Goal: Contribute content: Contribute content

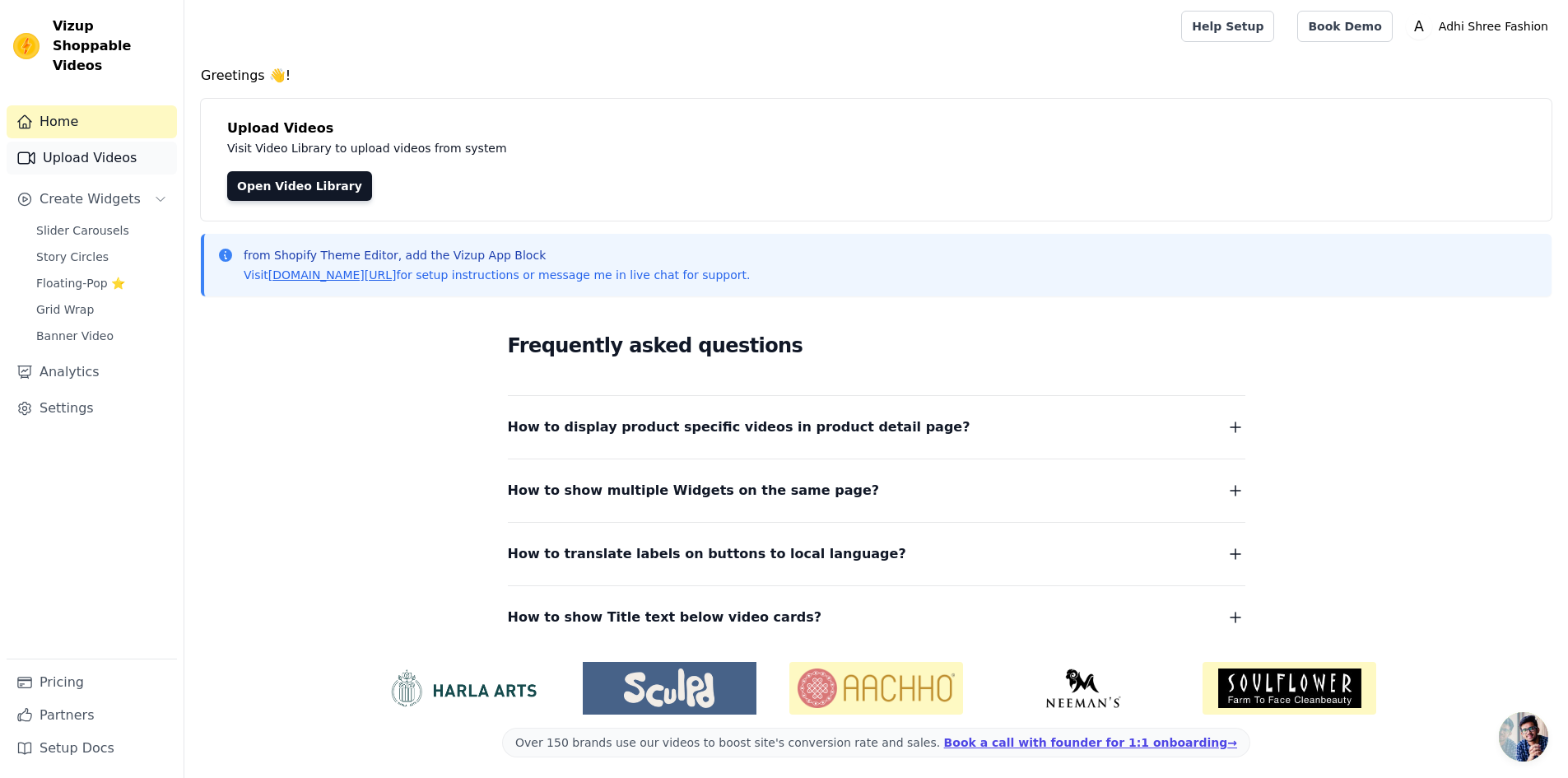
click at [114, 143] on link "Upload Videos" at bounding box center [91, 158] width 170 height 33
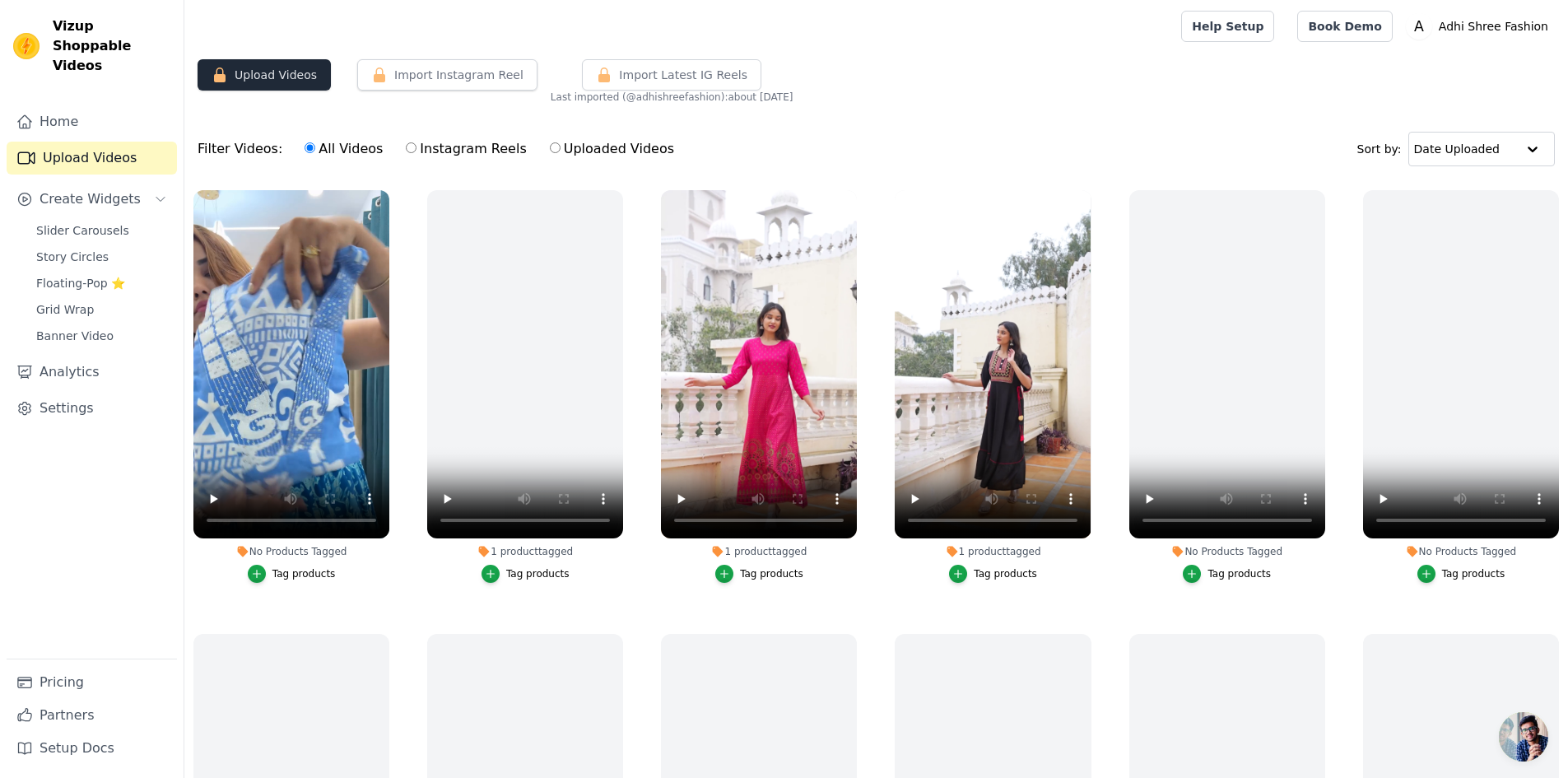
click at [264, 73] on button "Upload Videos" at bounding box center [264, 74] width 133 height 31
click at [292, 74] on button "Upload Videos" at bounding box center [264, 74] width 133 height 31
click at [244, 74] on button "Upload Videos" at bounding box center [264, 74] width 133 height 31
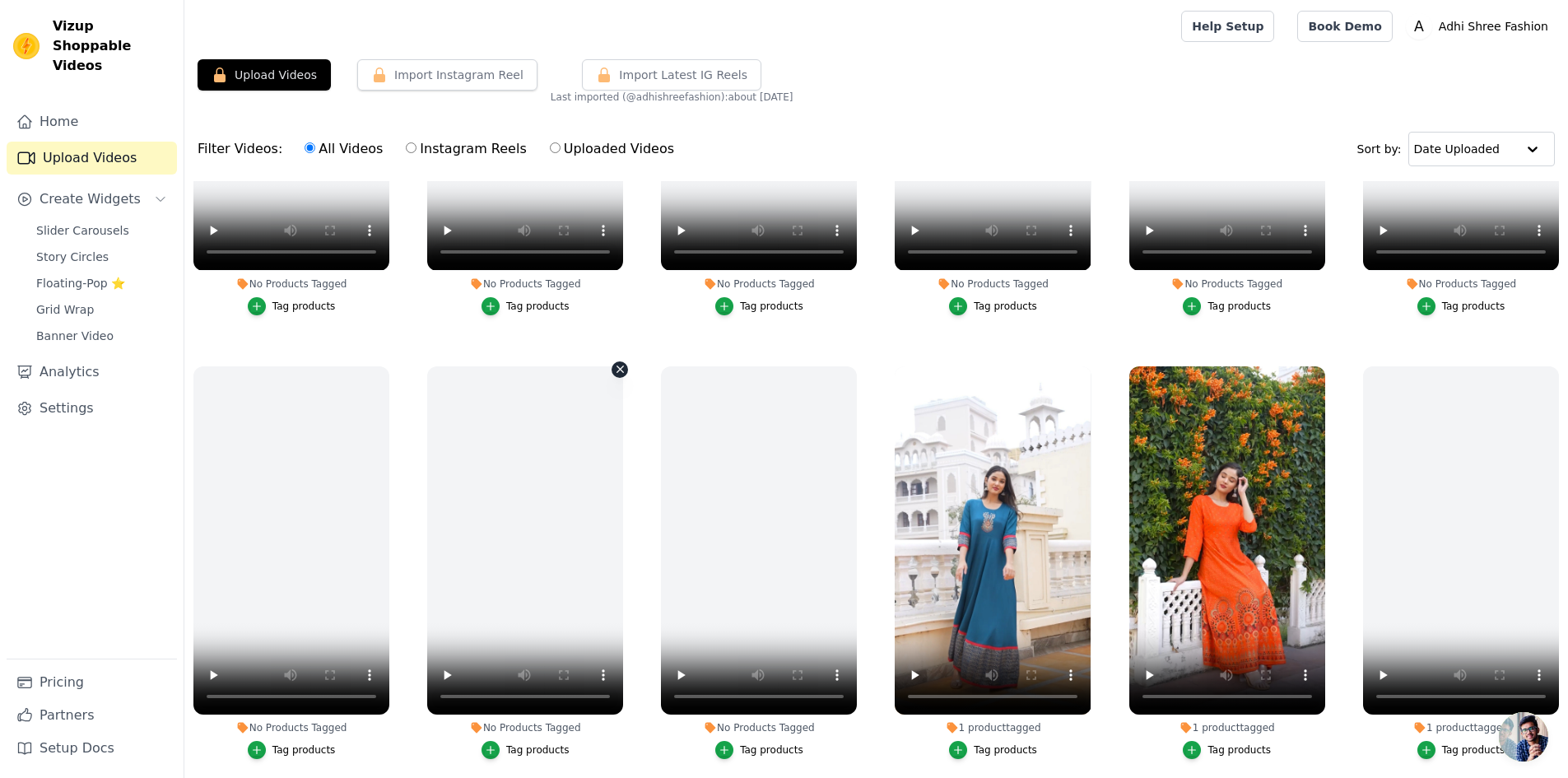
scroll to position [720, 0]
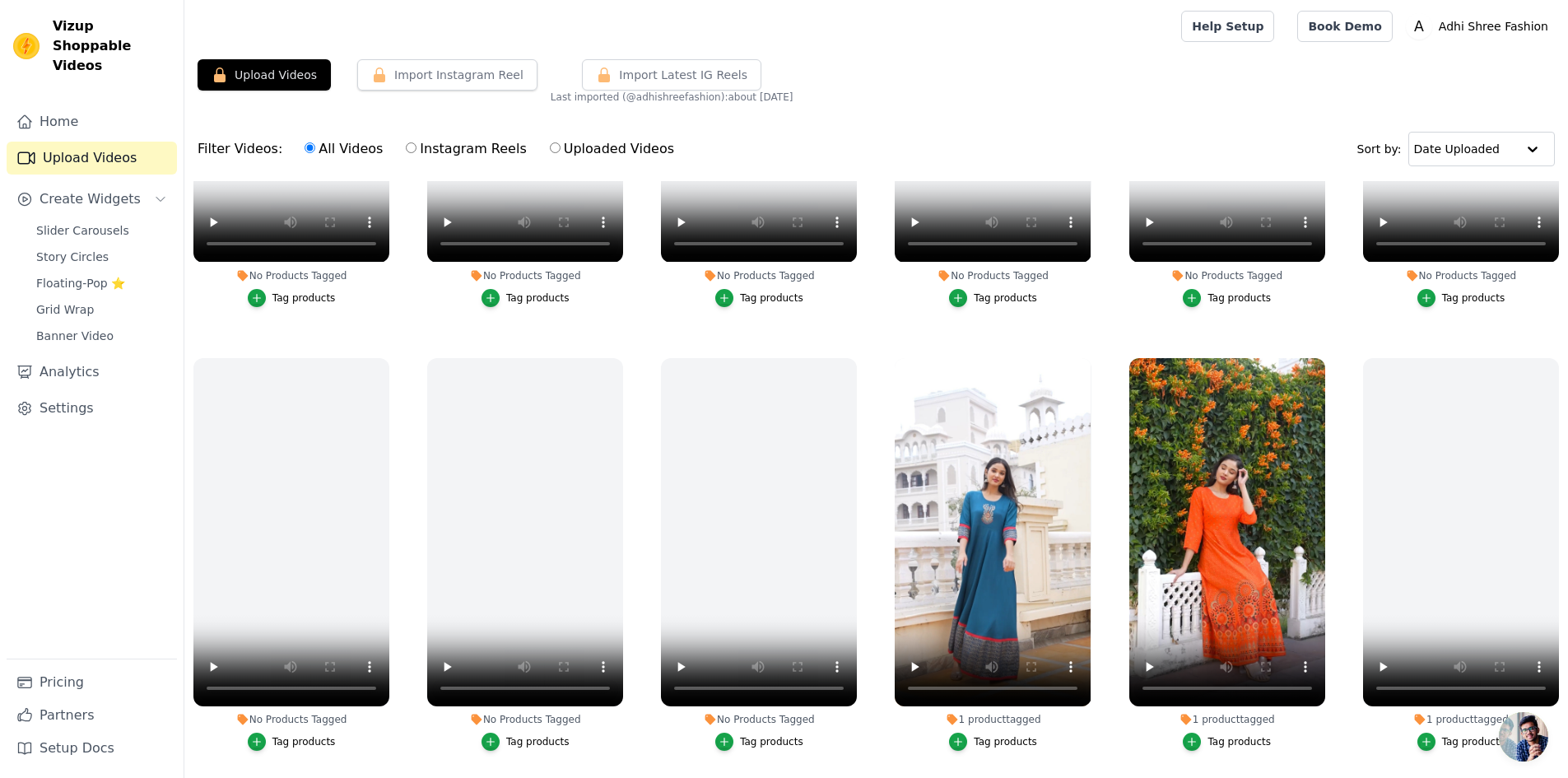
drag, startPoint x: 205, startPoint y: 321, endPoint x: 232, endPoint y: 325, distance: 27.3
click at [206, 320] on ul "No Products Tagged Tag products 1 product tagged Tag products 1 product tagged …" at bounding box center [876, 543] width 1384 height 726
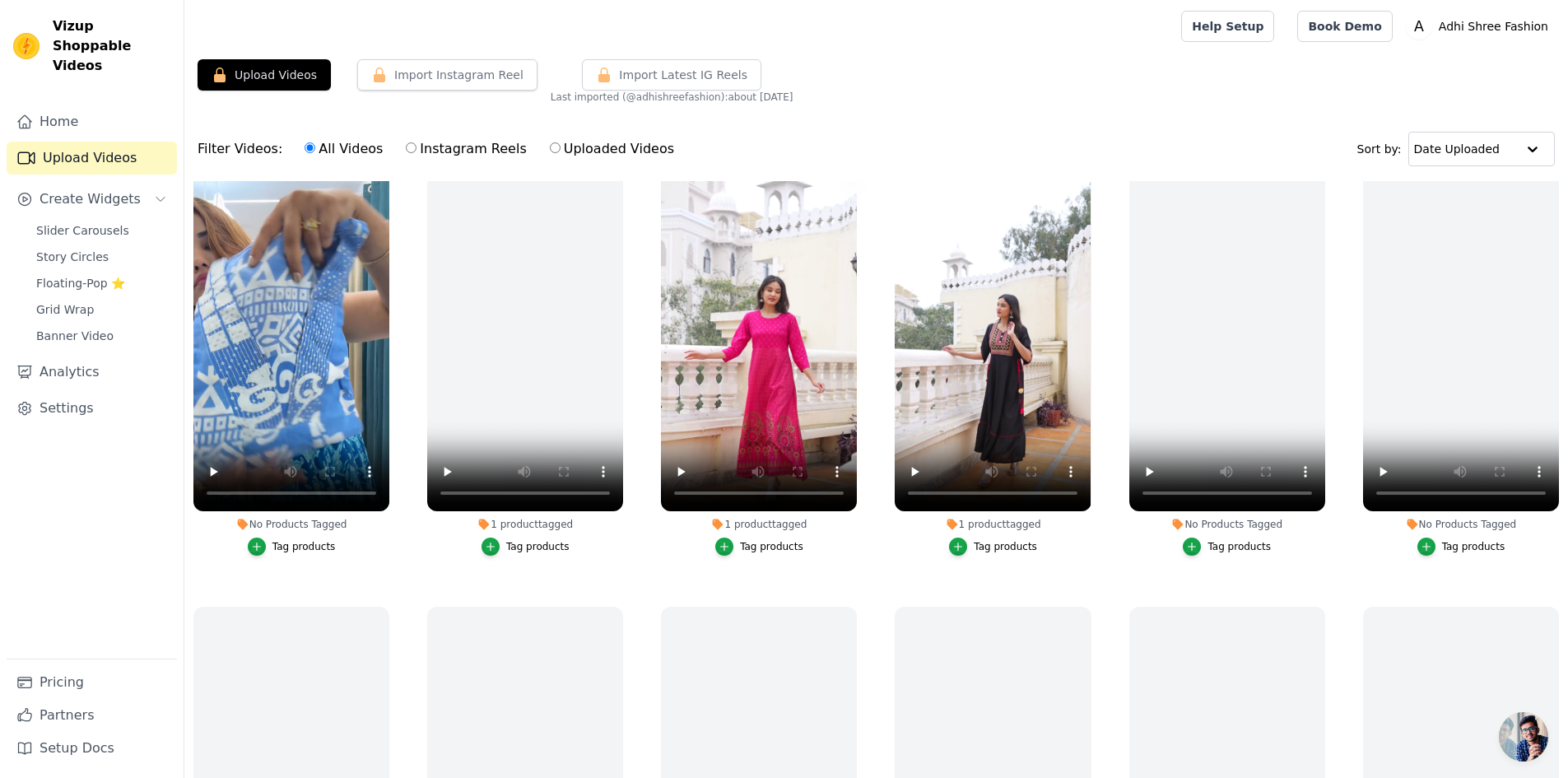
scroll to position [0, 0]
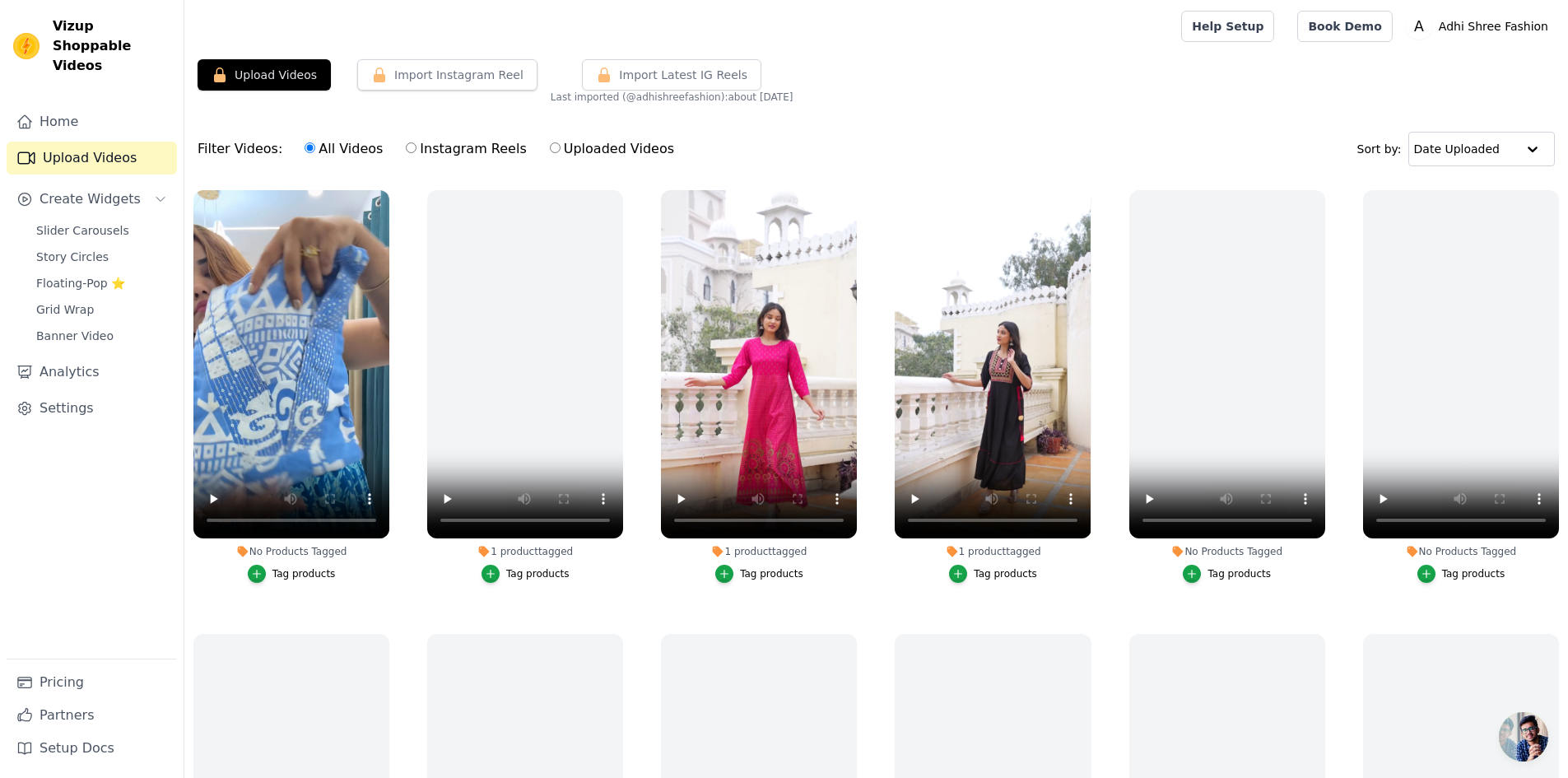
click at [550, 148] on input "Uploaded Videos" at bounding box center [555, 148] width 11 height 11
radio input "true"
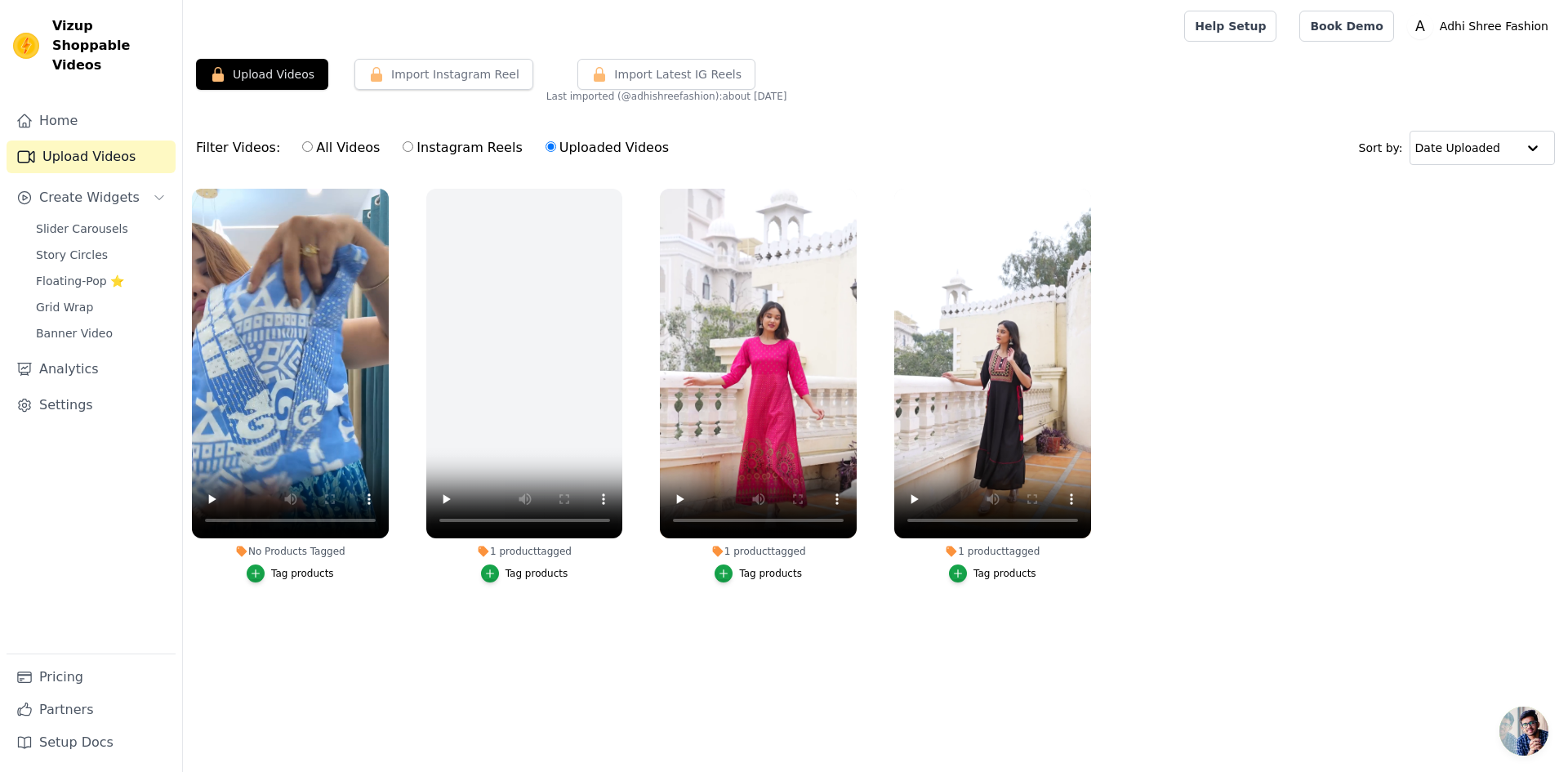
click at [434, 144] on label "Instagram Reels" at bounding box center [462, 147] width 120 height 21
click at [413, 144] on input "Instagram Reels" at bounding box center [408, 147] width 11 height 11
radio input "true"
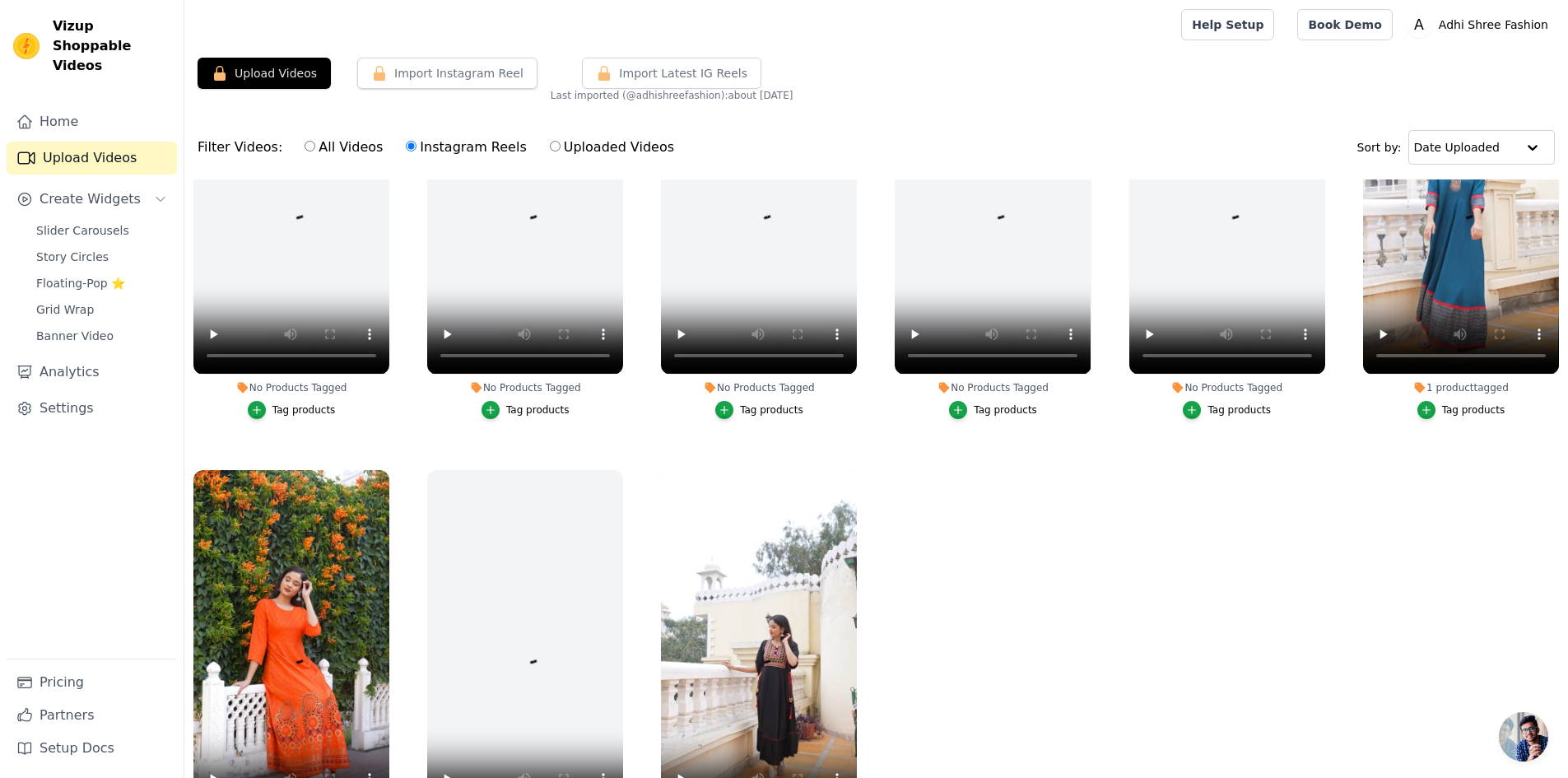
scroll to position [168, 0]
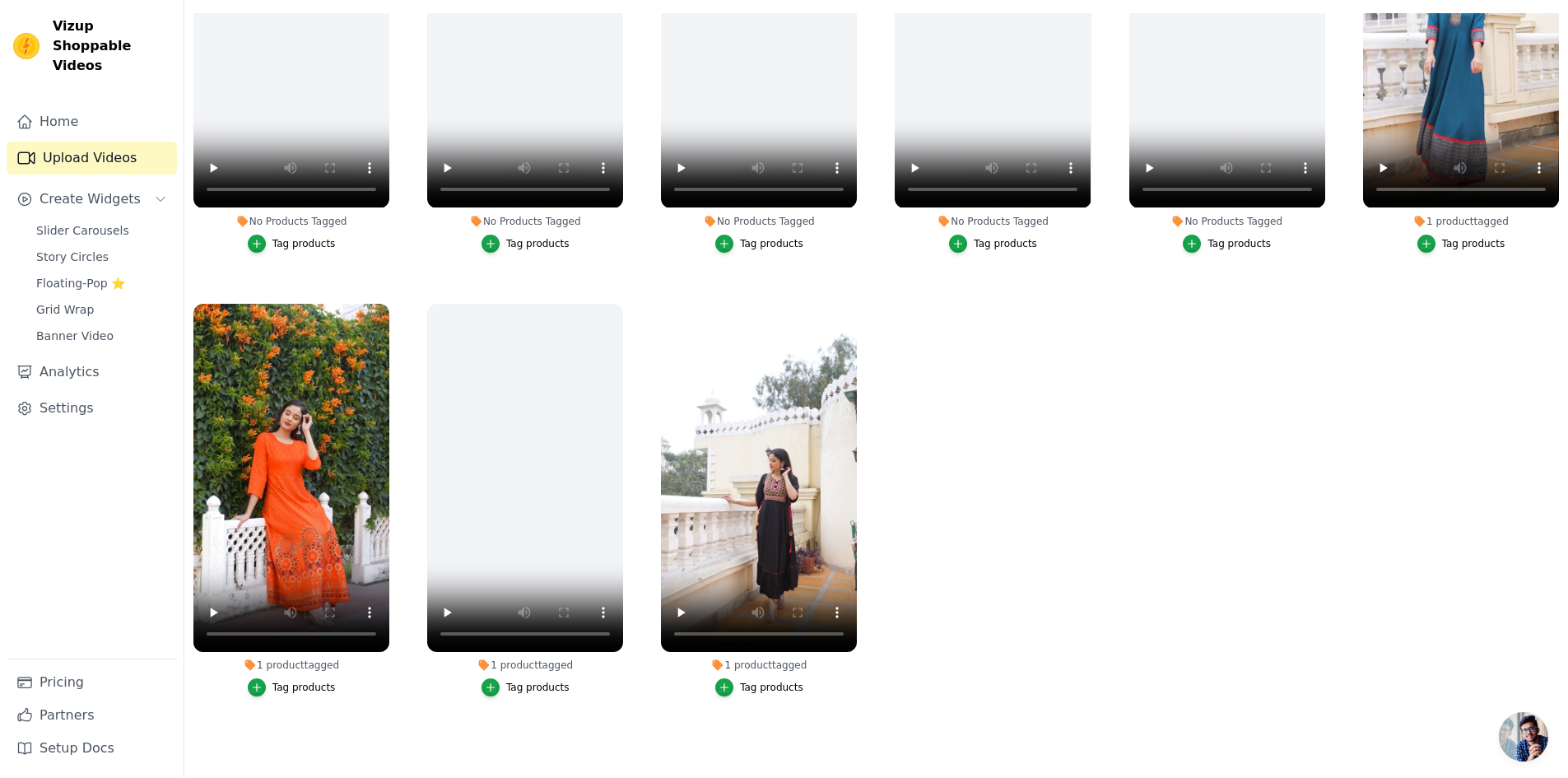
click at [899, 537] on ul "No Products Tagged Tag products No Products Tagged Tag products No Products Tag…" at bounding box center [876, 375] width 1384 height 726
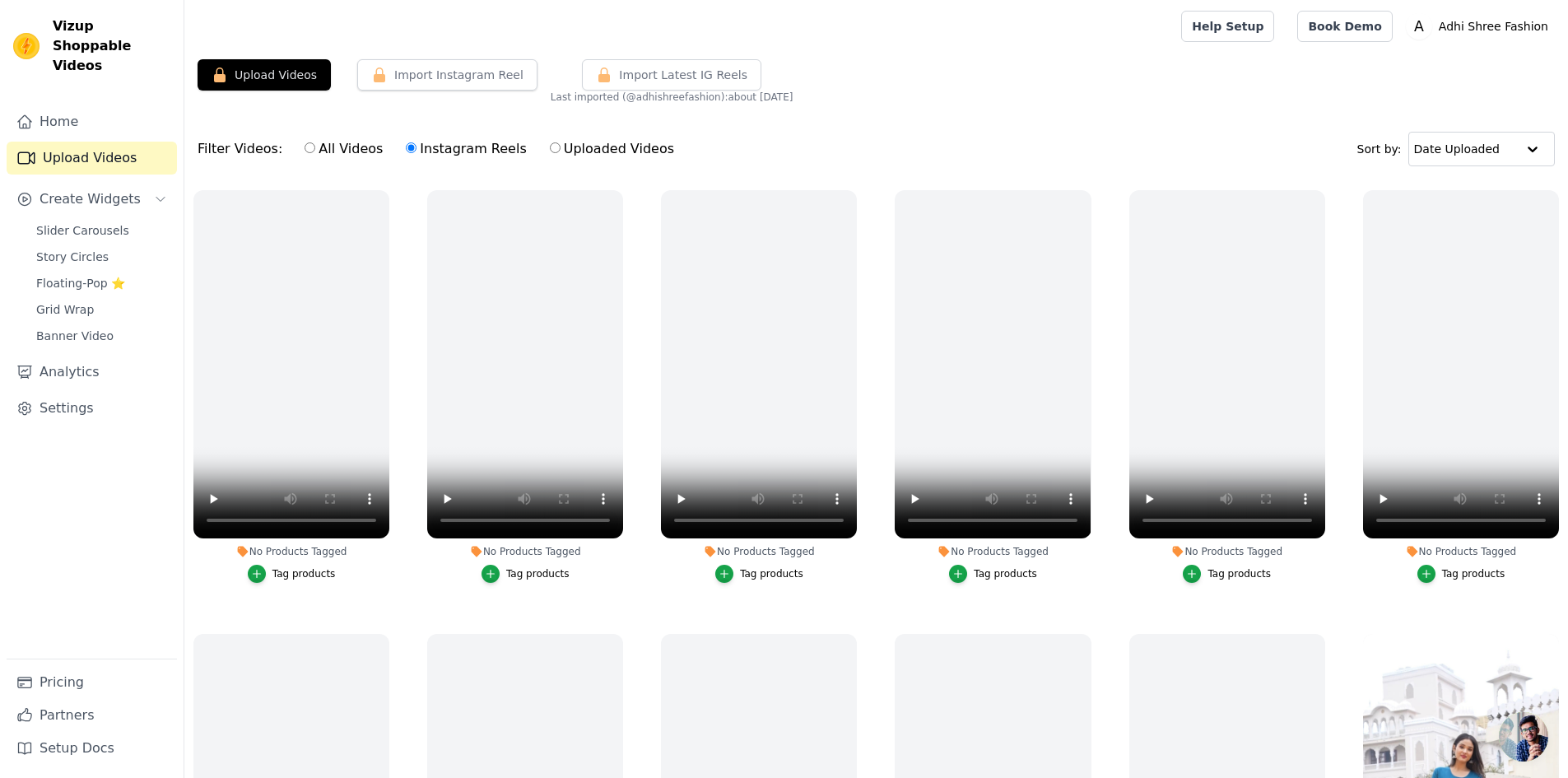
scroll to position [329, 0]
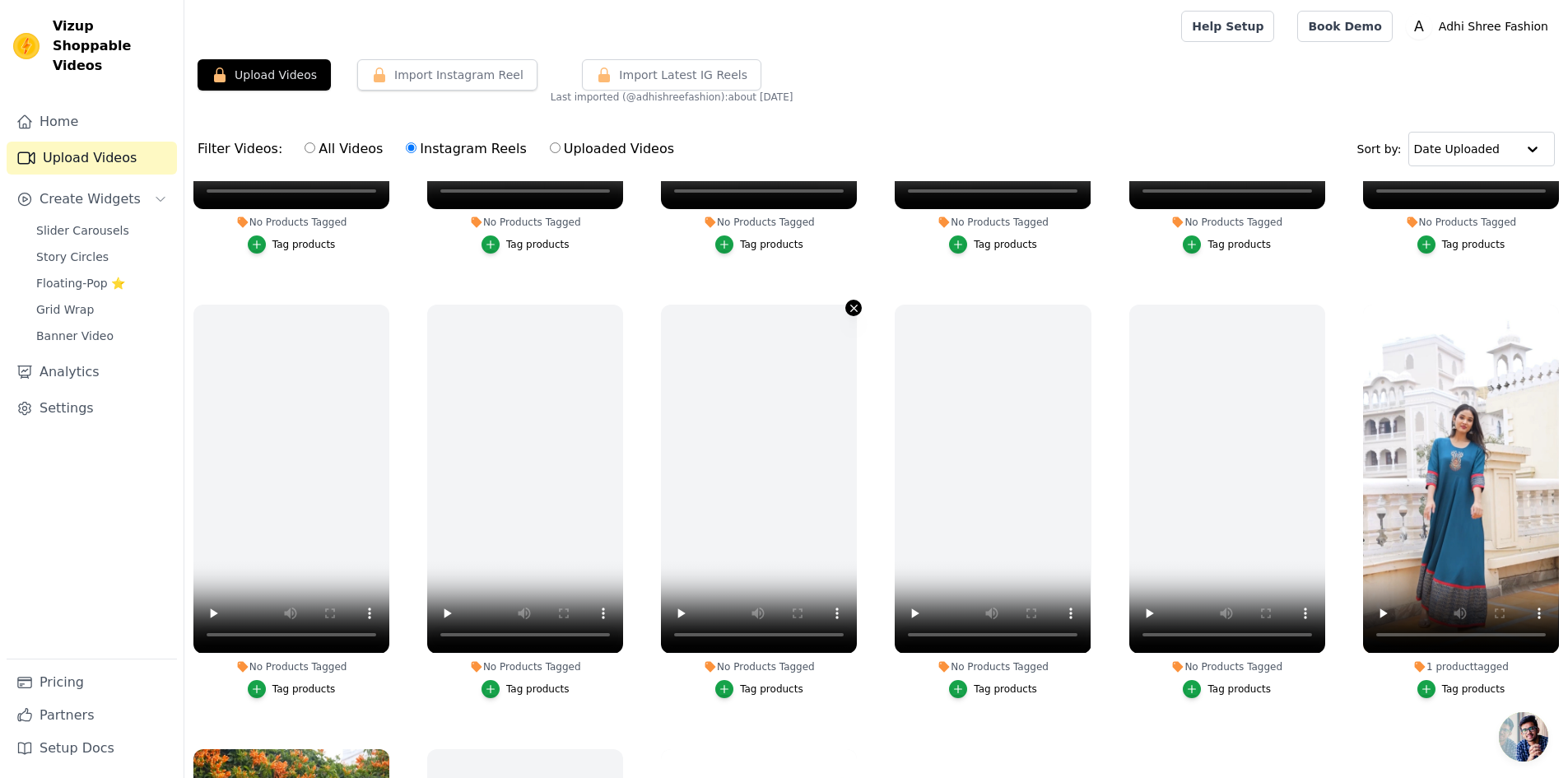
click at [853, 305] on icon "button" at bounding box center [853, 308] width 12 height 12
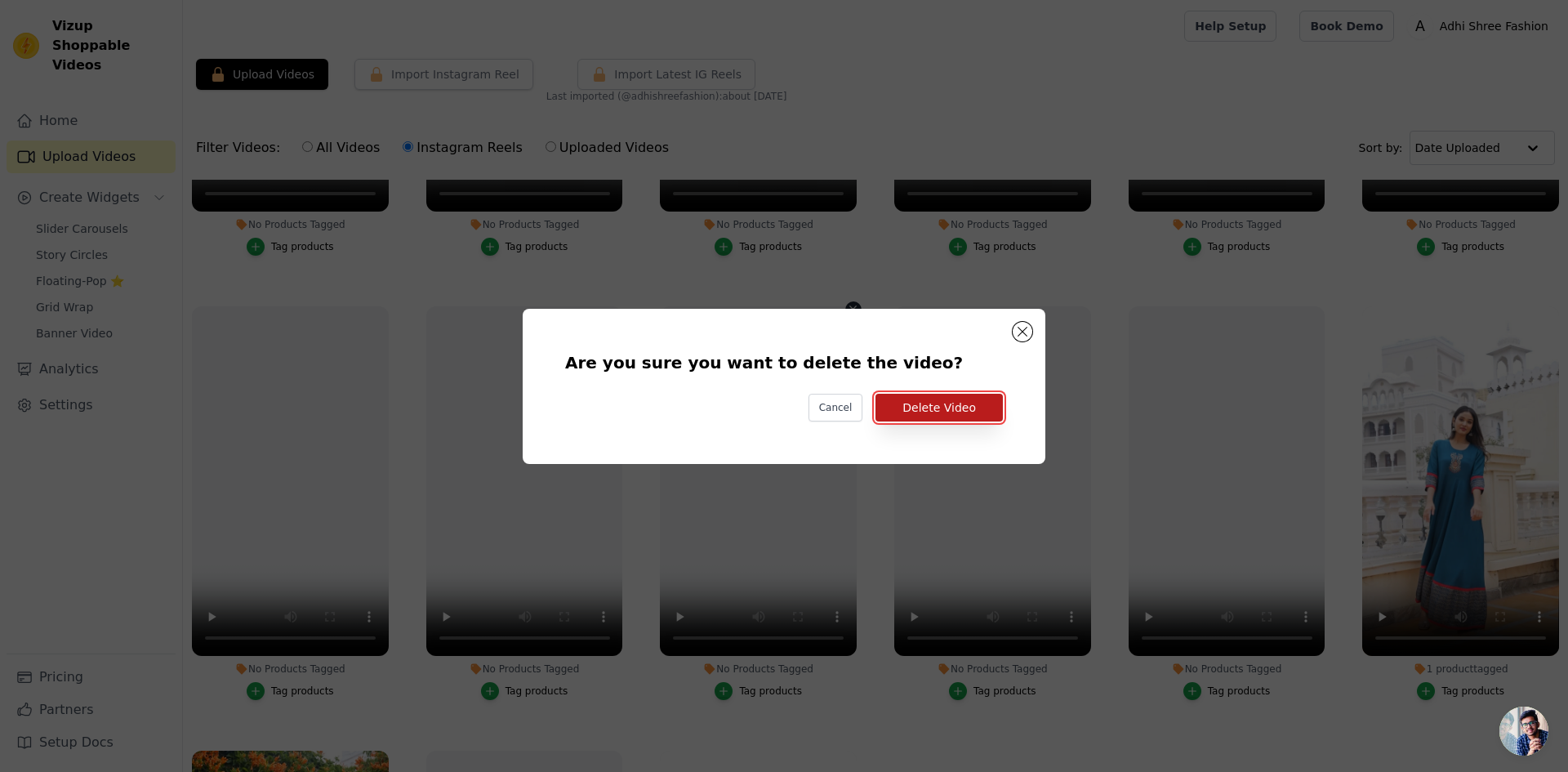
click at [917, 409] on button "Delete Video" at bounding box center [940, 407] width 128 height 27
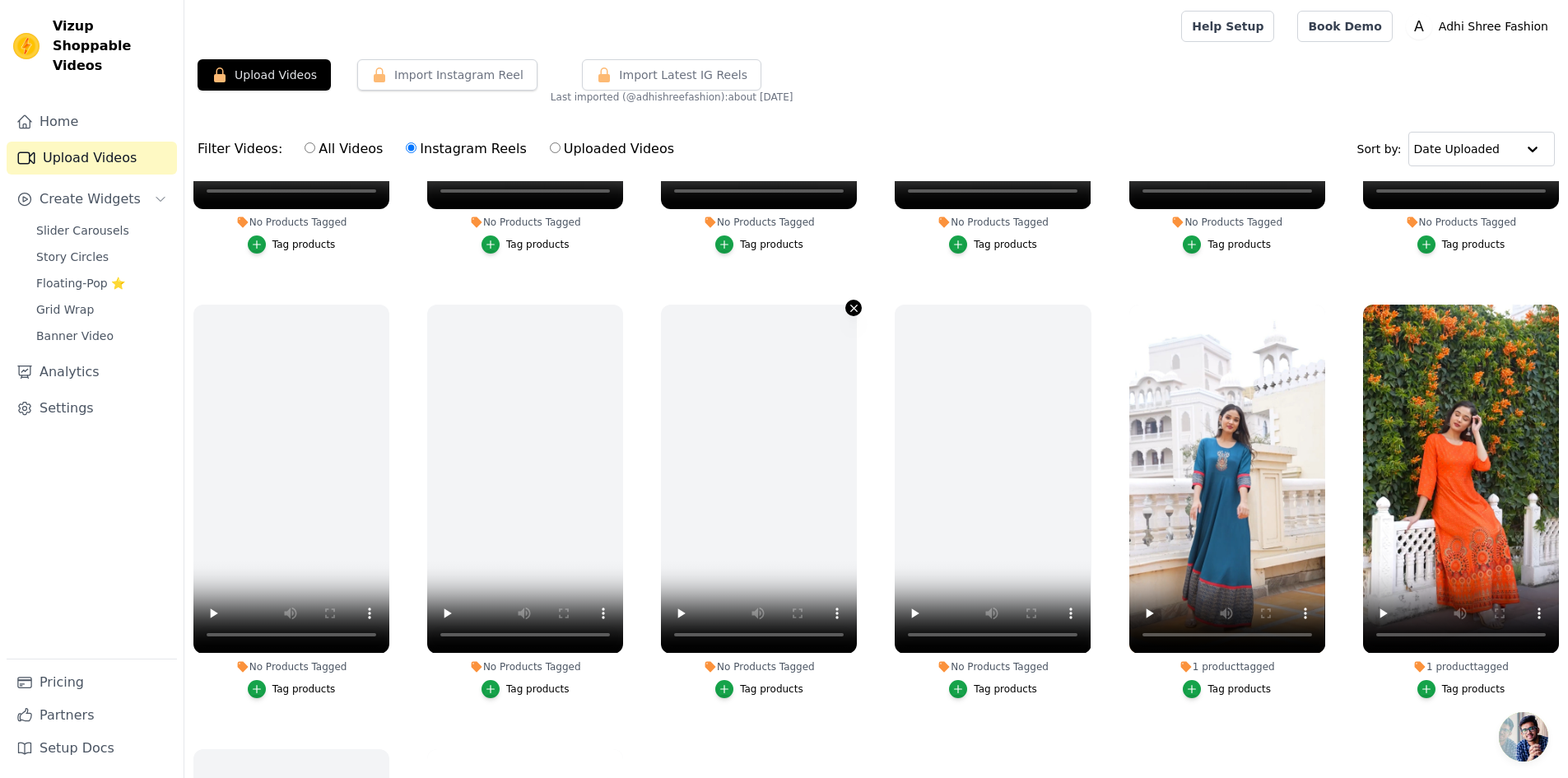
click at [848, 303] on icon "button" at bounding box center [853, 308] width 12 height 12
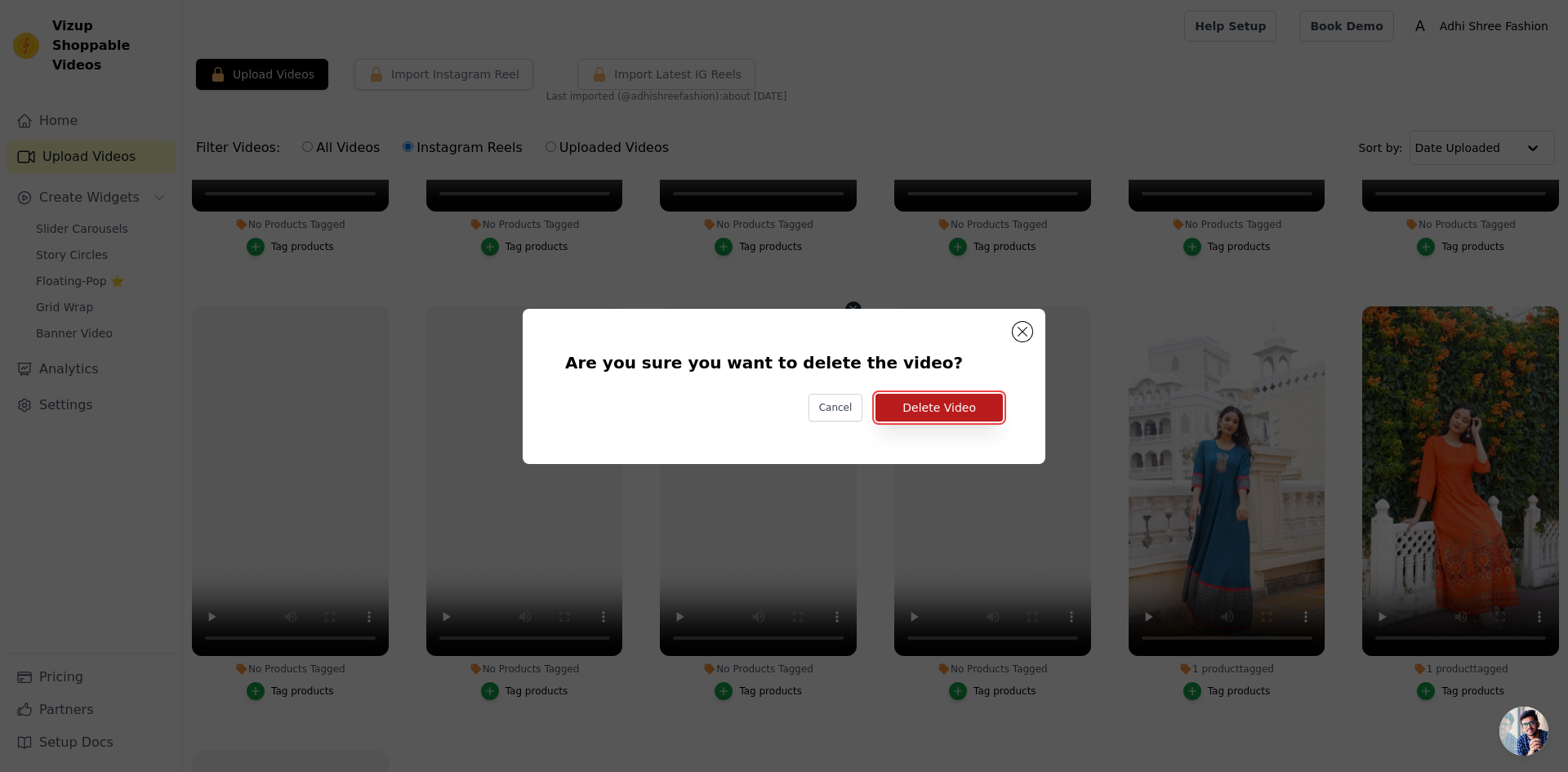
click at [909, 412] on button "Delete Video" at bounding box center [940, 407] width 128 height 27
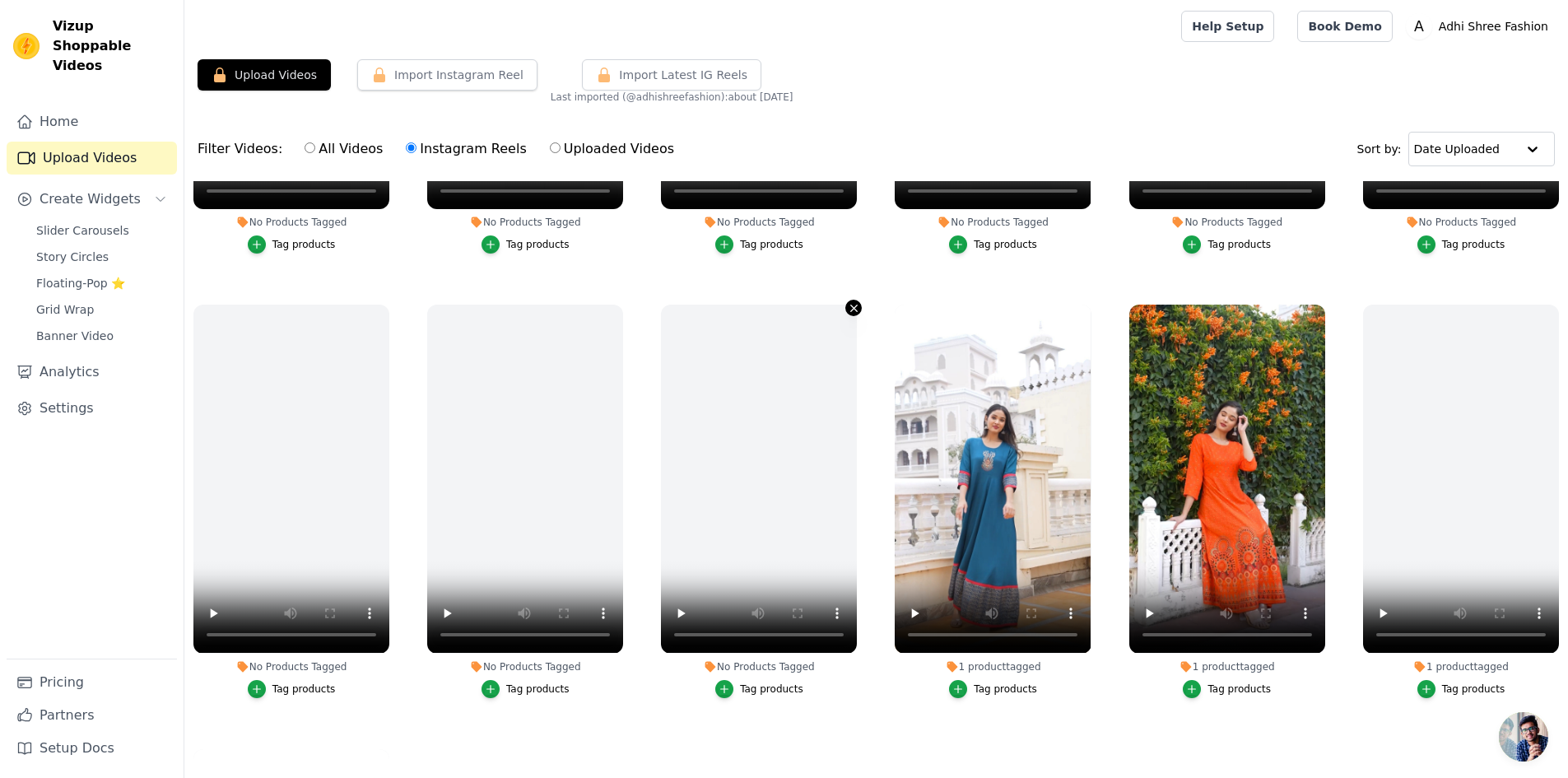
click at [852, 305] on icon "button" at bounding box center [854, 308] width 6 height 6
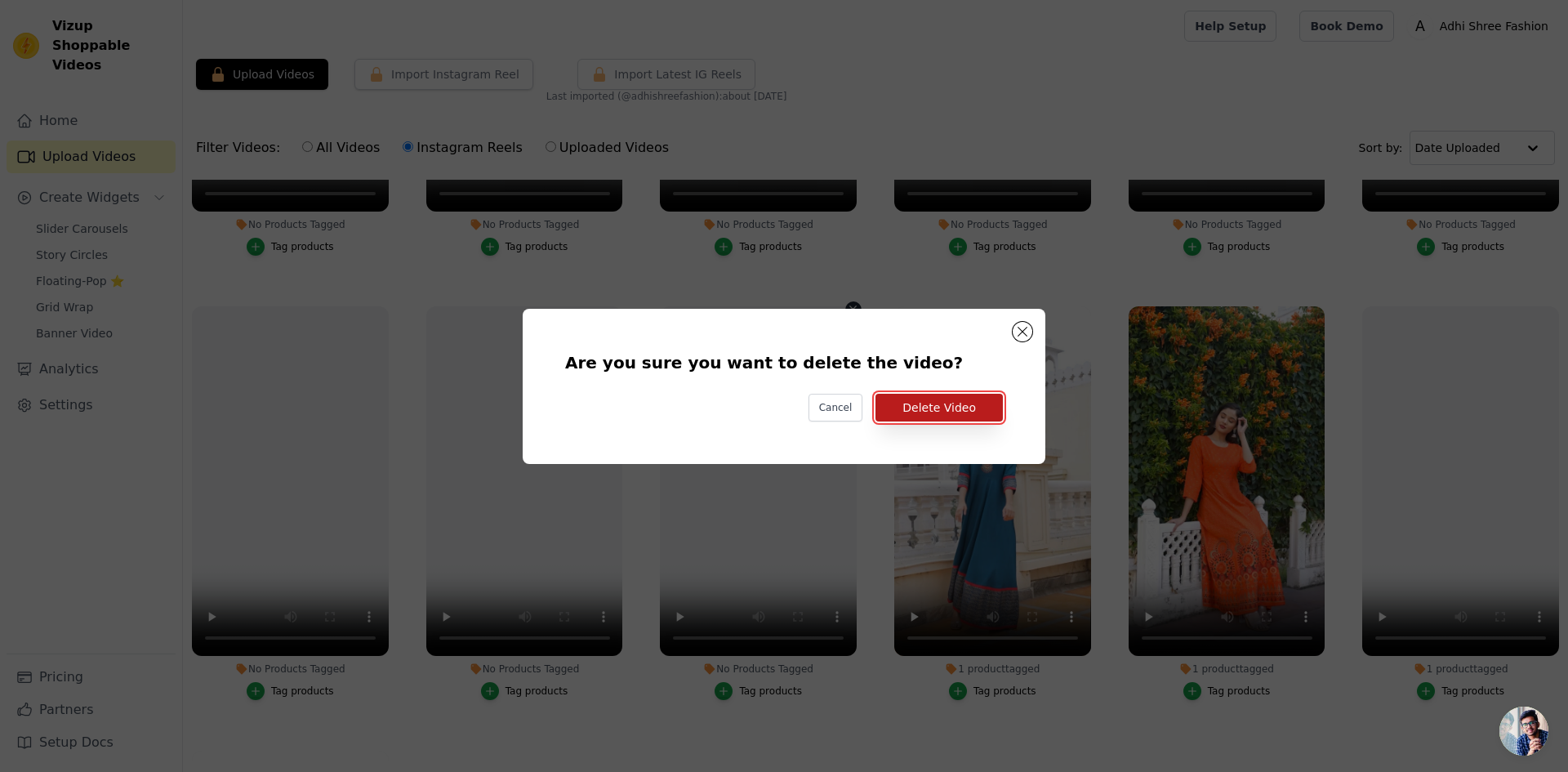
click at [905, 404] on button "Delete Video" at bounding box center [940, 407] width 128 height 27
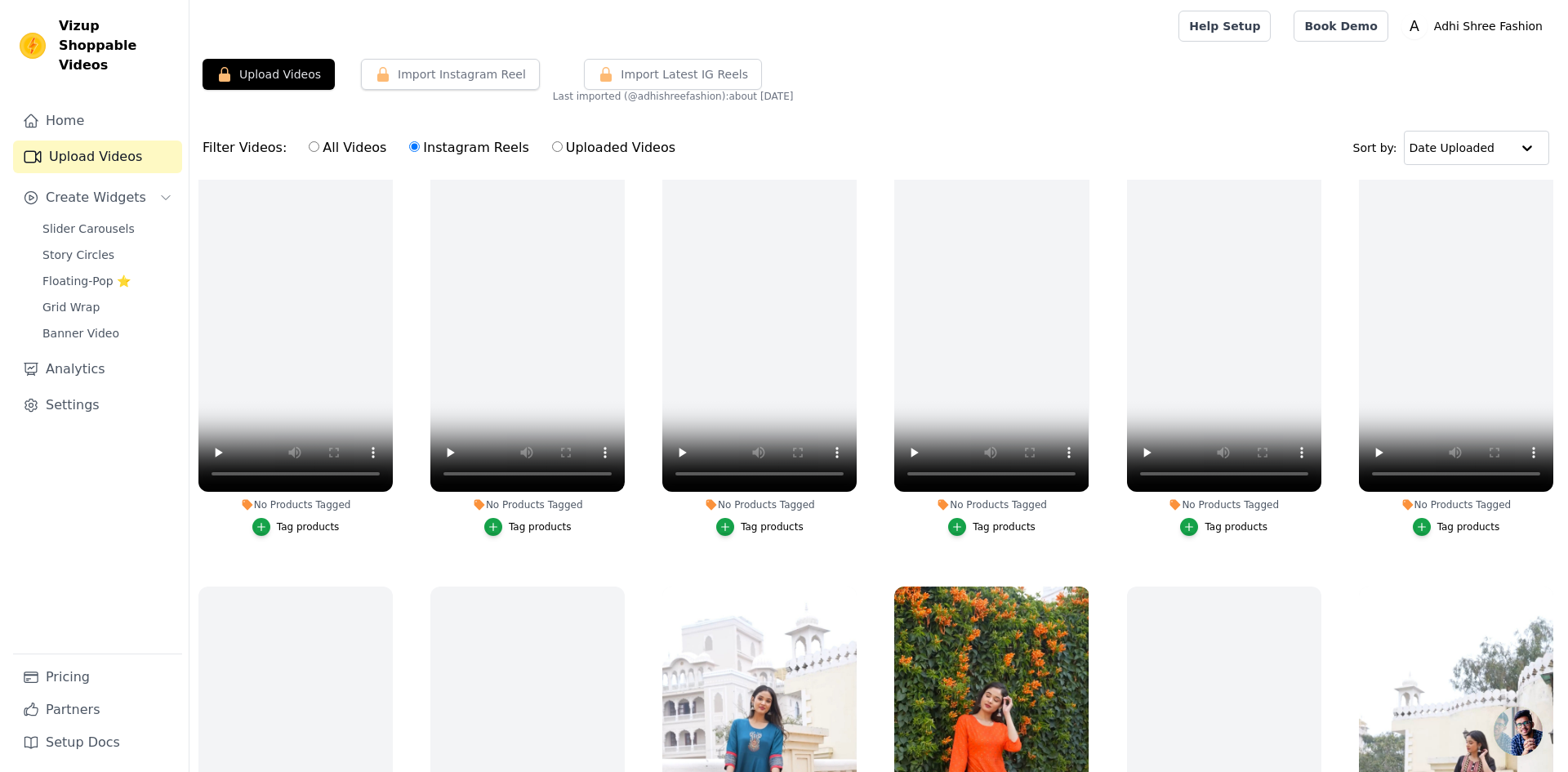
scroll to position [0, 0]
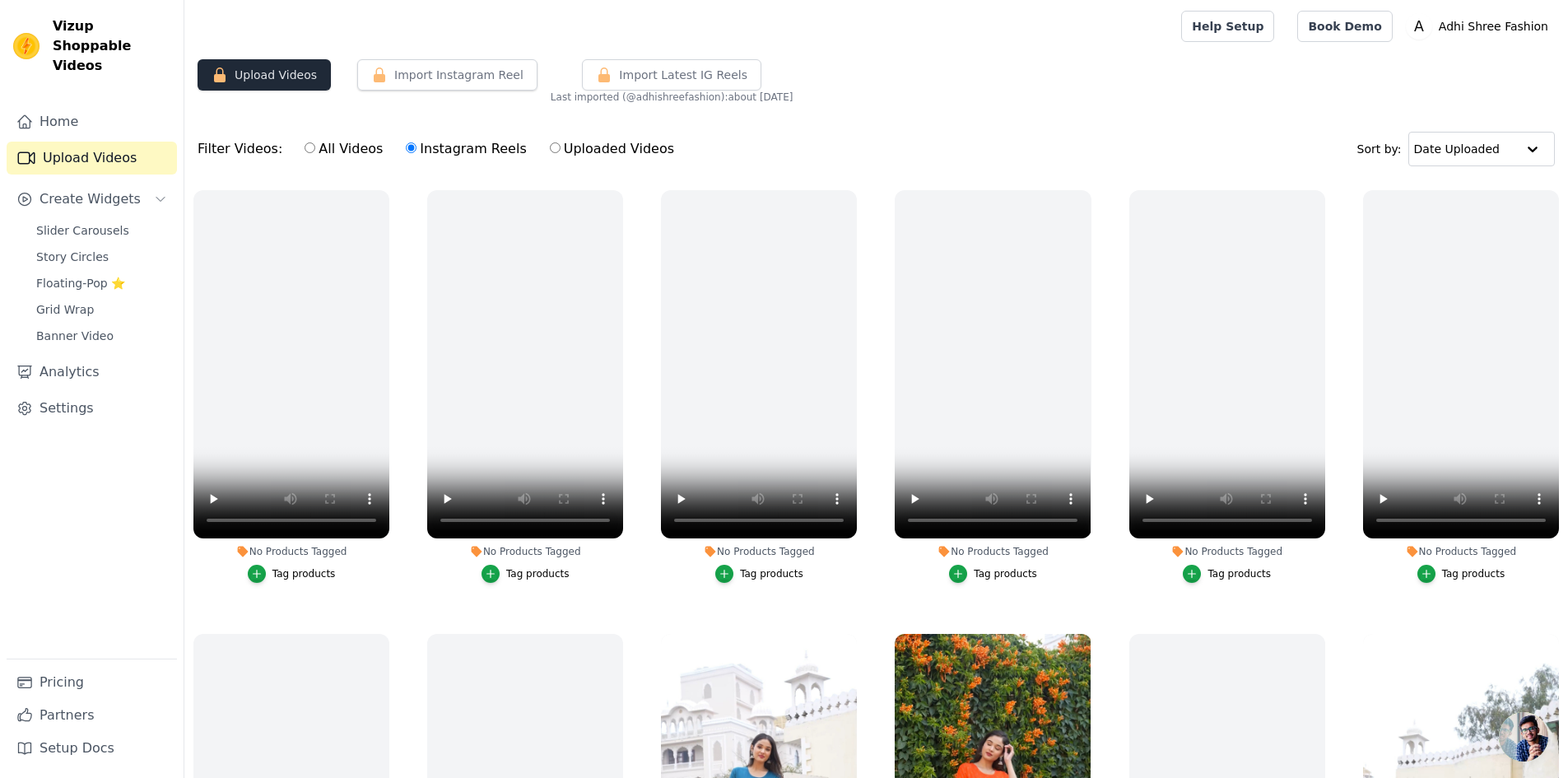
click at [292, 67] on button "Upload Videos" at bounding box center [264, 74] width 133 height 31
click at [373, 80] on icon "button" at bounding box center [379, 74] width 12 height 15
click at [86, 223] on span "Slider Carousels" at bounding box center [82, 231] width 93 height 17
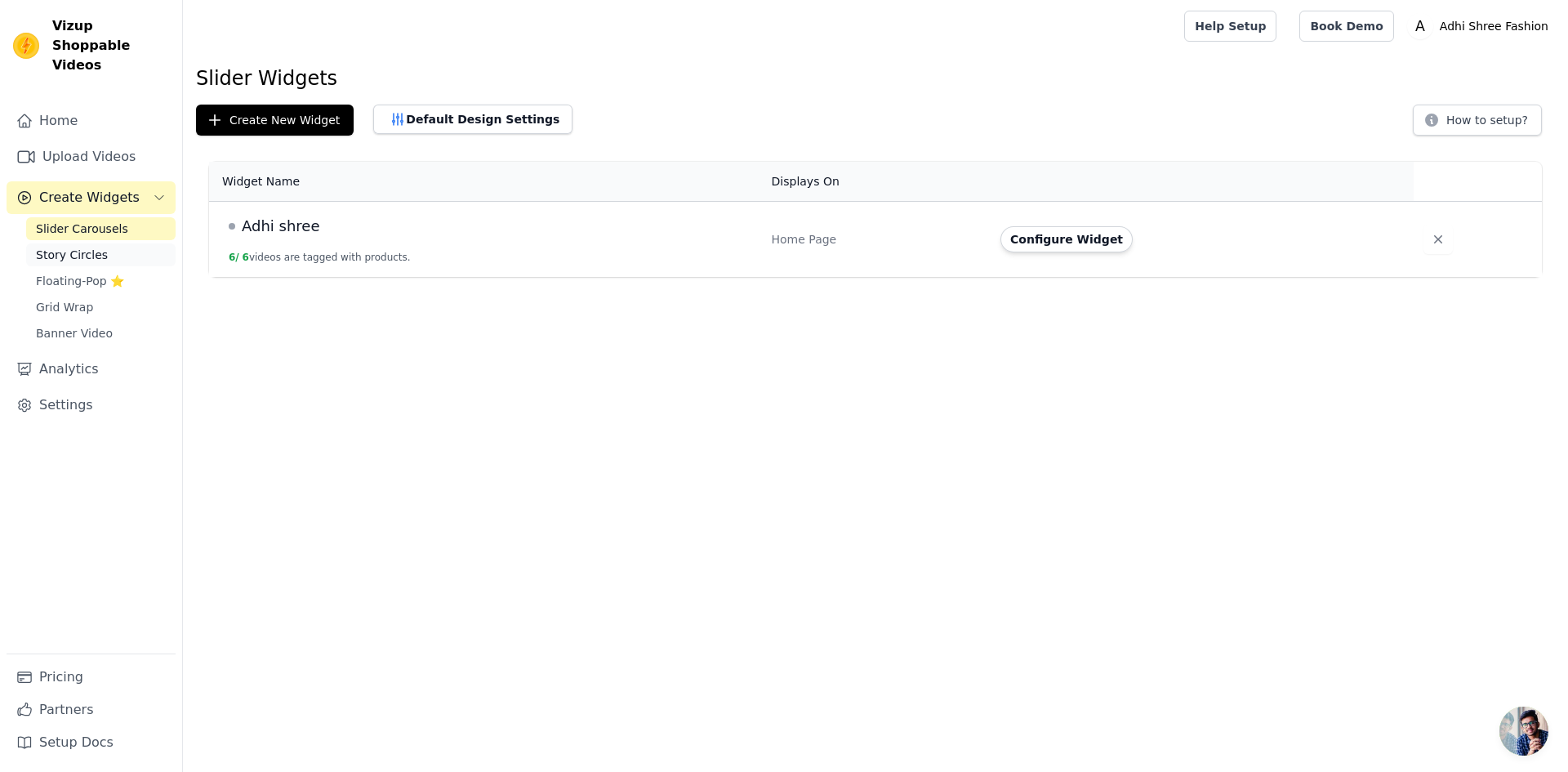
click at [106, 244] on link "Story Circles" at bounding box center [101, 255] width 150 height 23
click at [78, 273] on span "Floating-Pop ⭐" at bounding box center [79, 281] width 88 height 16
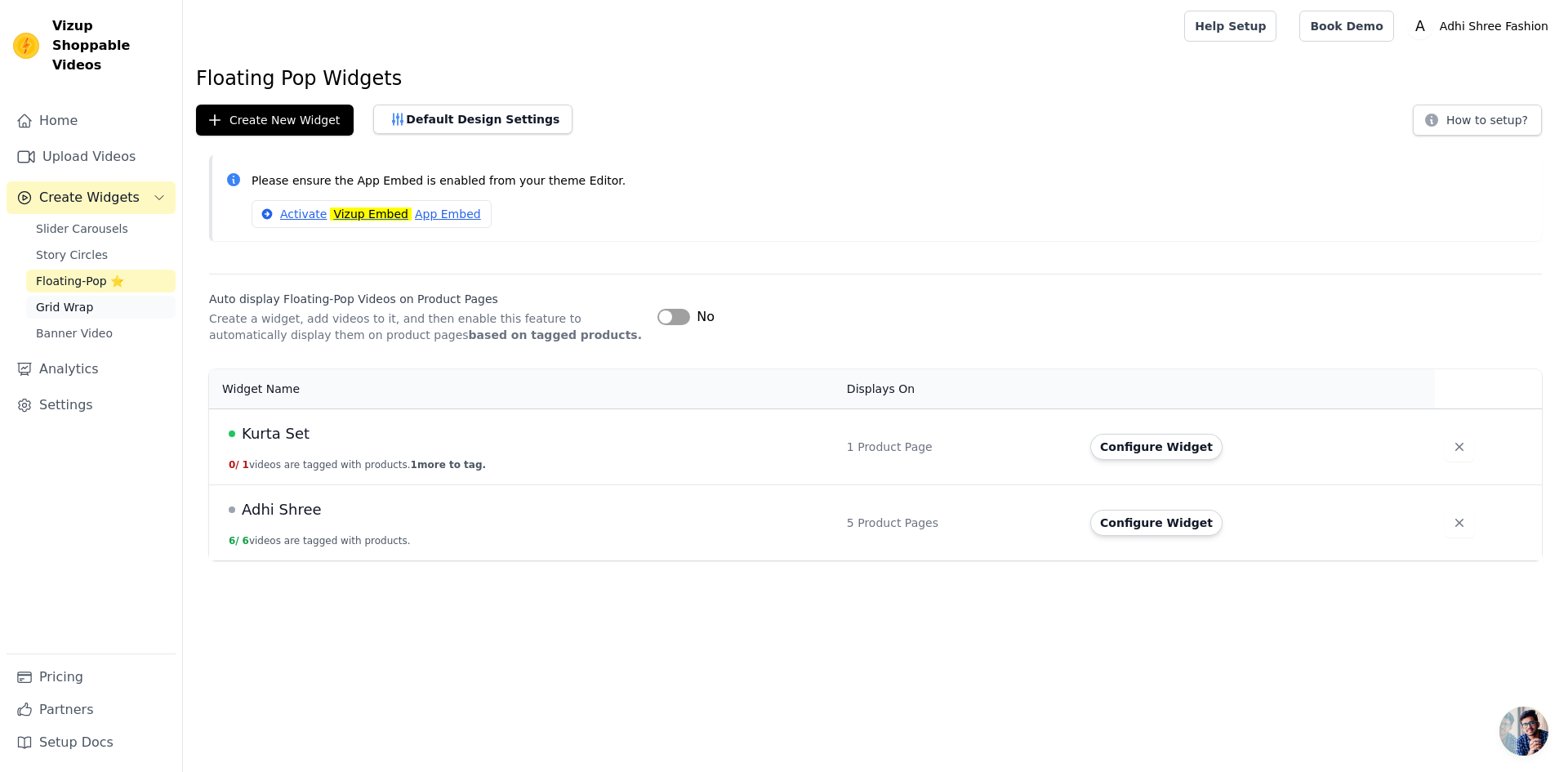
click at [76, 299] on span "Grid Wrap" at bounding box center [64, 308] width 57 height 16
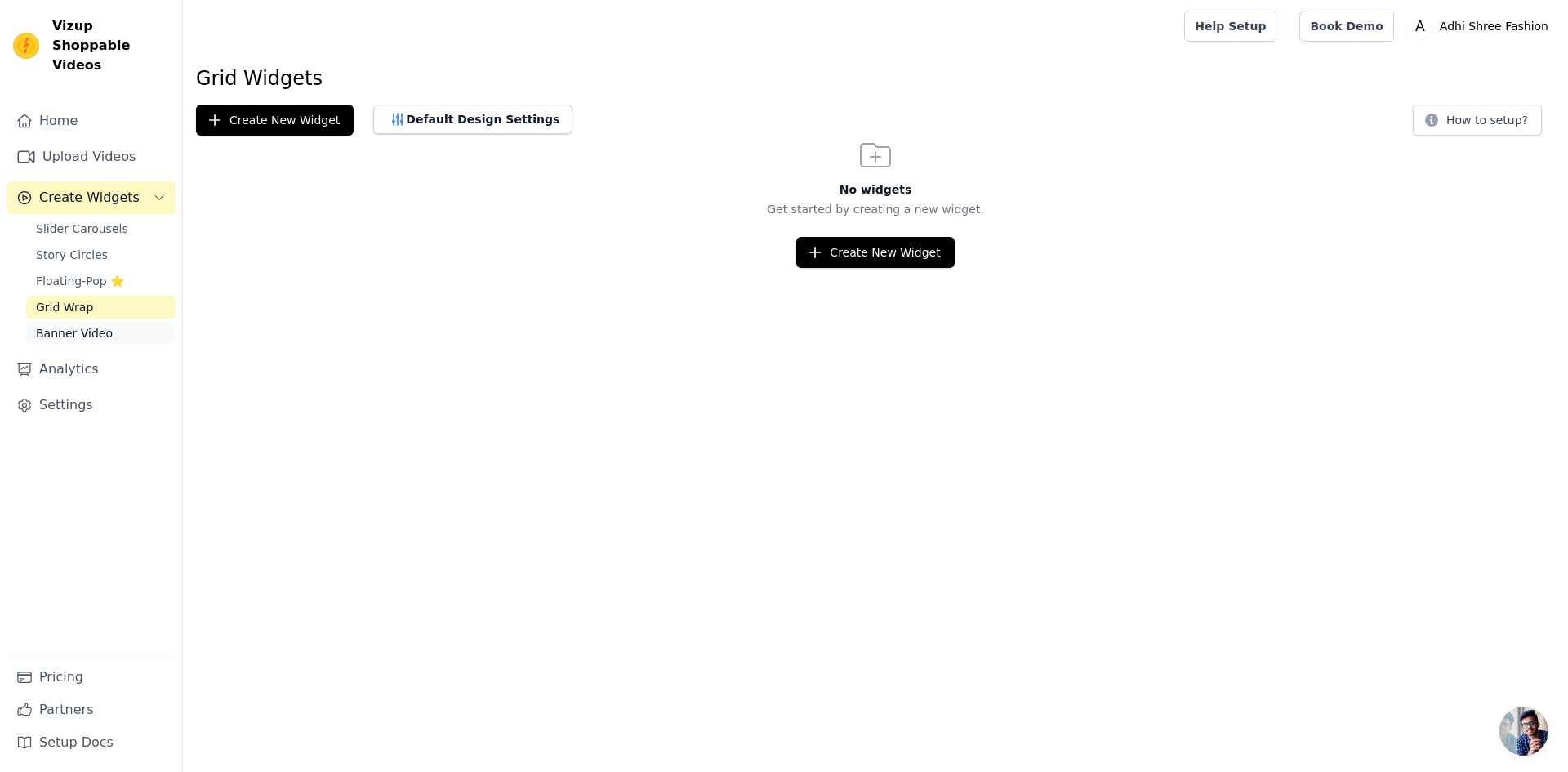
click at [76, 325] on span "Banner Video" at bounding box center [74, 333] width 77 height 16
click at [78, 299] on span "Grid Wrap" at bounding box center [64, 308] width 57 height 16
click at [98, 273] on span "Floating-Pop ⭐" at bounding box center [79, 281] width 88 height 16
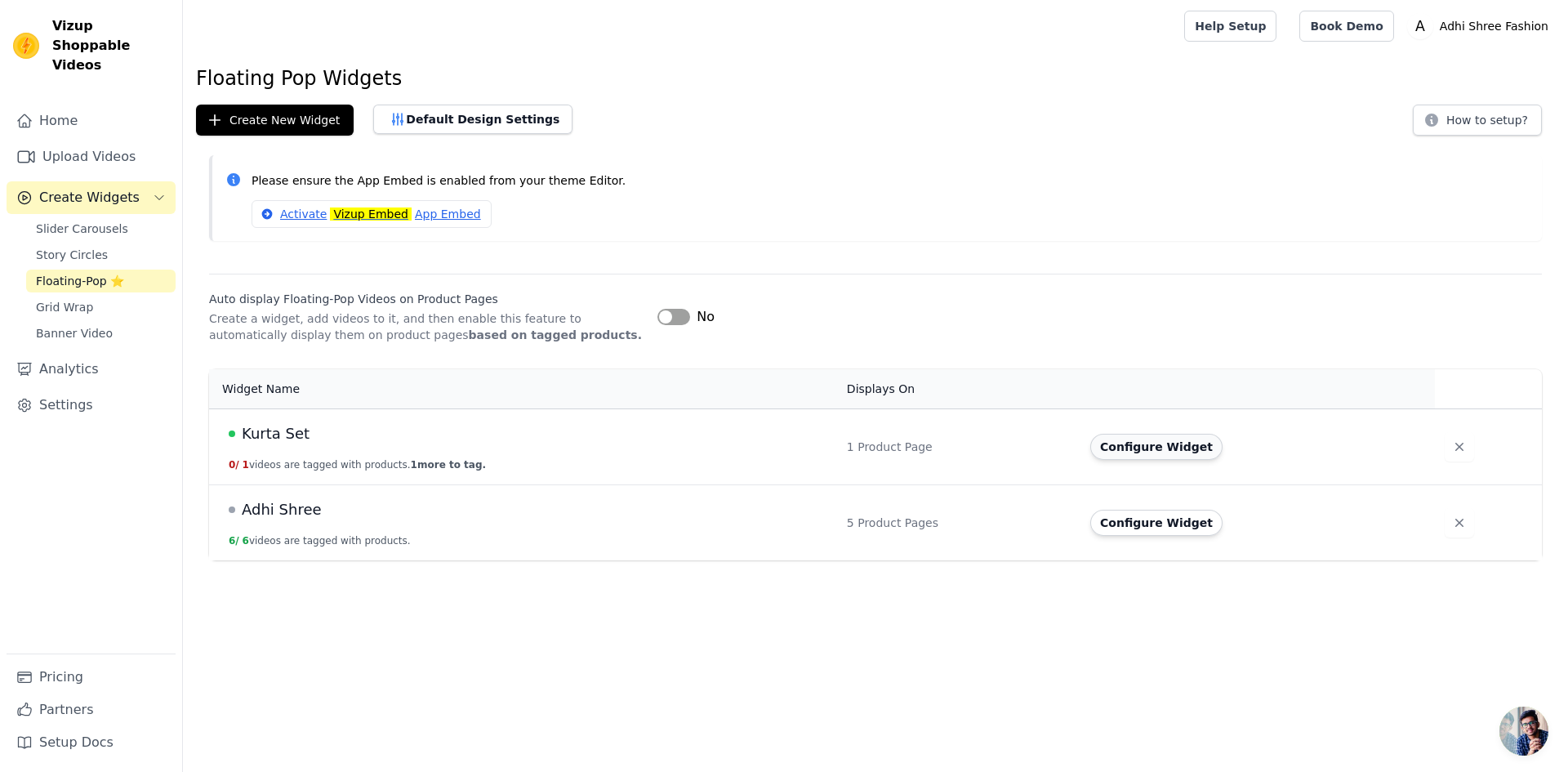
click at [1168, 454] on button "Configure Widget" at bounding box center [1156, 446] width 132 height 26
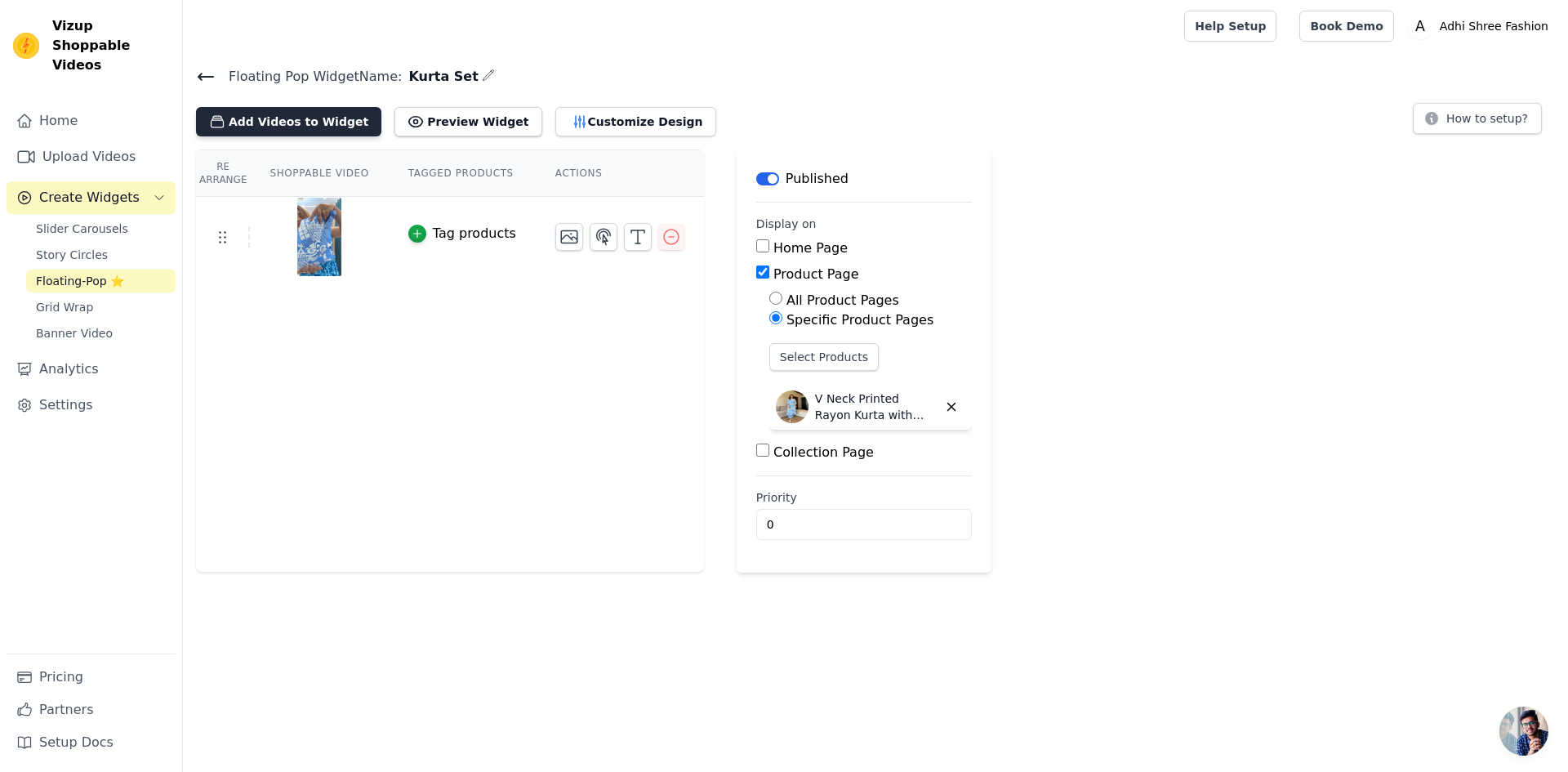
click at [321, 131] on button "Add Videos to Widget" at bounding box center [288, 121] width 185 height 29
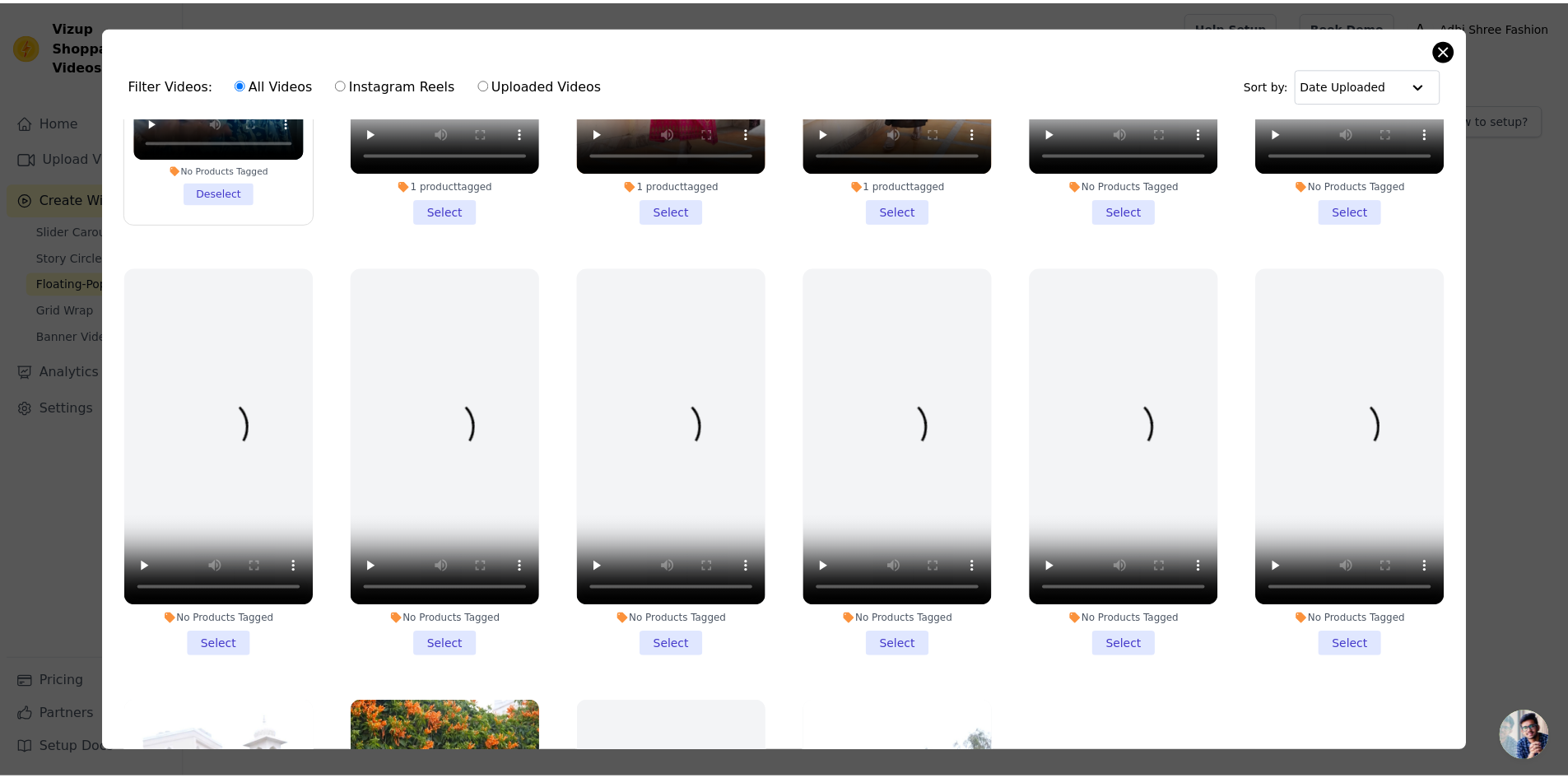
scroll to position [236, 0]
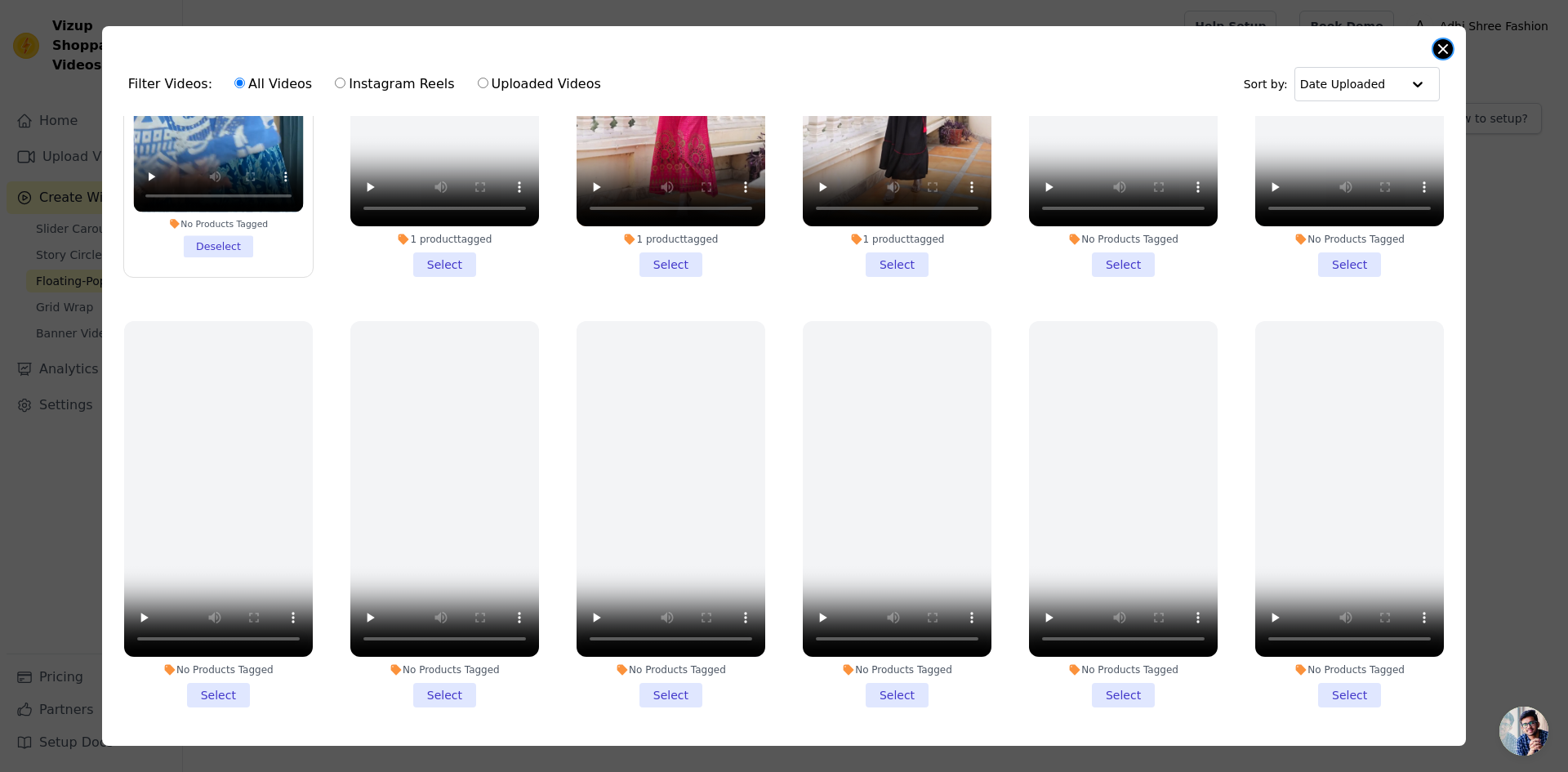
click at [1446, 45] on button "Close modal" at bounding box center [1442, 48] width 19 height 19
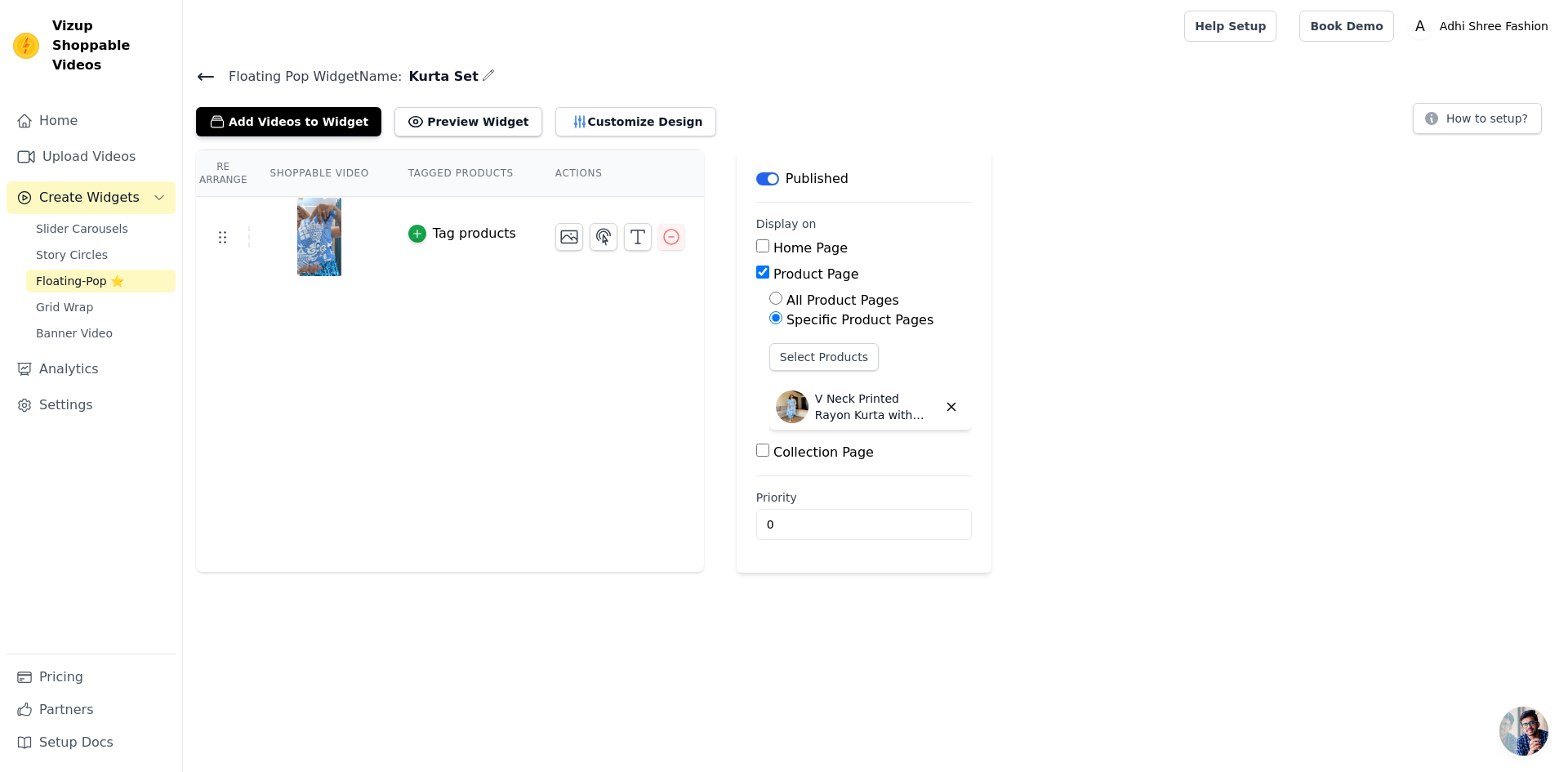
click at [484, 322] on div "Re Arrange Shoppable Video Tagged Products Actions Tag products" at bounding box center [450, 361] width 508 height 423
click at [65, 141] on link "Upload Videos" at bounding box center [90, 157] width 169 height 33
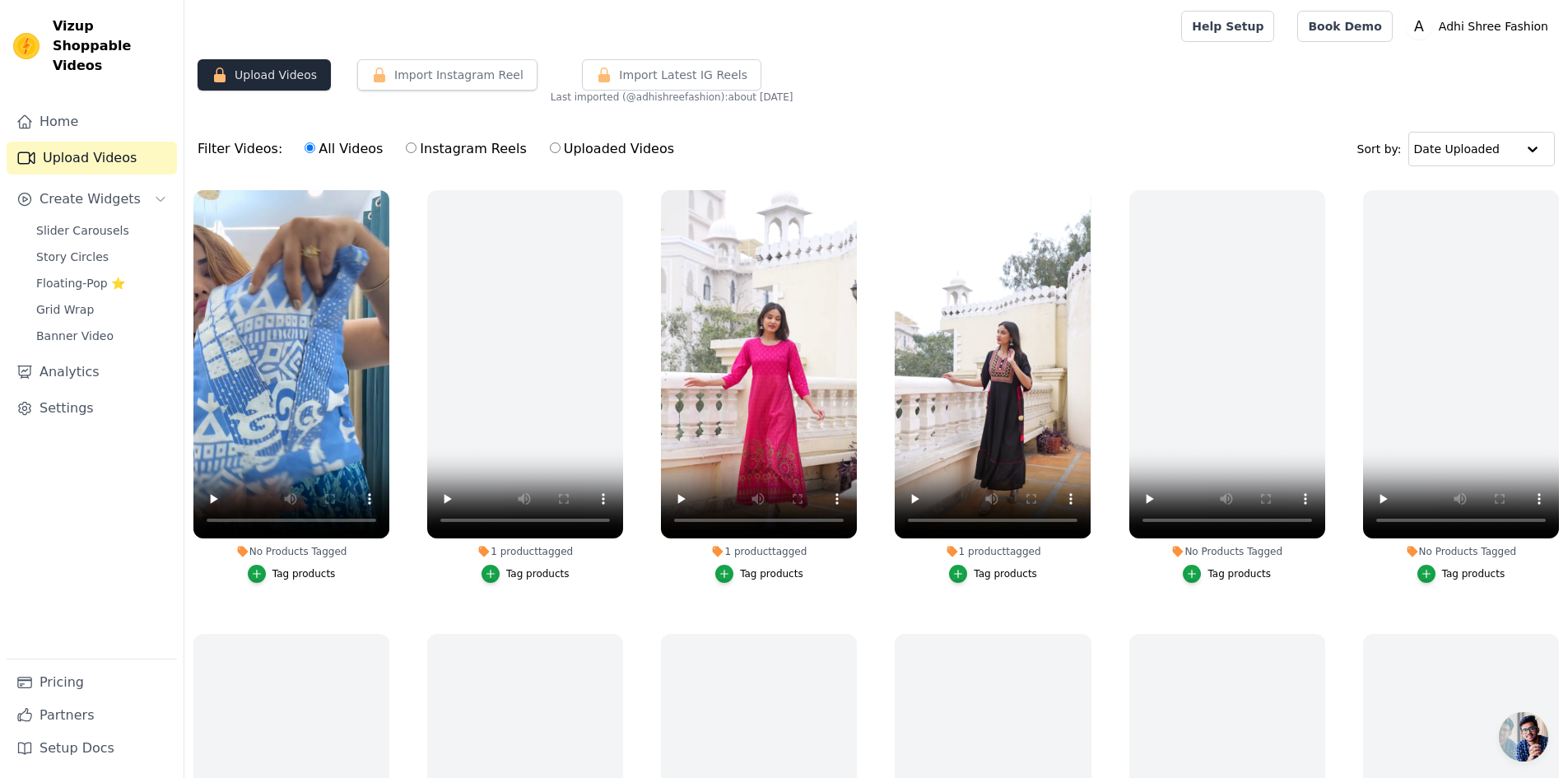
click at [250, 82] on button "Upload Videos" at bounding box center [264, 74] width 133 height 31
click at [273, 74] on button "Upload Videos" at bounding box center [264, 74] width 133 height 31
click at [274, 74] on button "Upload Videos" at bounding box center [264, 74] width 133 height 31
click at [276, 76] on button "Upload Videos" at bounding box center [264, 74] width 133 height 31
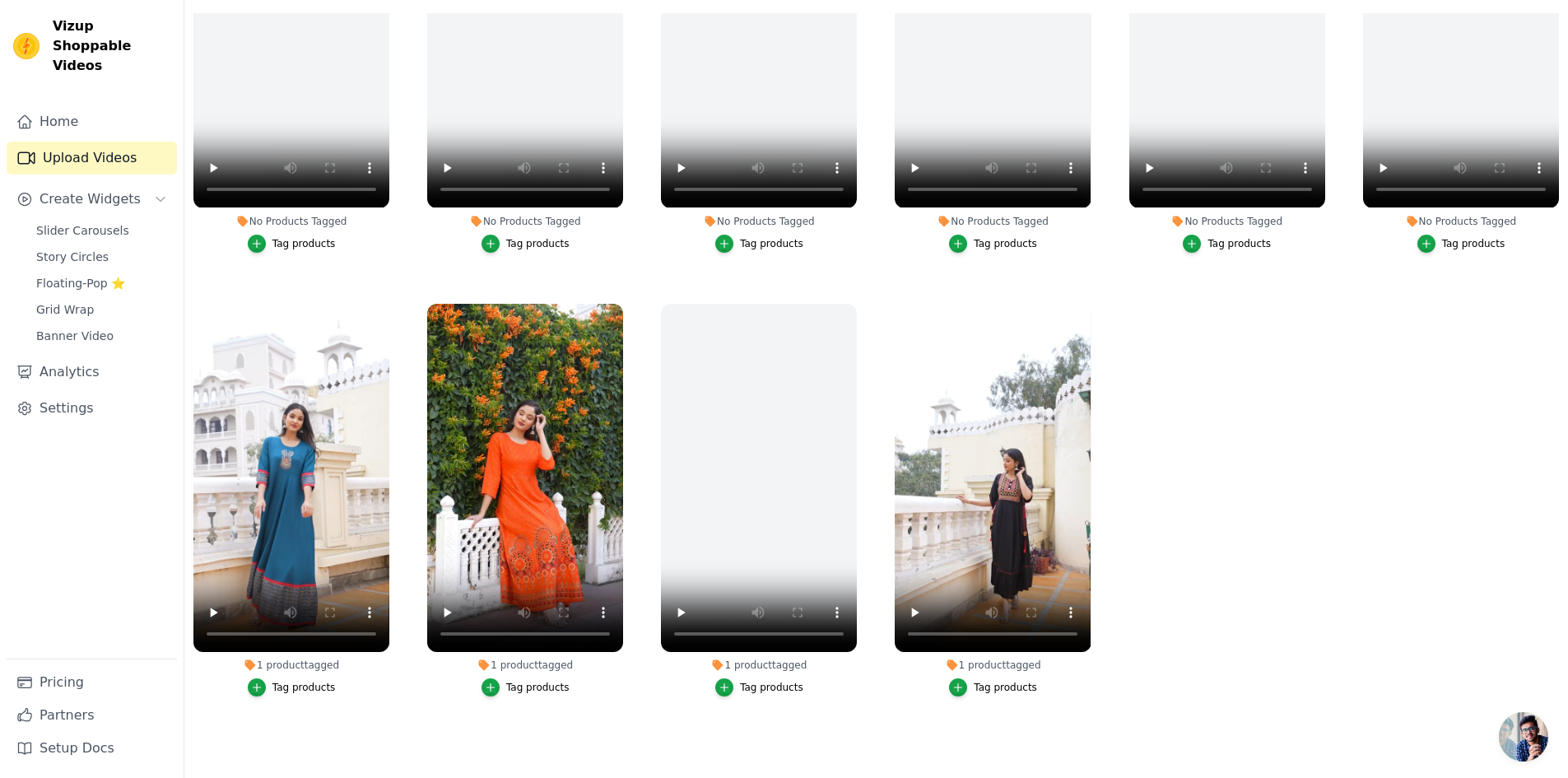
scroll to position [279, 0]
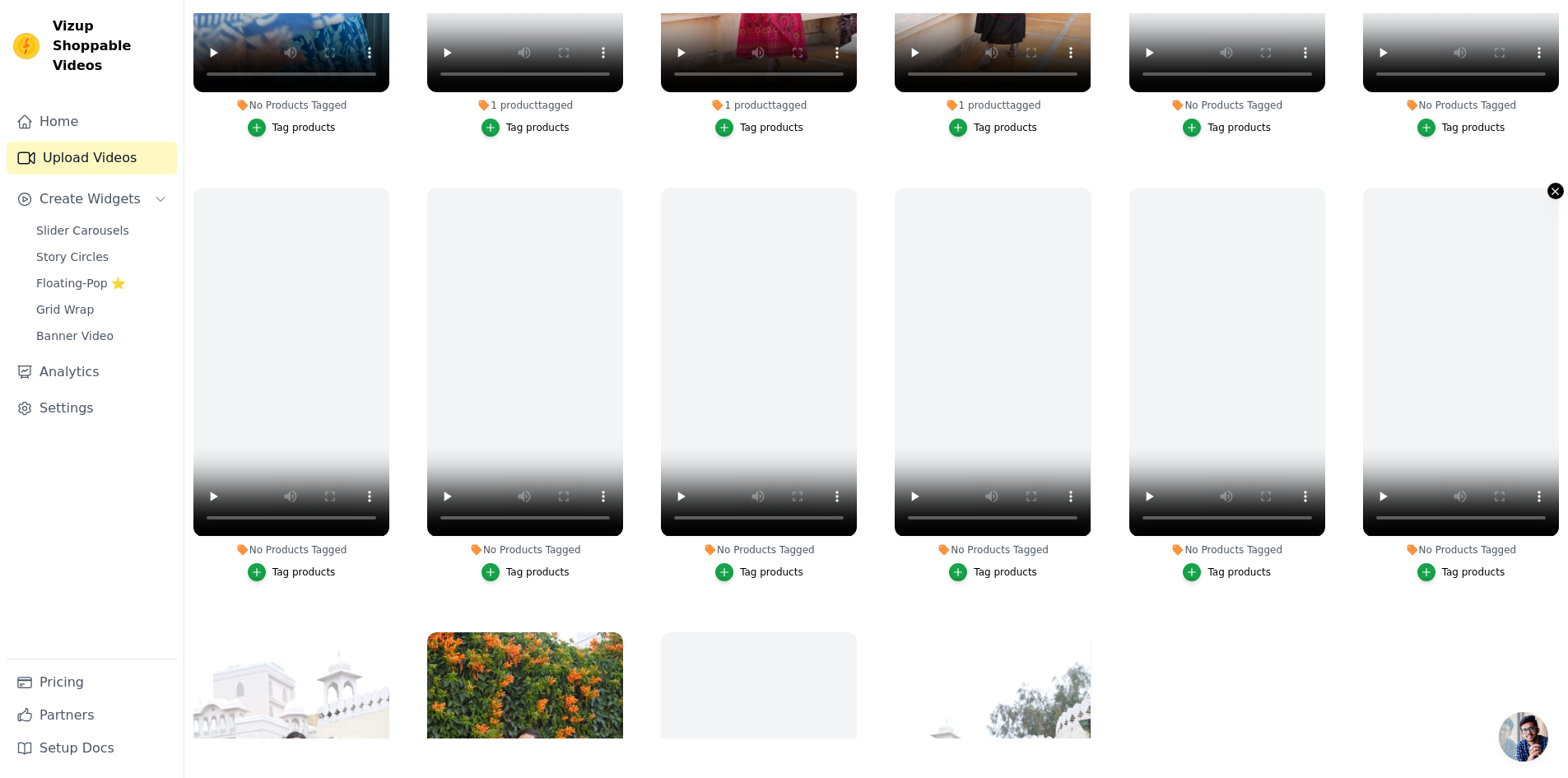
click at [1552, 189] on icon "button" at bounding box center [1555, 191] width 6 height 6
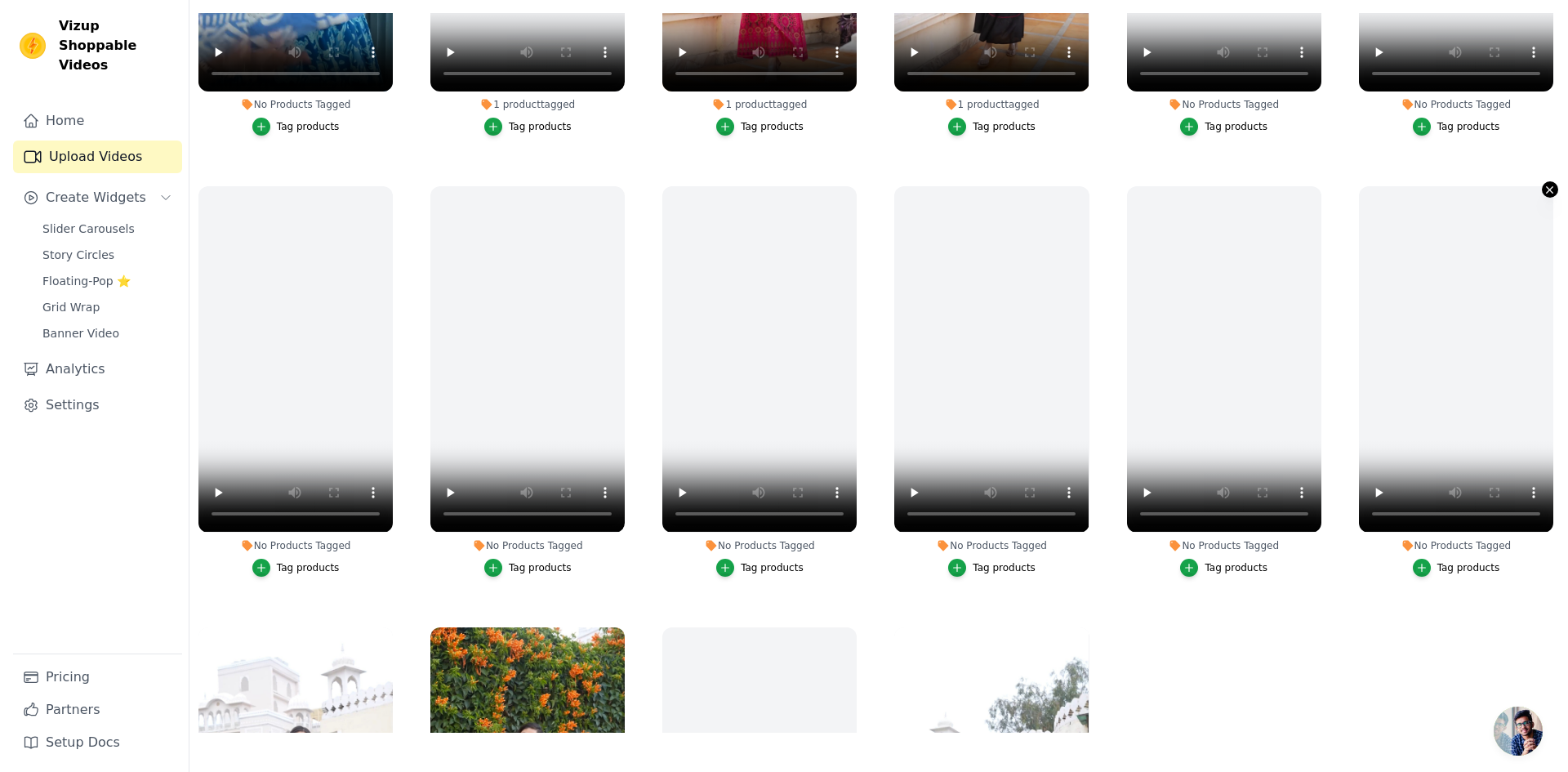
scroll to position [0, 0]
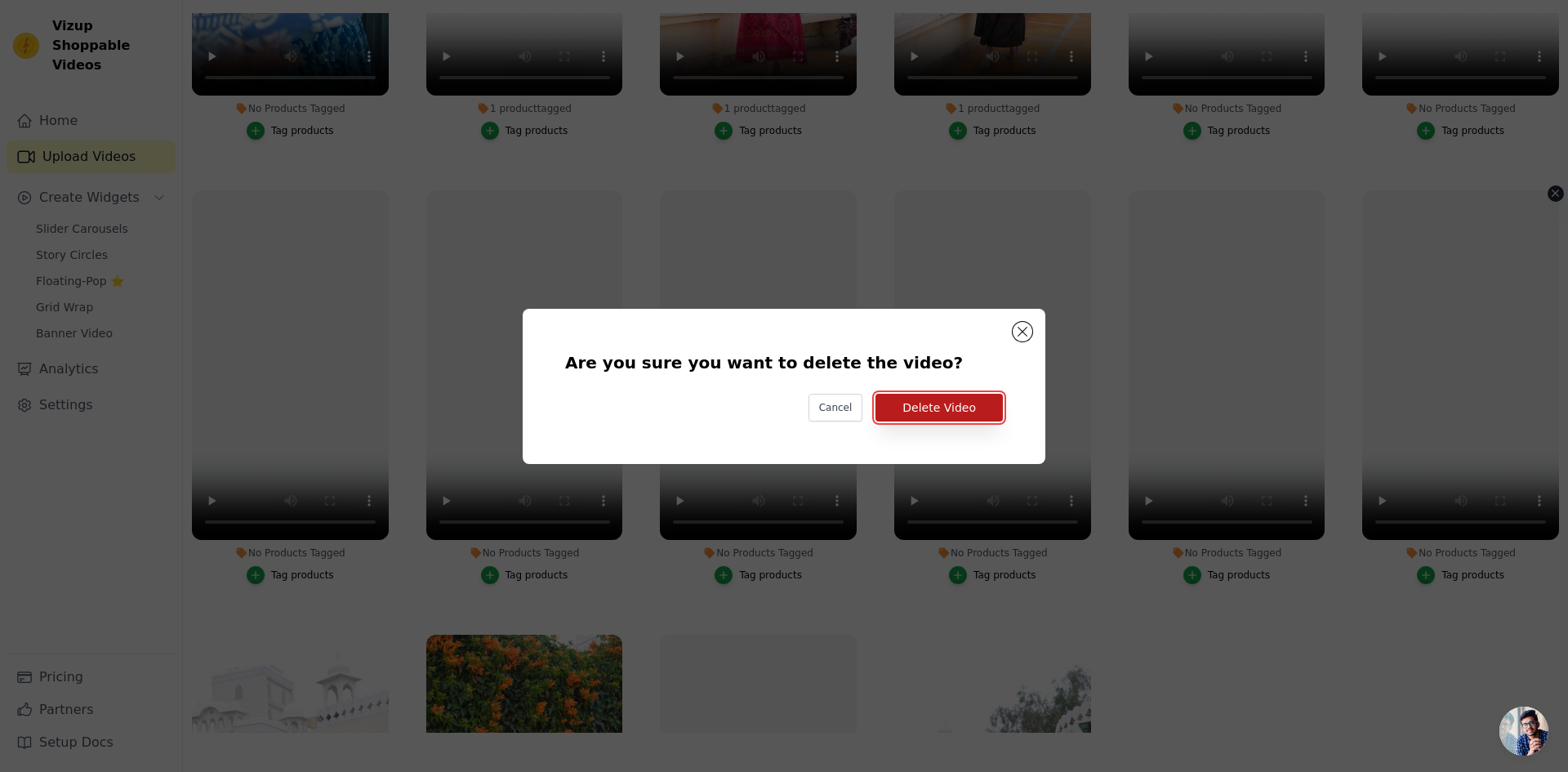
click at [971, 402] on button "Delete Video" at bounding box center [940, 407] width 128 height 27
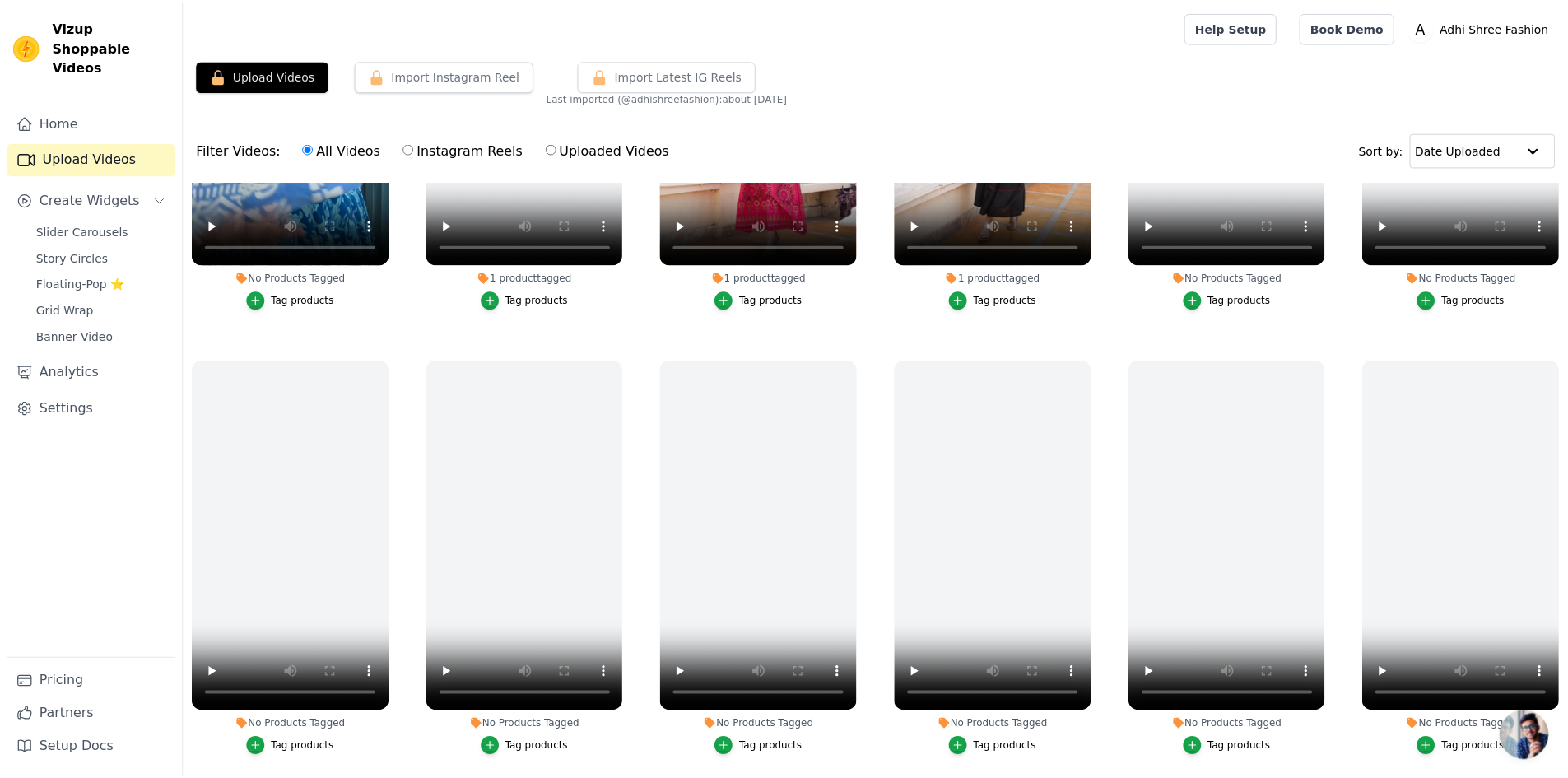
scroll to position [168, 0]
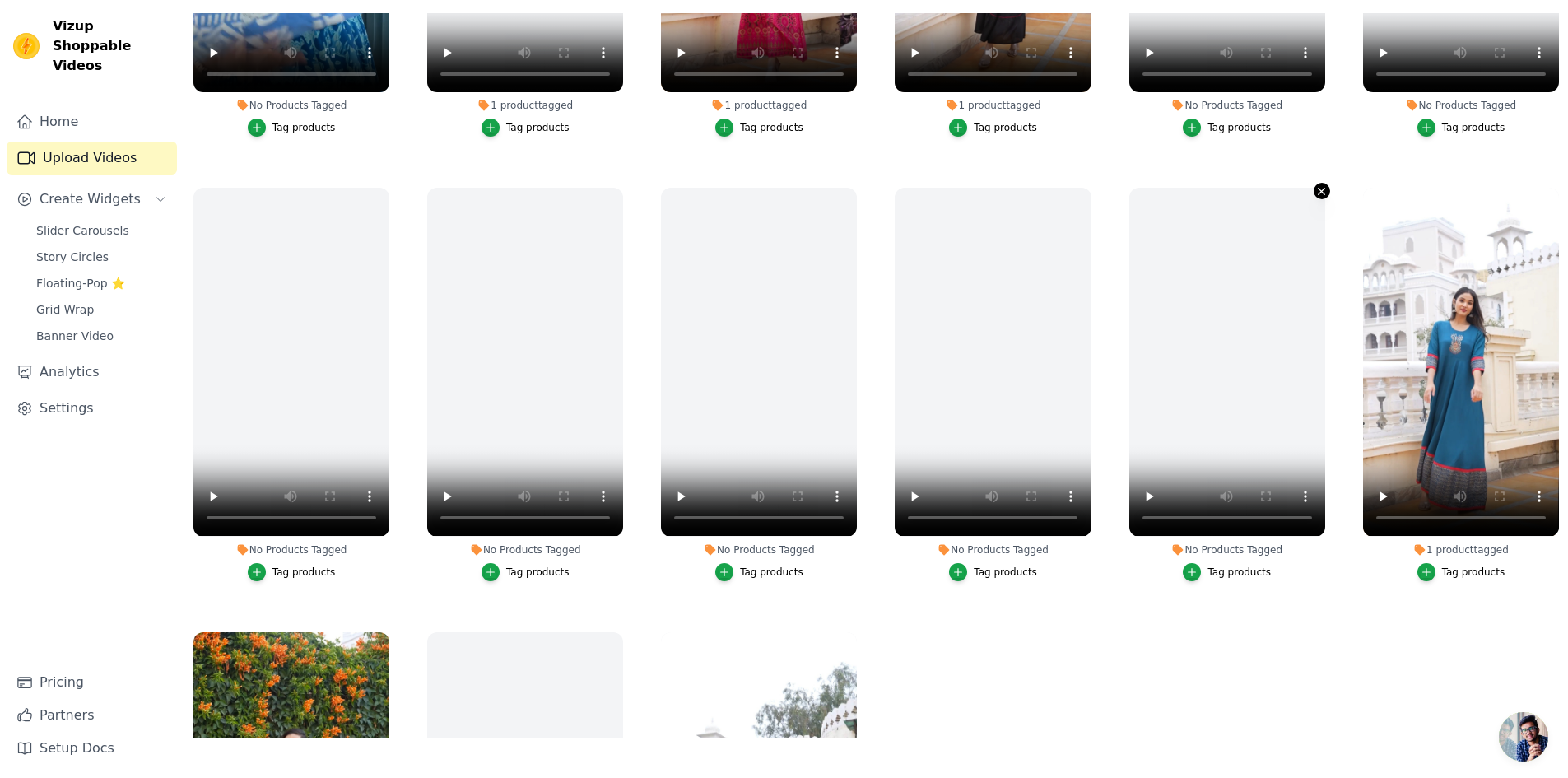
click at [1316, 191] on icon "button" at bounding box center [1322, 190] width 12 height 12
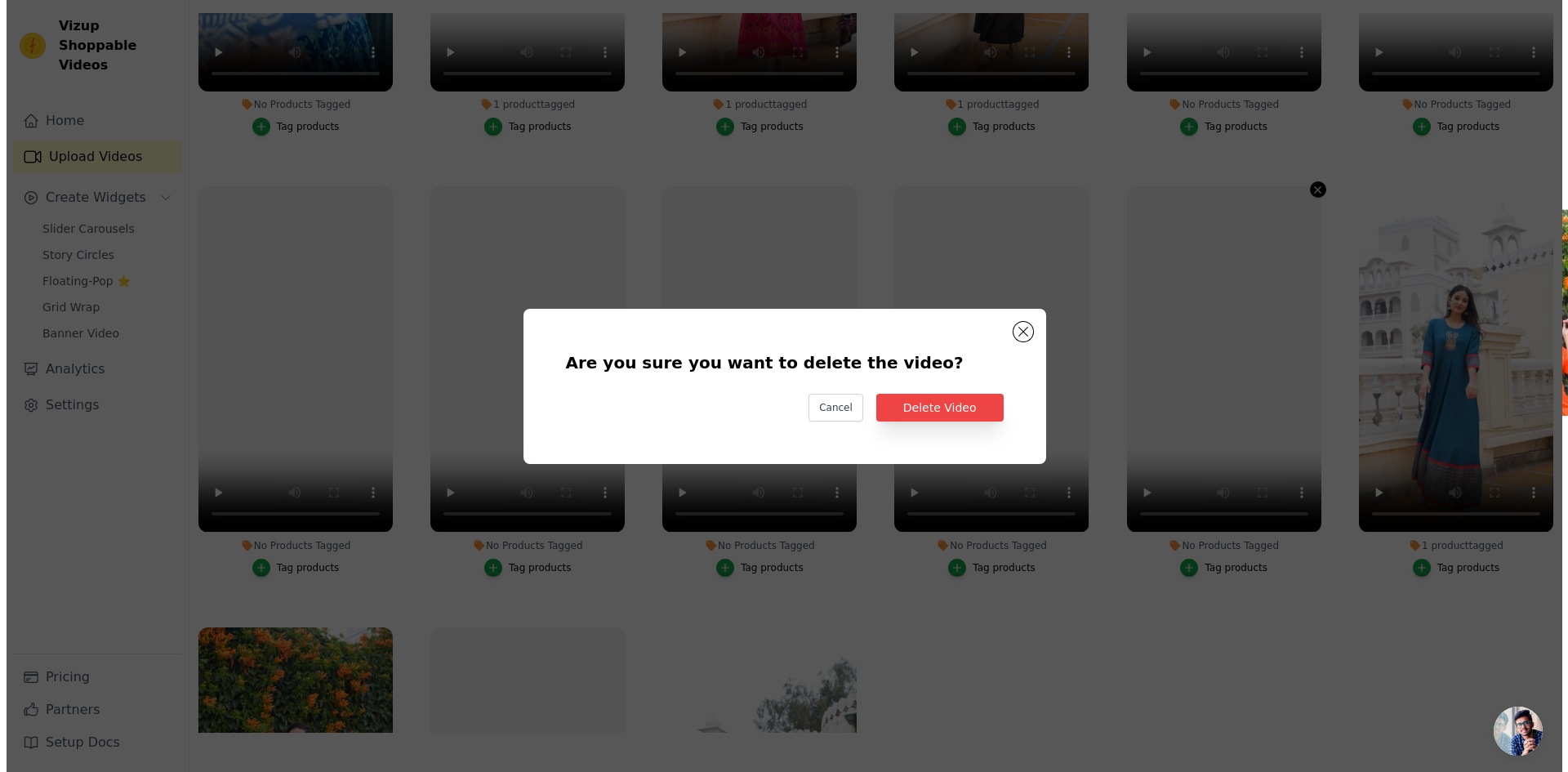
scroll to position [0, 0]
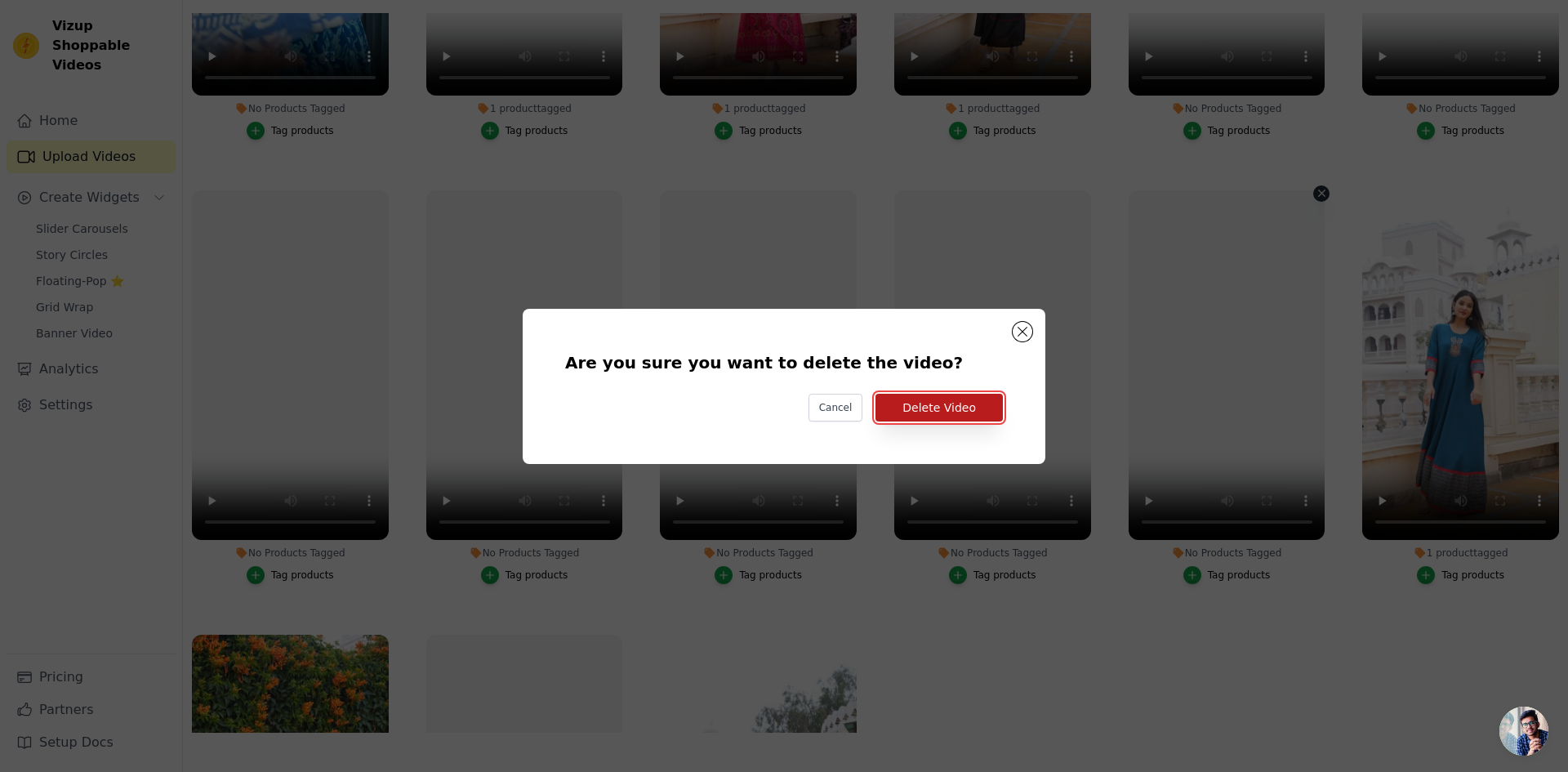
click at [954, 405] on button "Delete Video" at bounding box center [940, 407] width 128 height 27
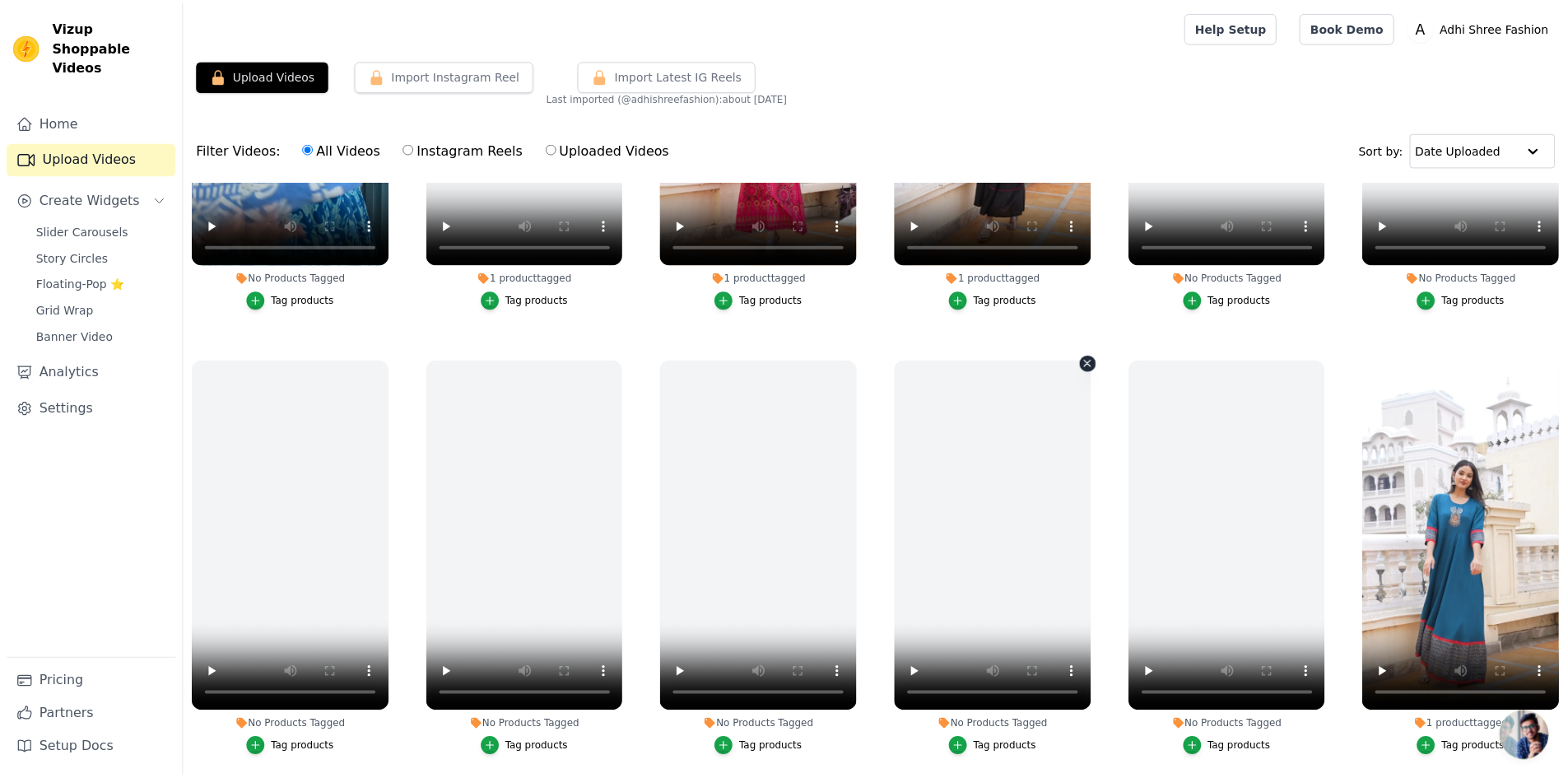
scroll to position [168, 0]
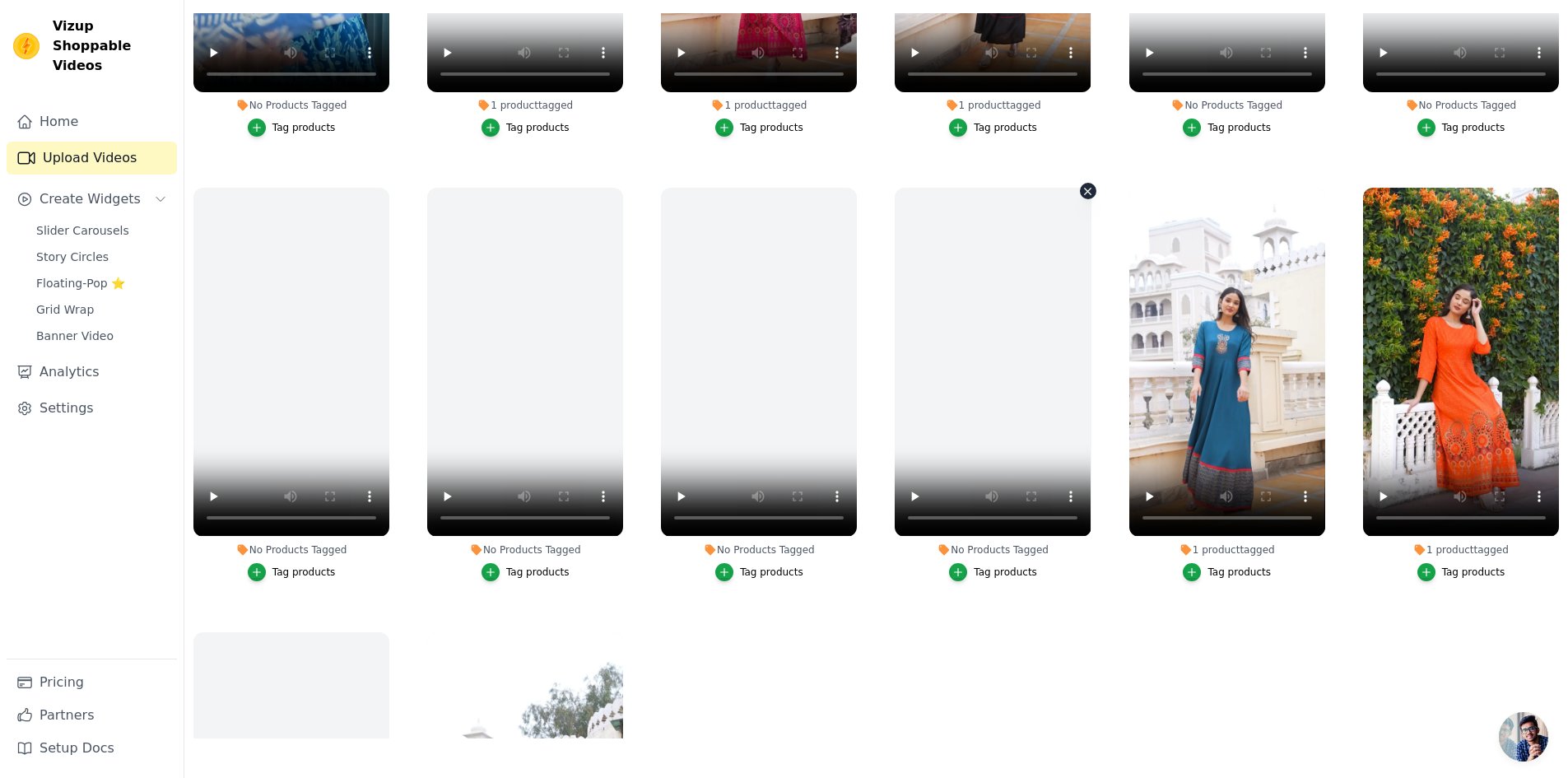
click at [1082, 189] on icon "button" at bounding box center [1087, 190] width 12 height 12
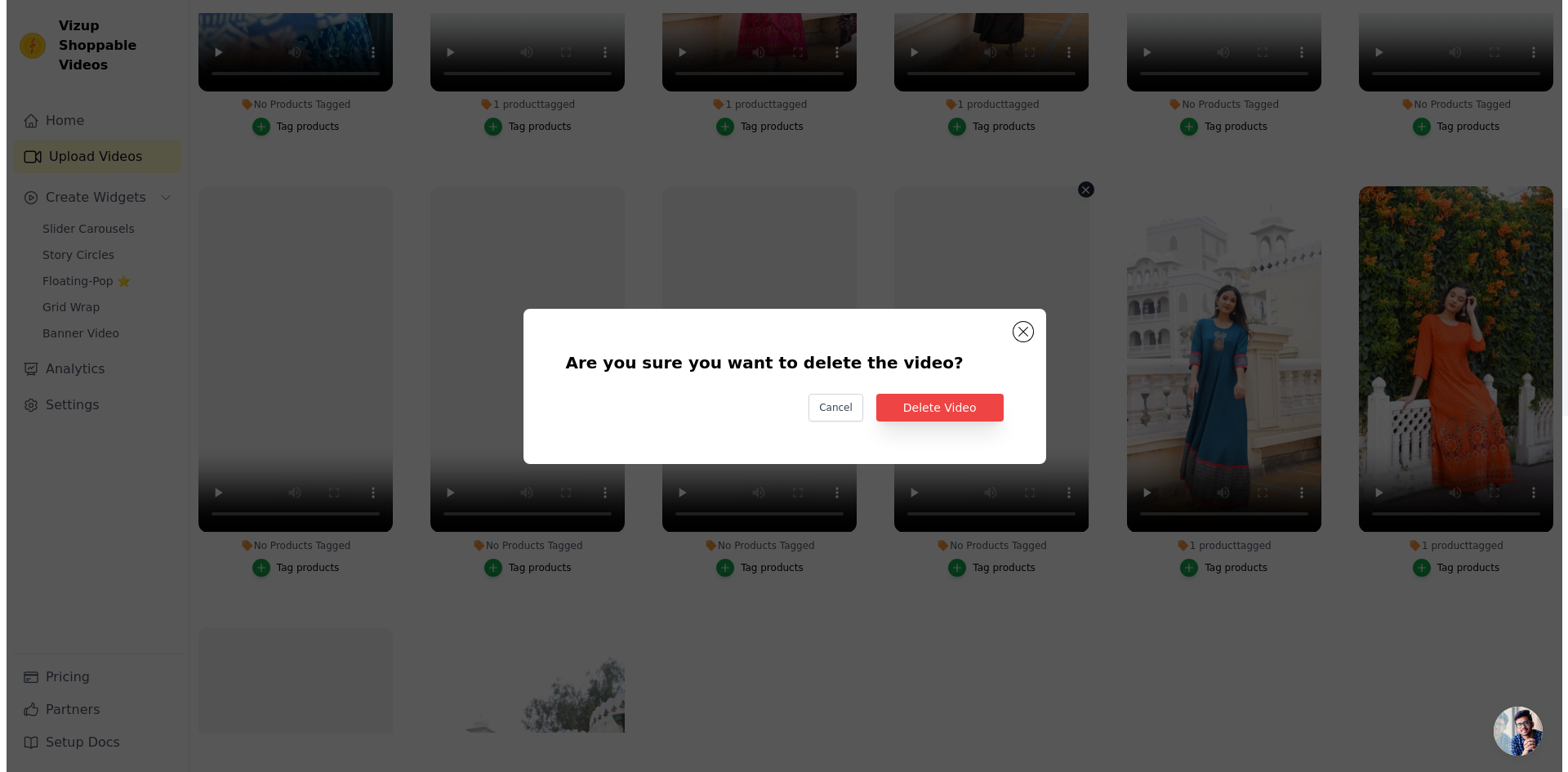
scroll to position [0, 0]
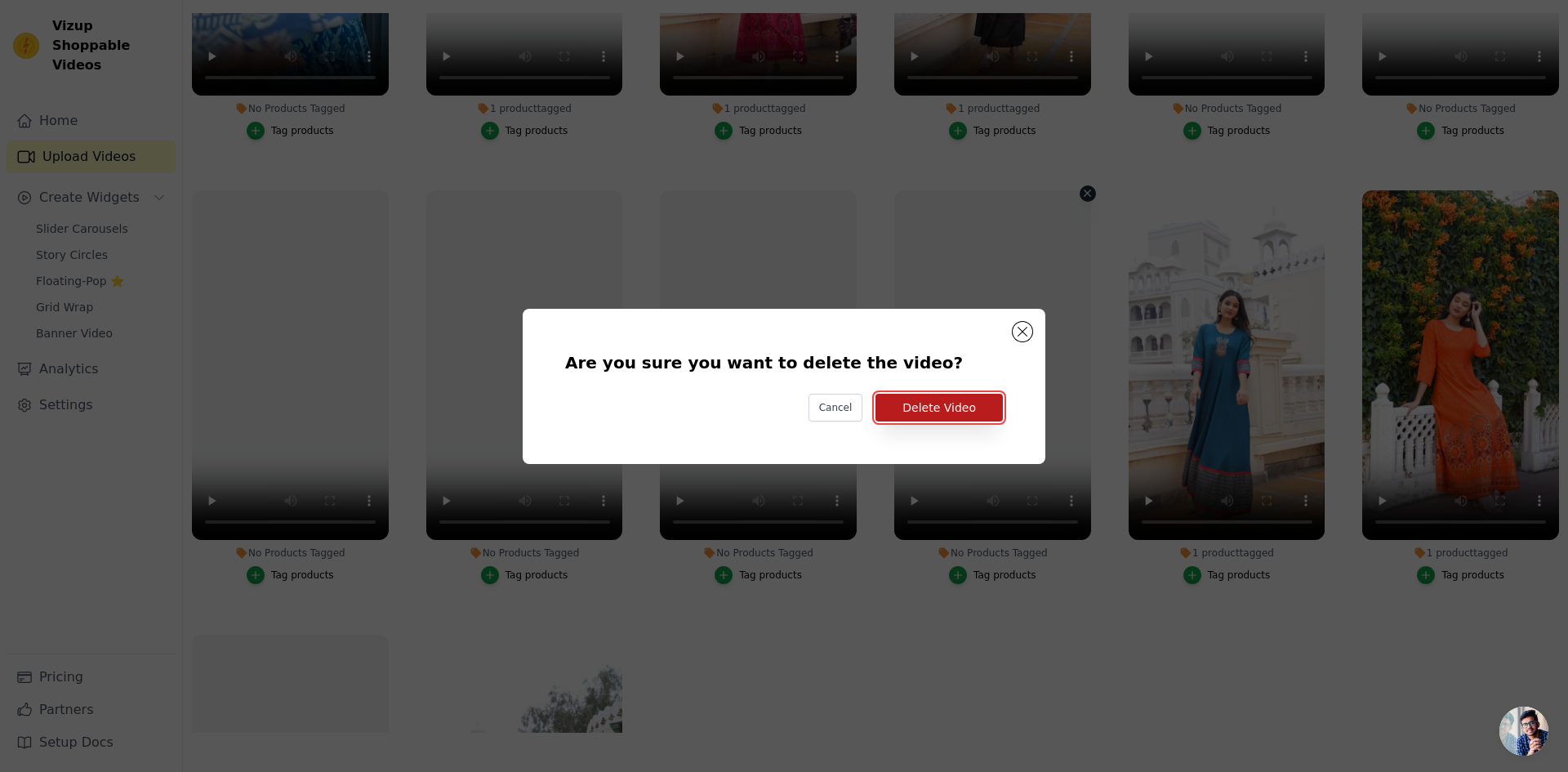
click at [957, 416] on button "Delete Video" at bounding box center [940, 407] width 128 height 27
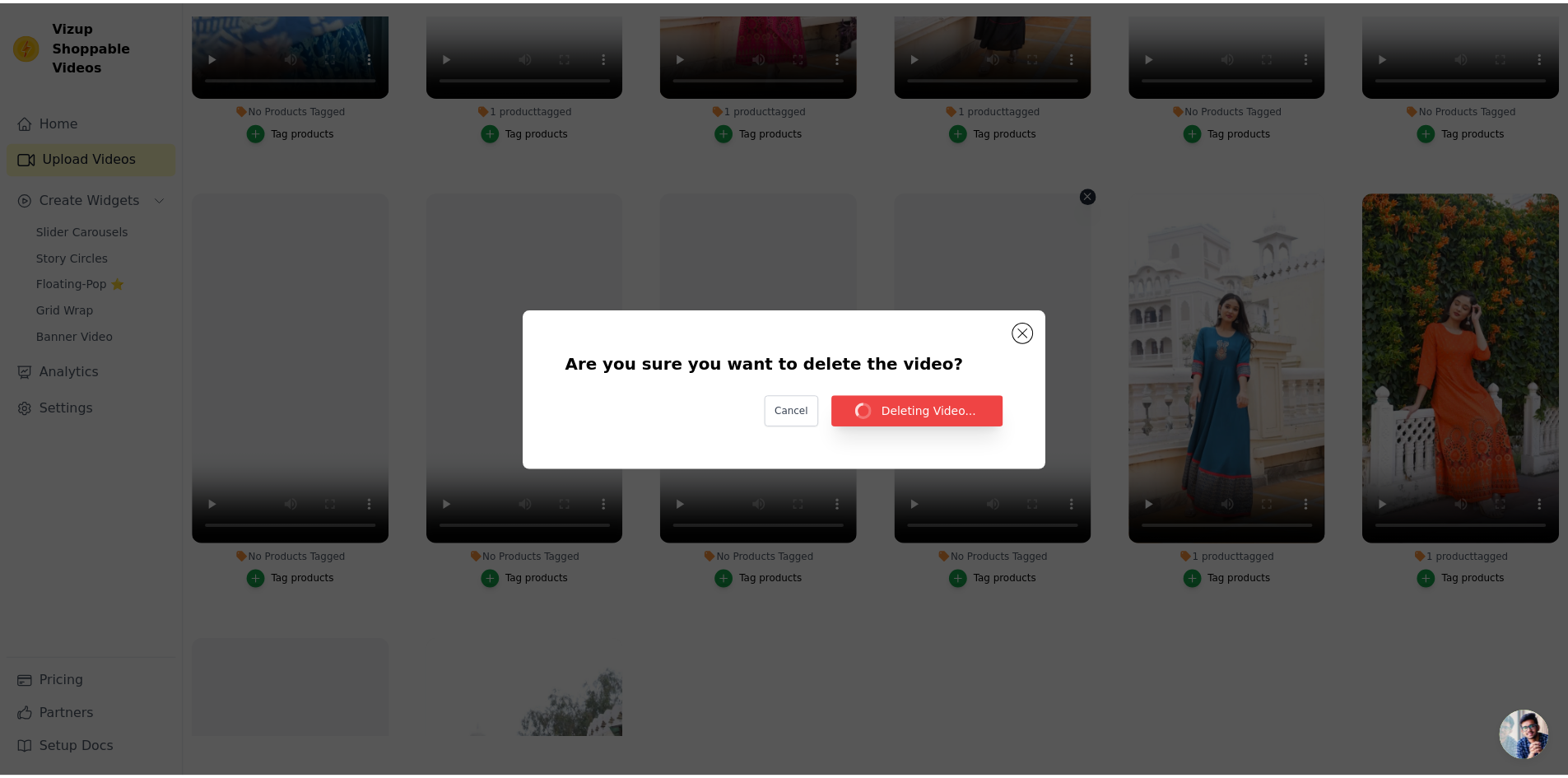
scroll to position [168, 0]
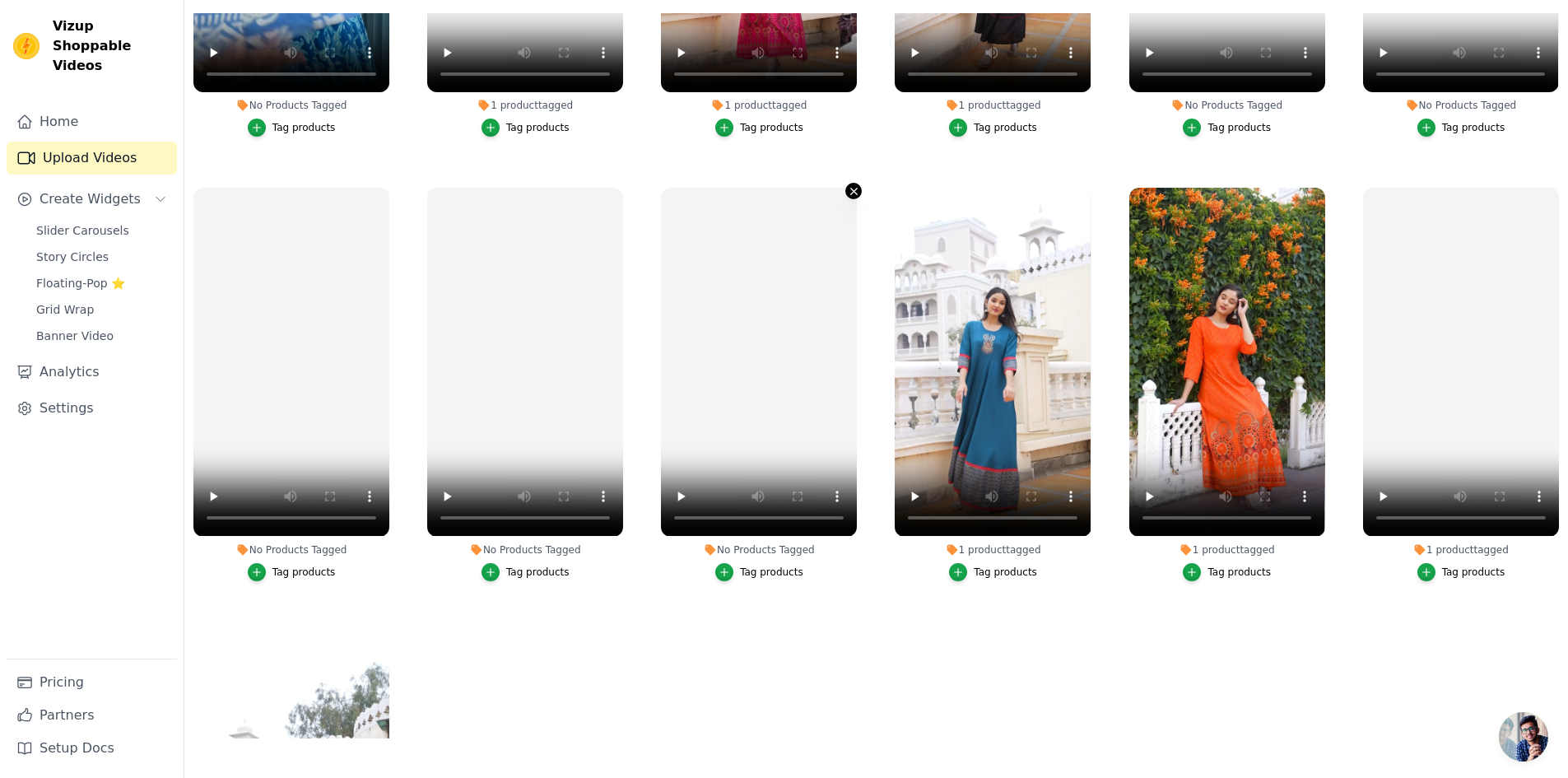
click at [852, 189] on icon "button" at bounding box center [854, 191] width 6 height 6
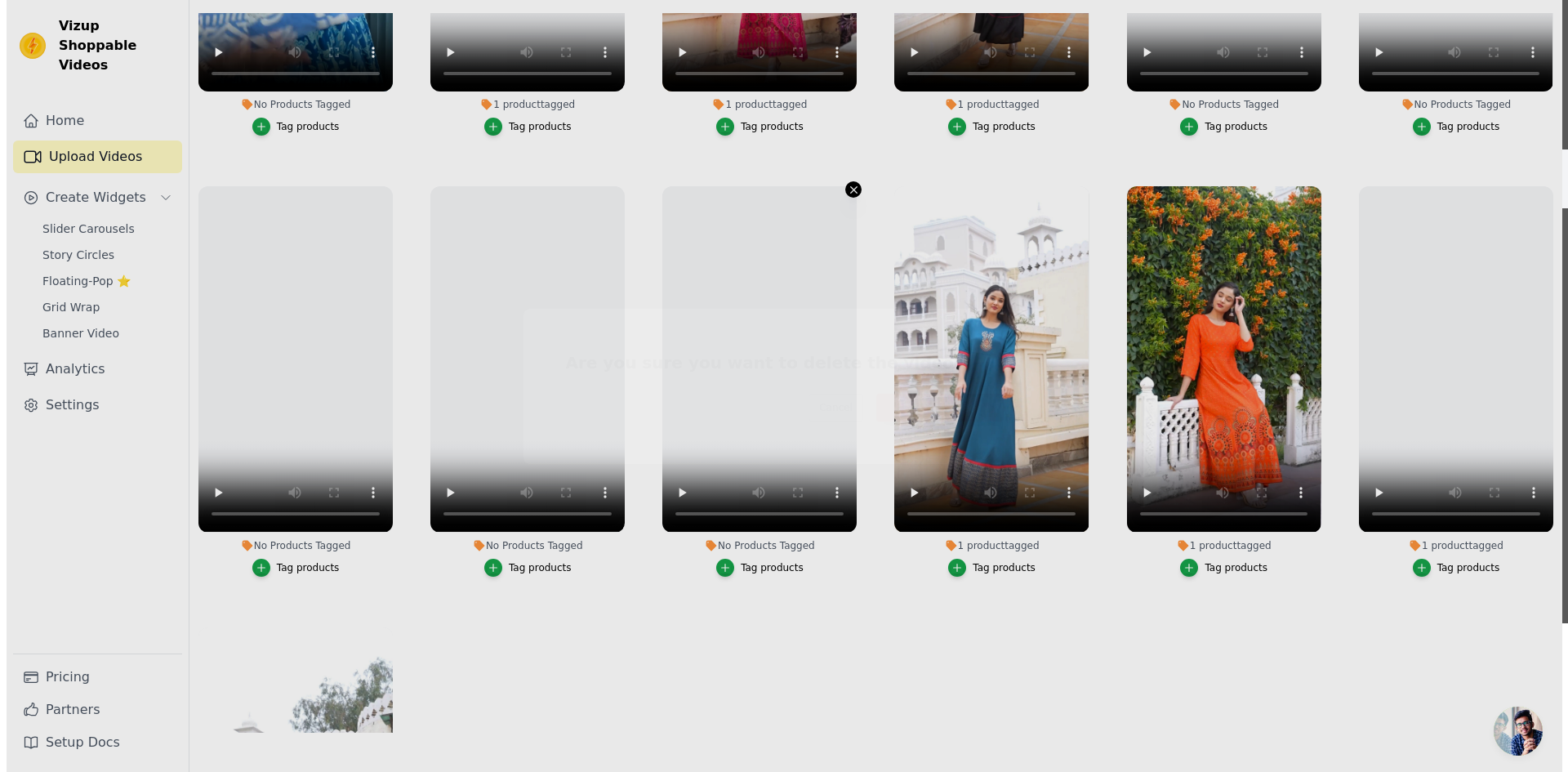
scroll to position [0, 0]
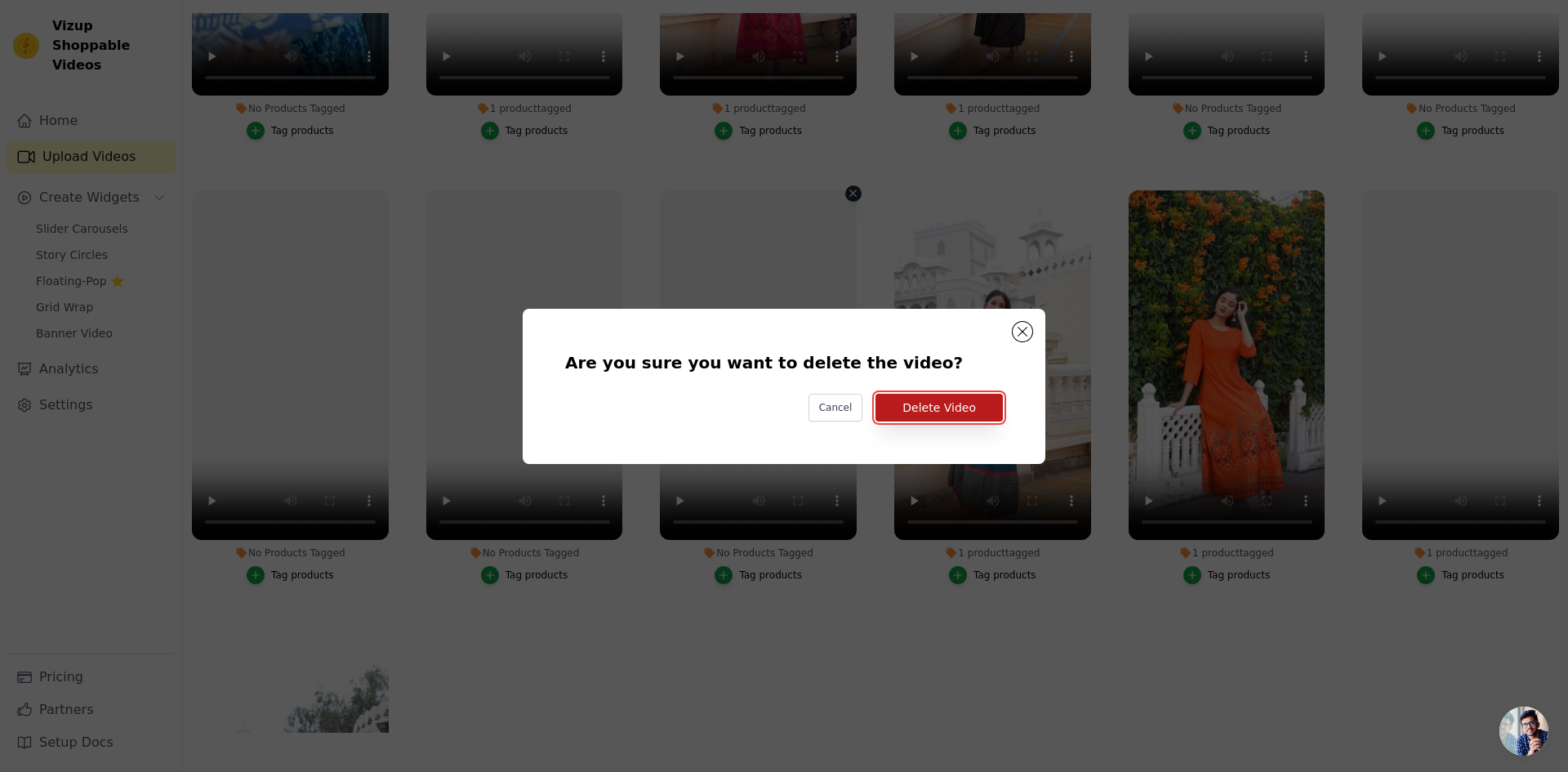
click at [931, 408] on button "Delete Video" at bounding box center [940, 407] width 128 height 27
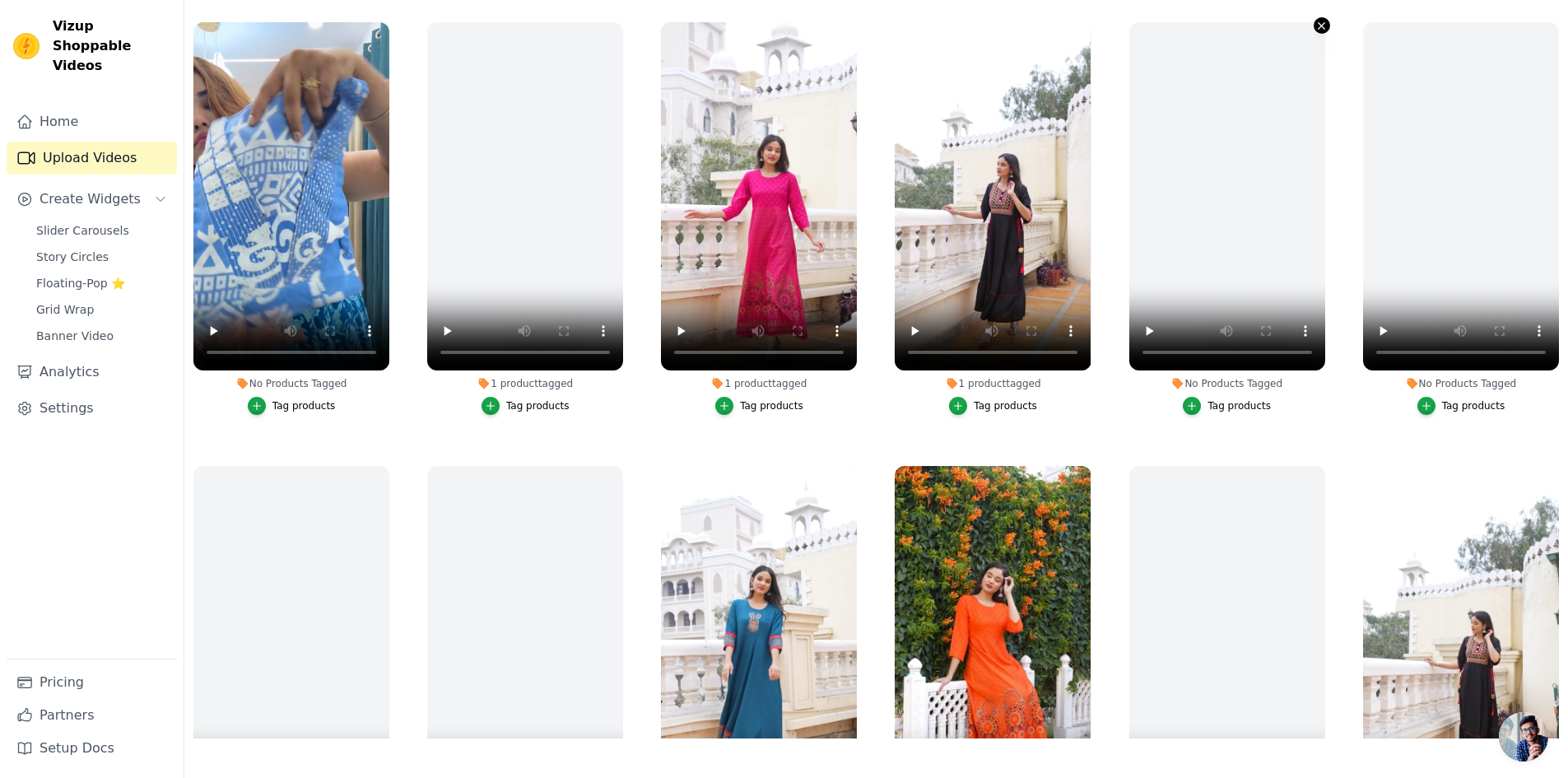
click at [1319, 28] on icon "button" at bounding box center [1322, 25] width 6 height 6
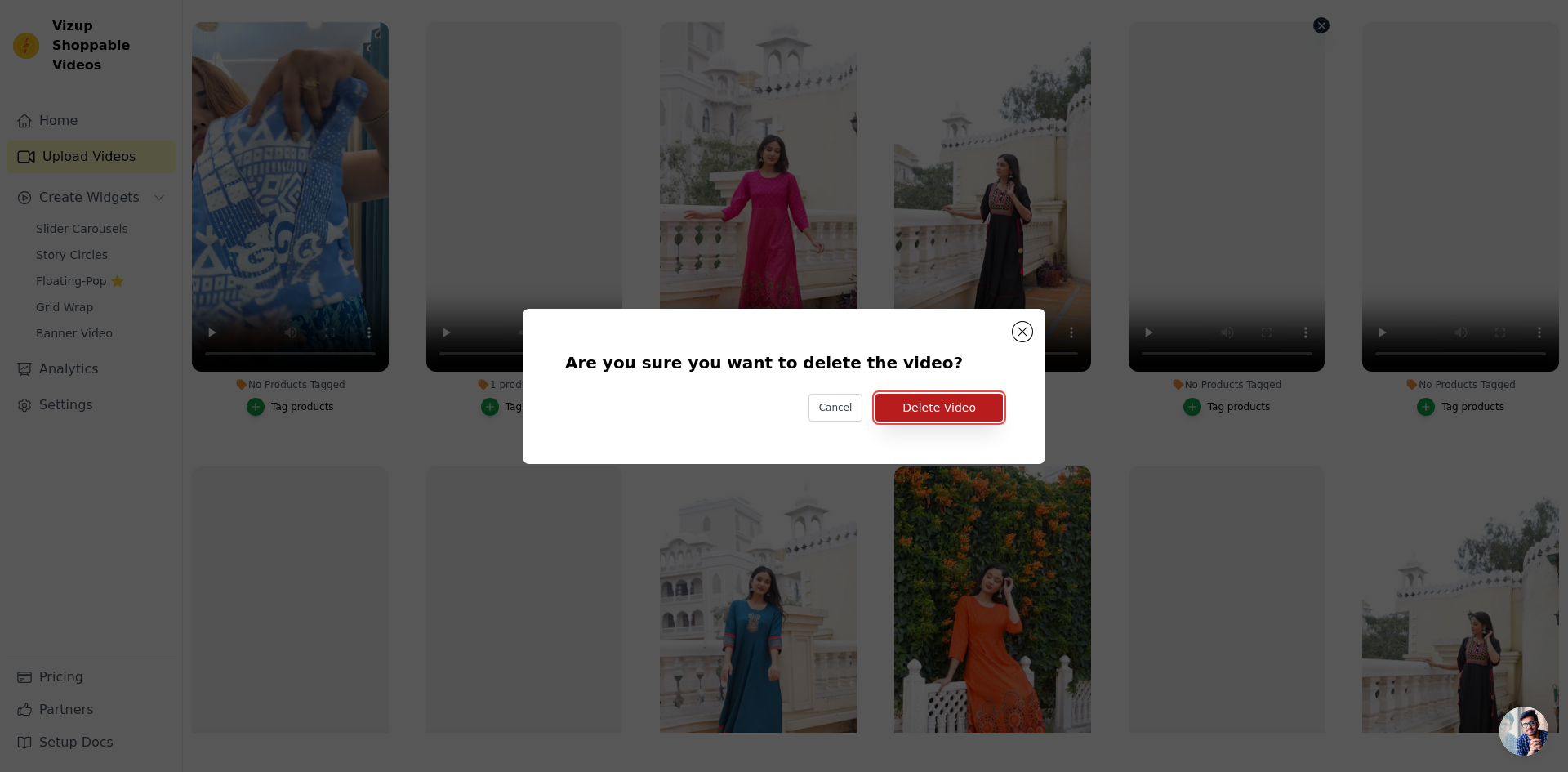
drag, startPoint x: 960, startPoint y: 407, endPoint x: 969, endPoint y: 398, distance: 12.7
click at [960, 408] on button "Delete Video" at bounding box center [940, 407] width 128 height 27
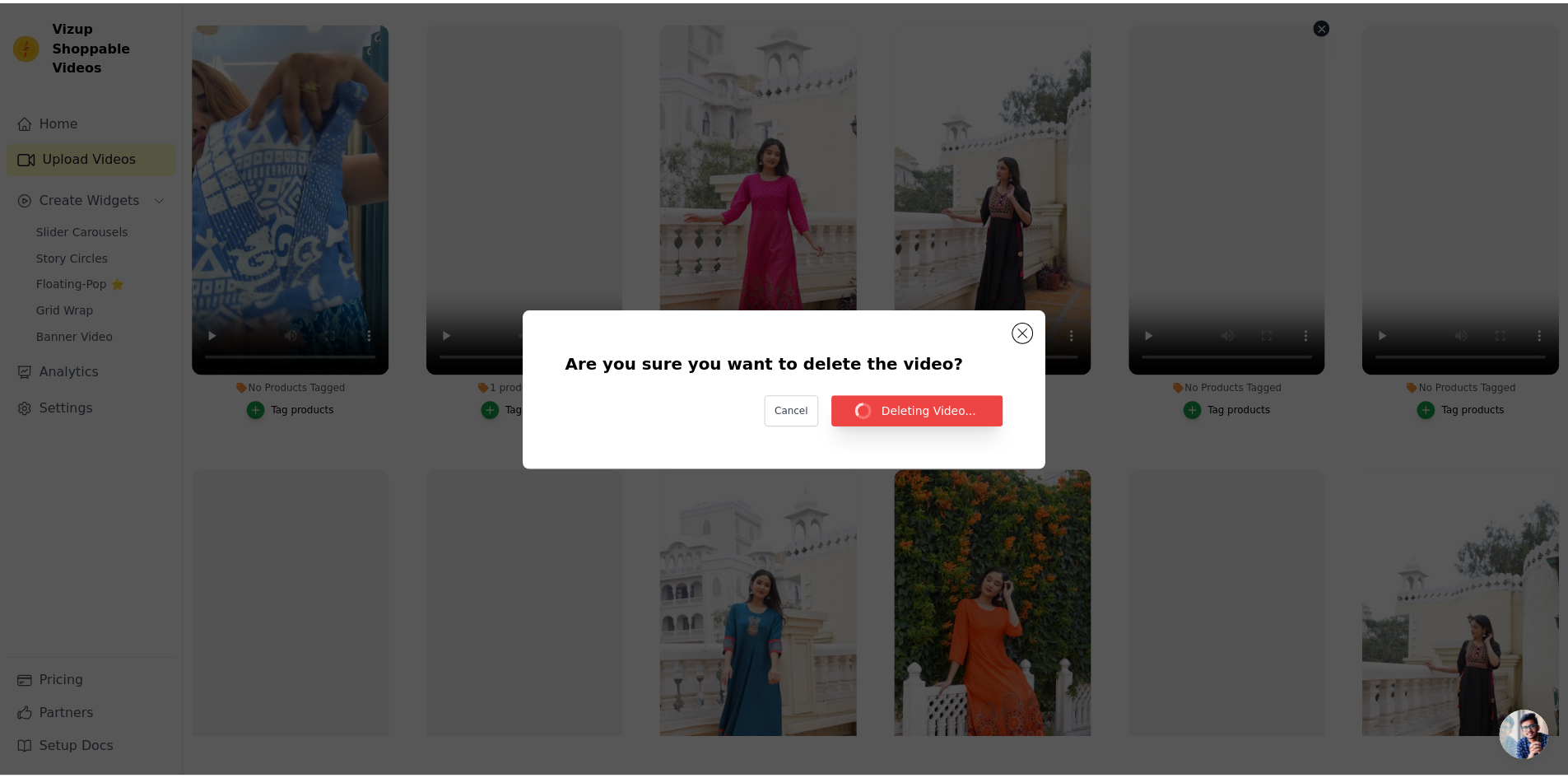
scroll to position [168, 0]
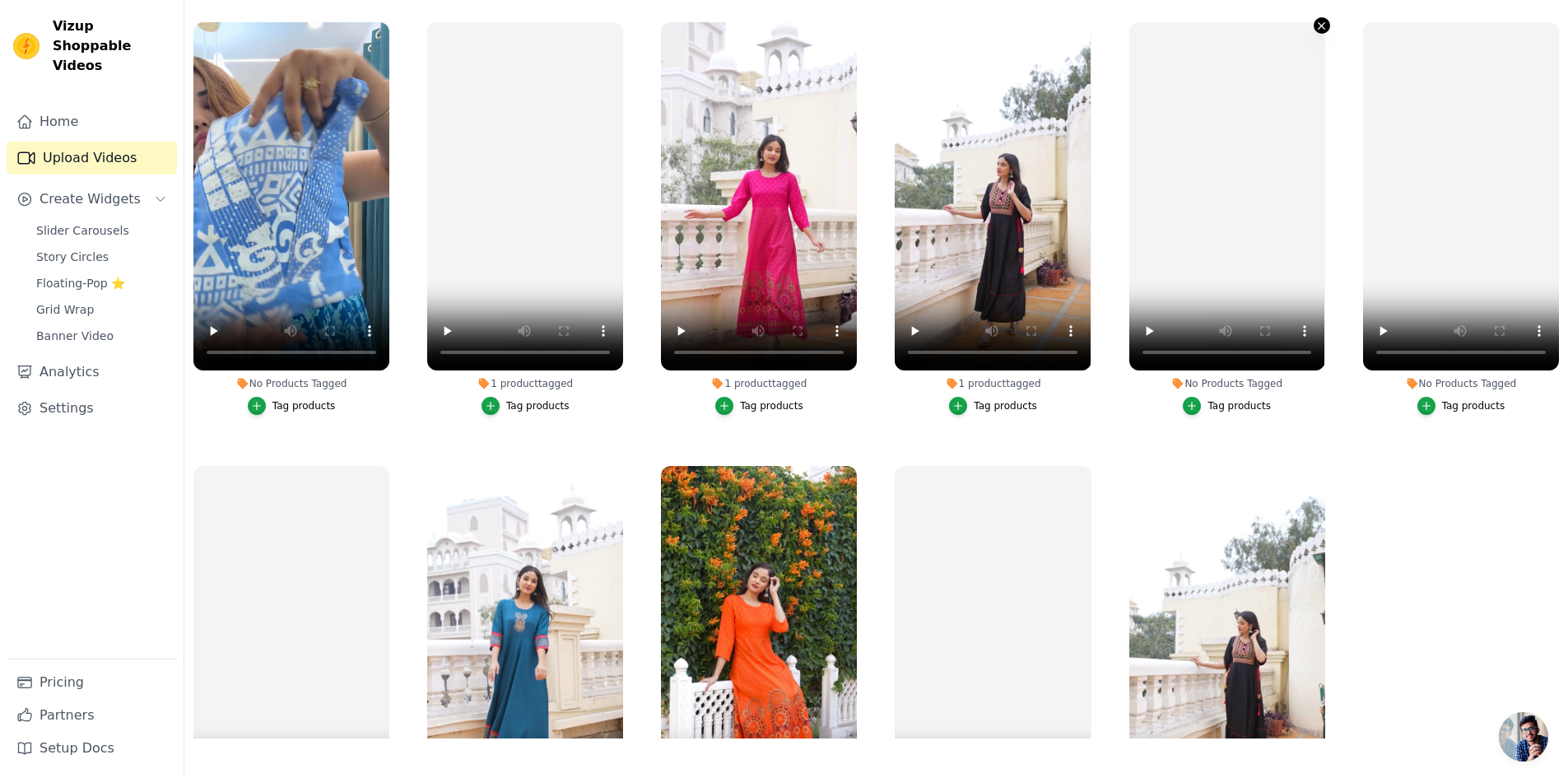
click at [1316, 29] on icon "button" at bounding box center [1322, 25] width 12 height 12
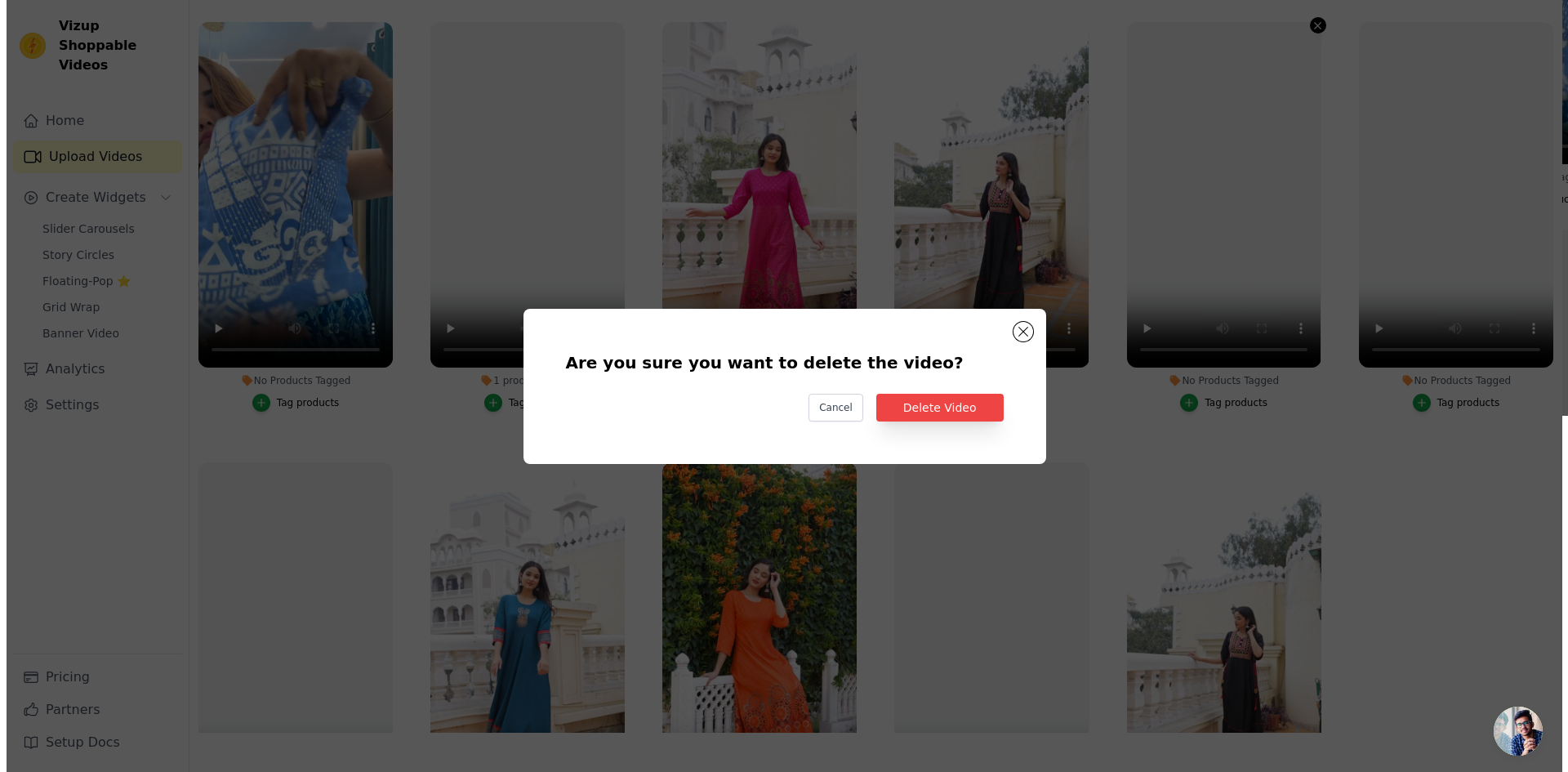
scroll to position [0, 0]
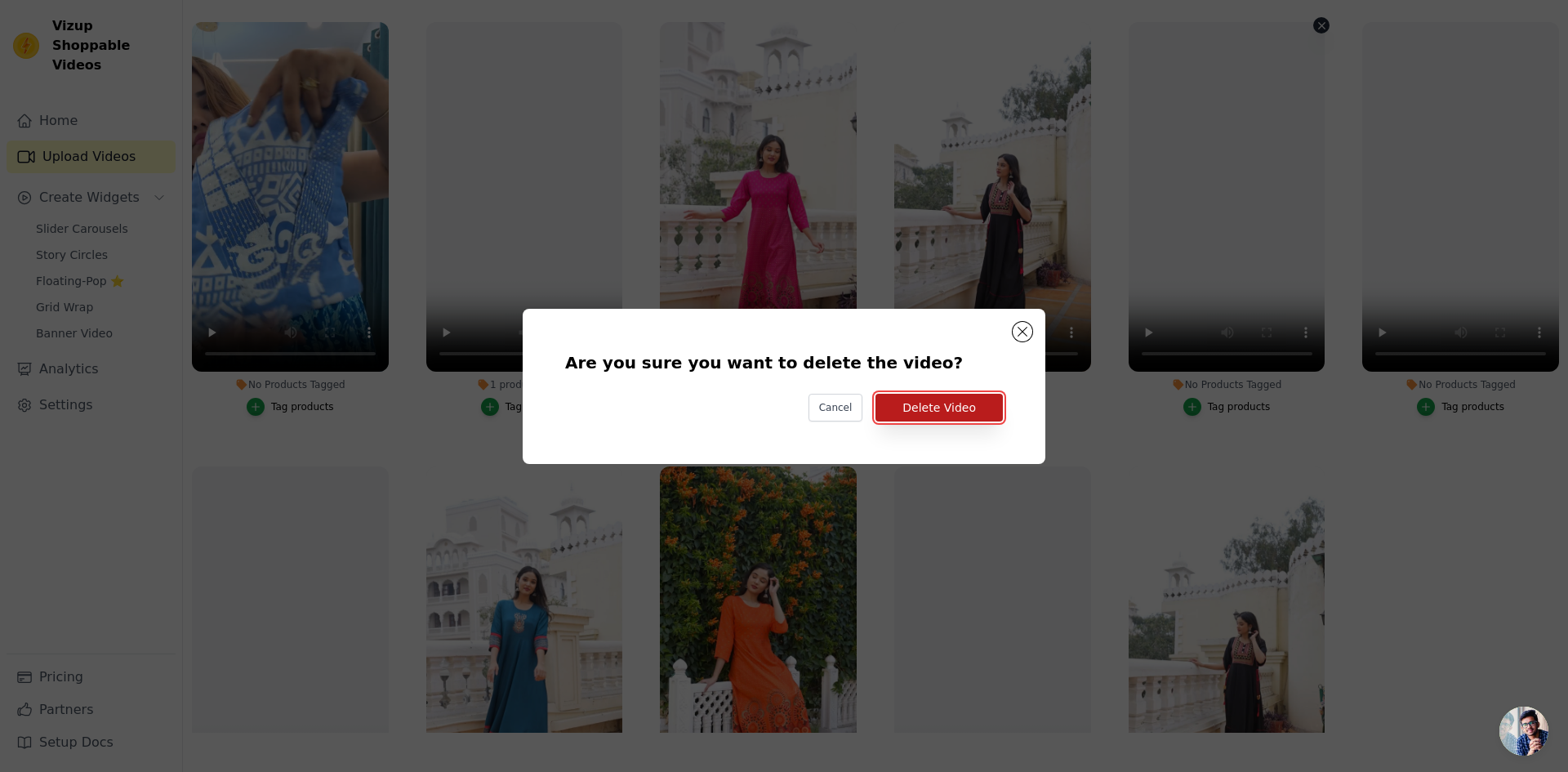
click at [953, 402] on button "Delete Video" at bounding box center [940, 407] width 128 height 27
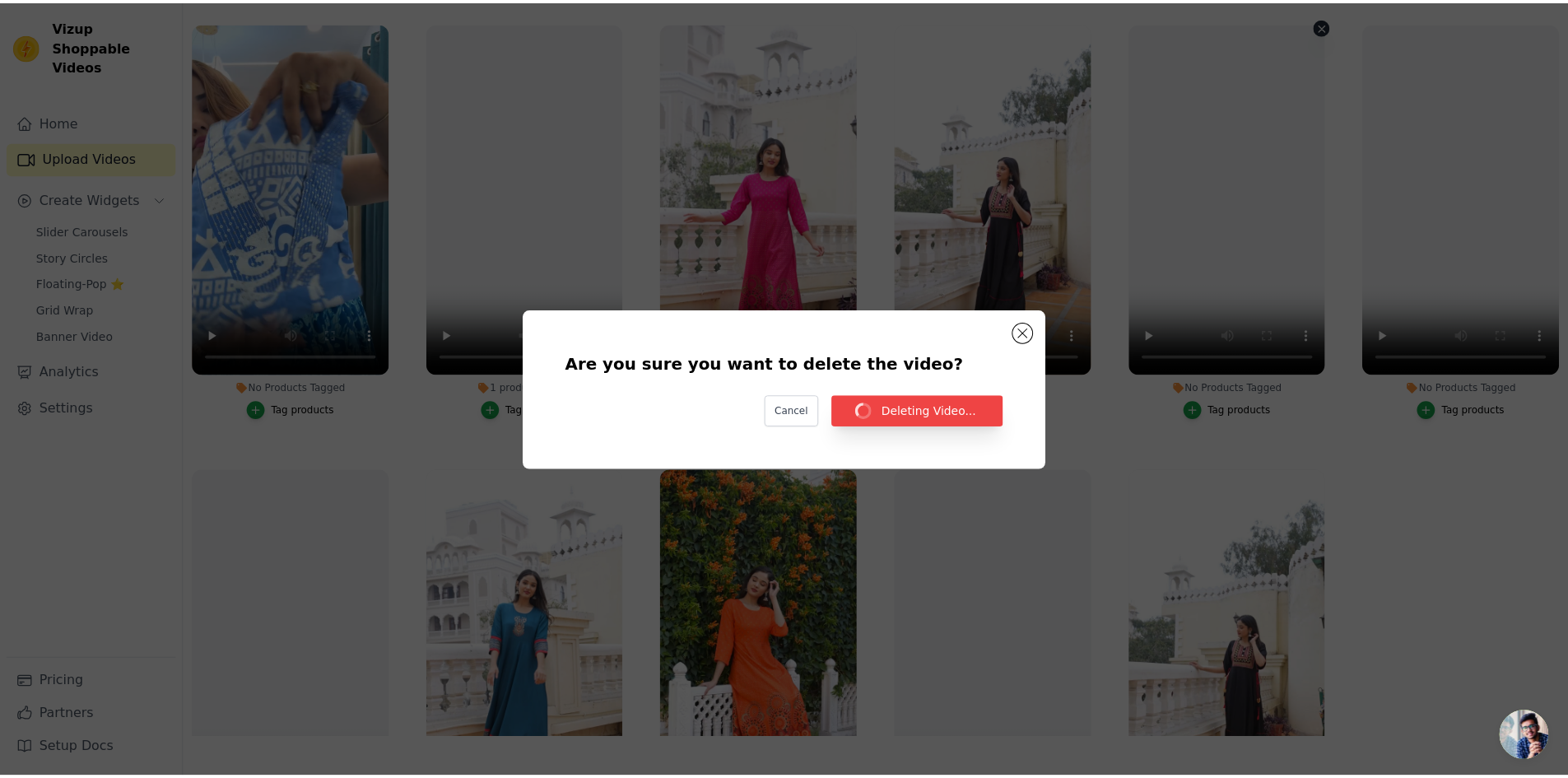
scroll to position [168, 0]
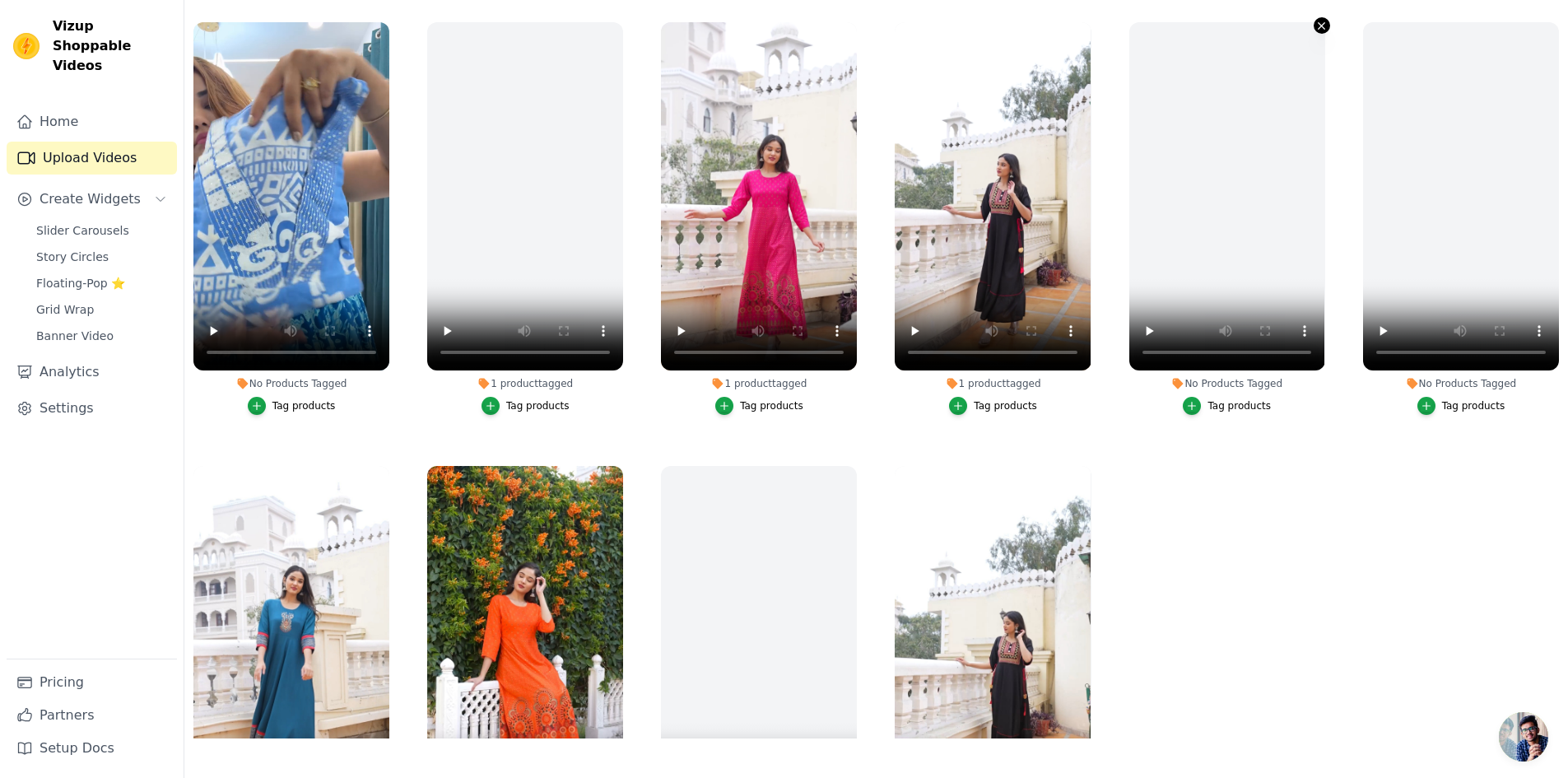
click at [1317, 31] on icon "button" at bounding box center [1322, 25] width 12 height 12
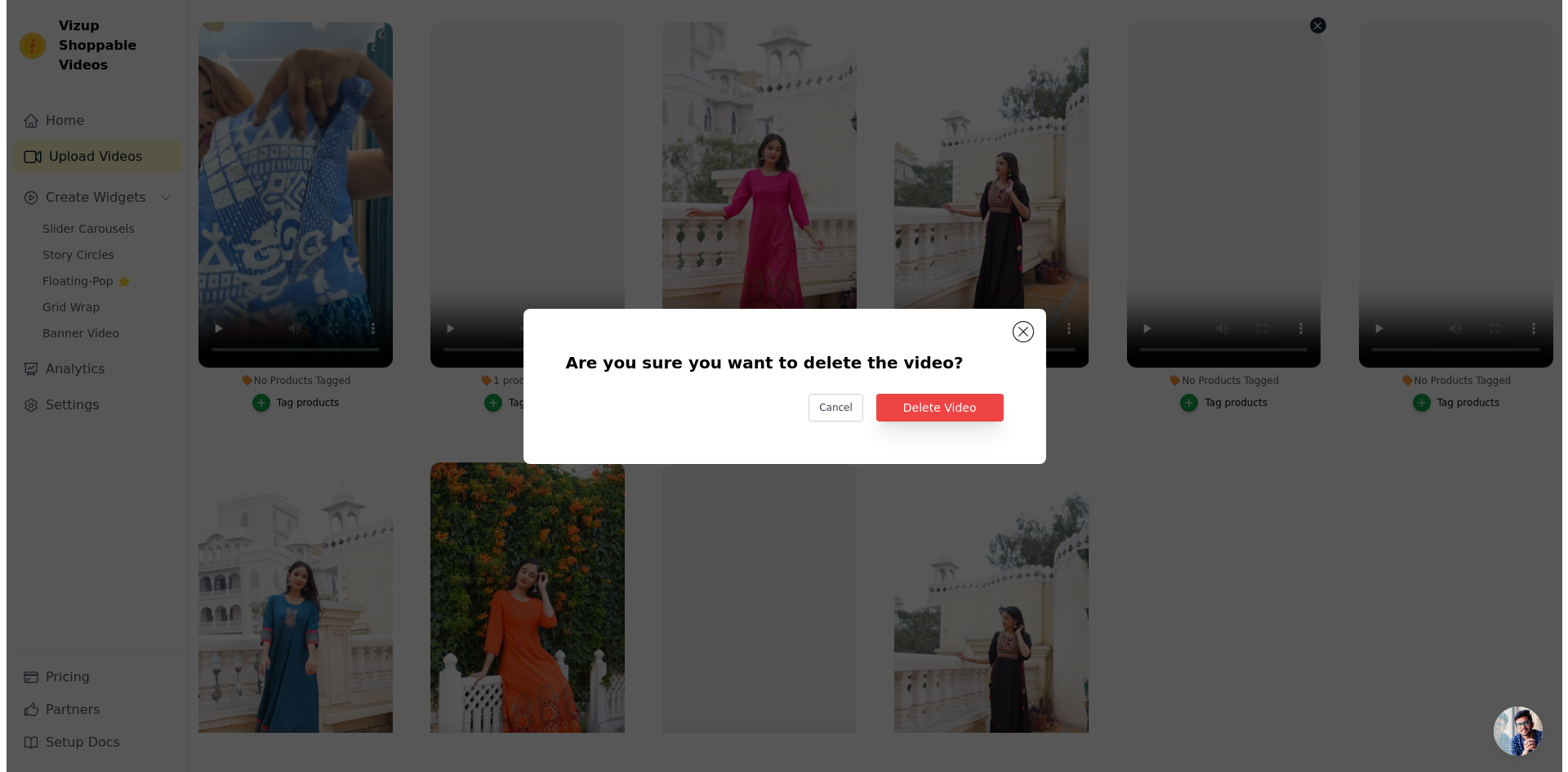
scroll to position [0, 0]
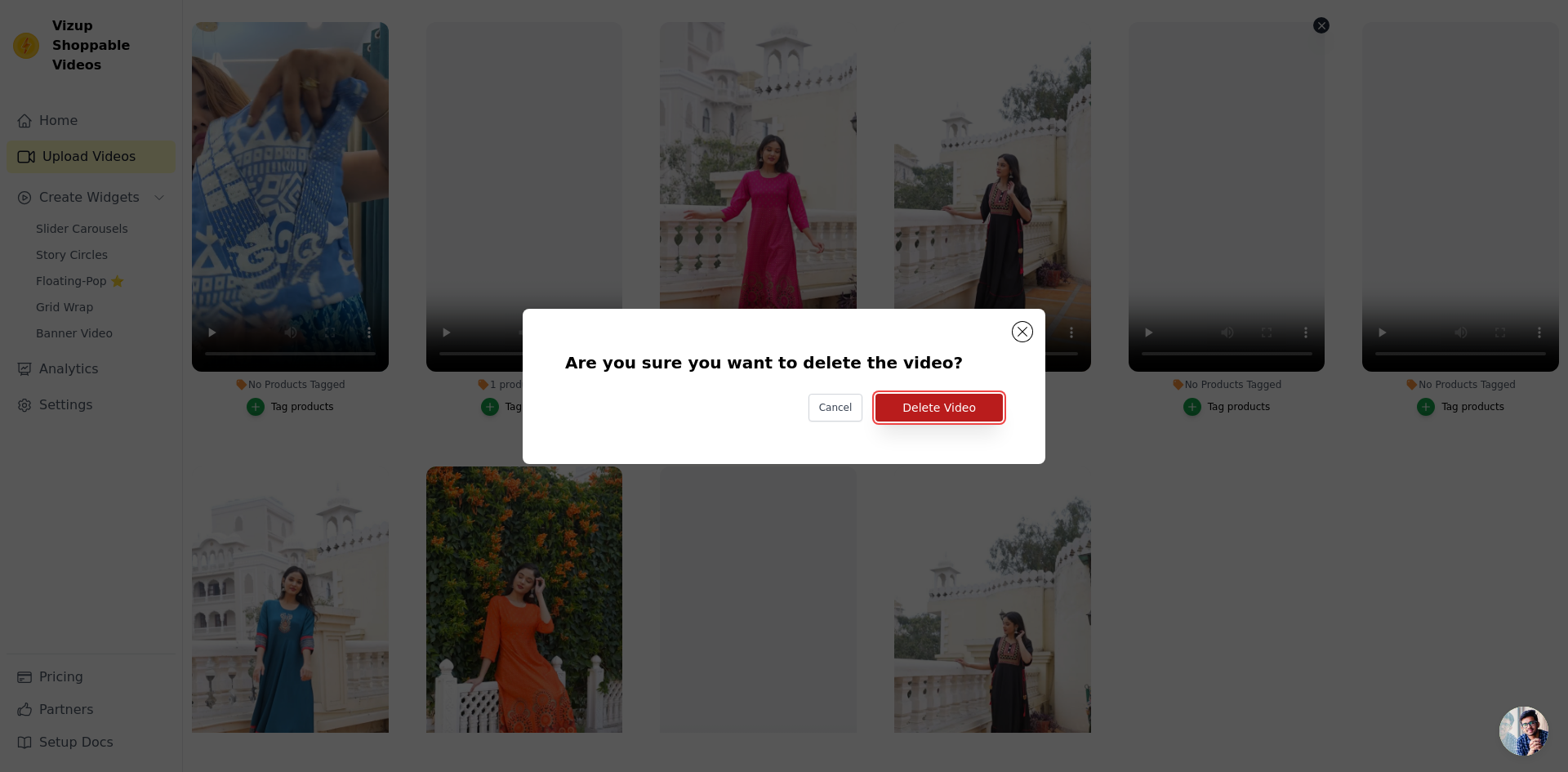
click at [970, 400] on button "Delete Video" at bounding box center [940, 407] width 128 height 27
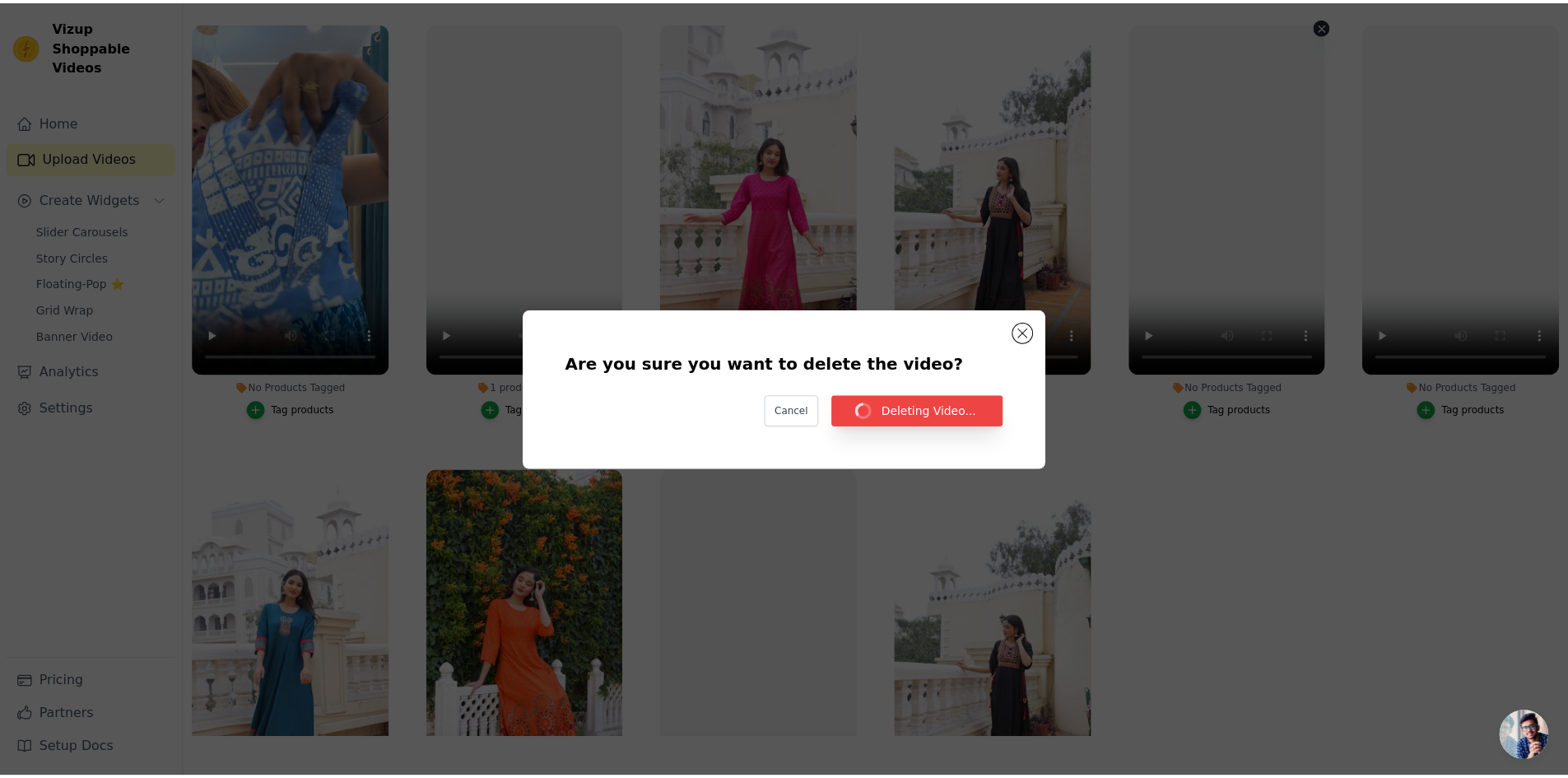
scroll to position [168, 0]
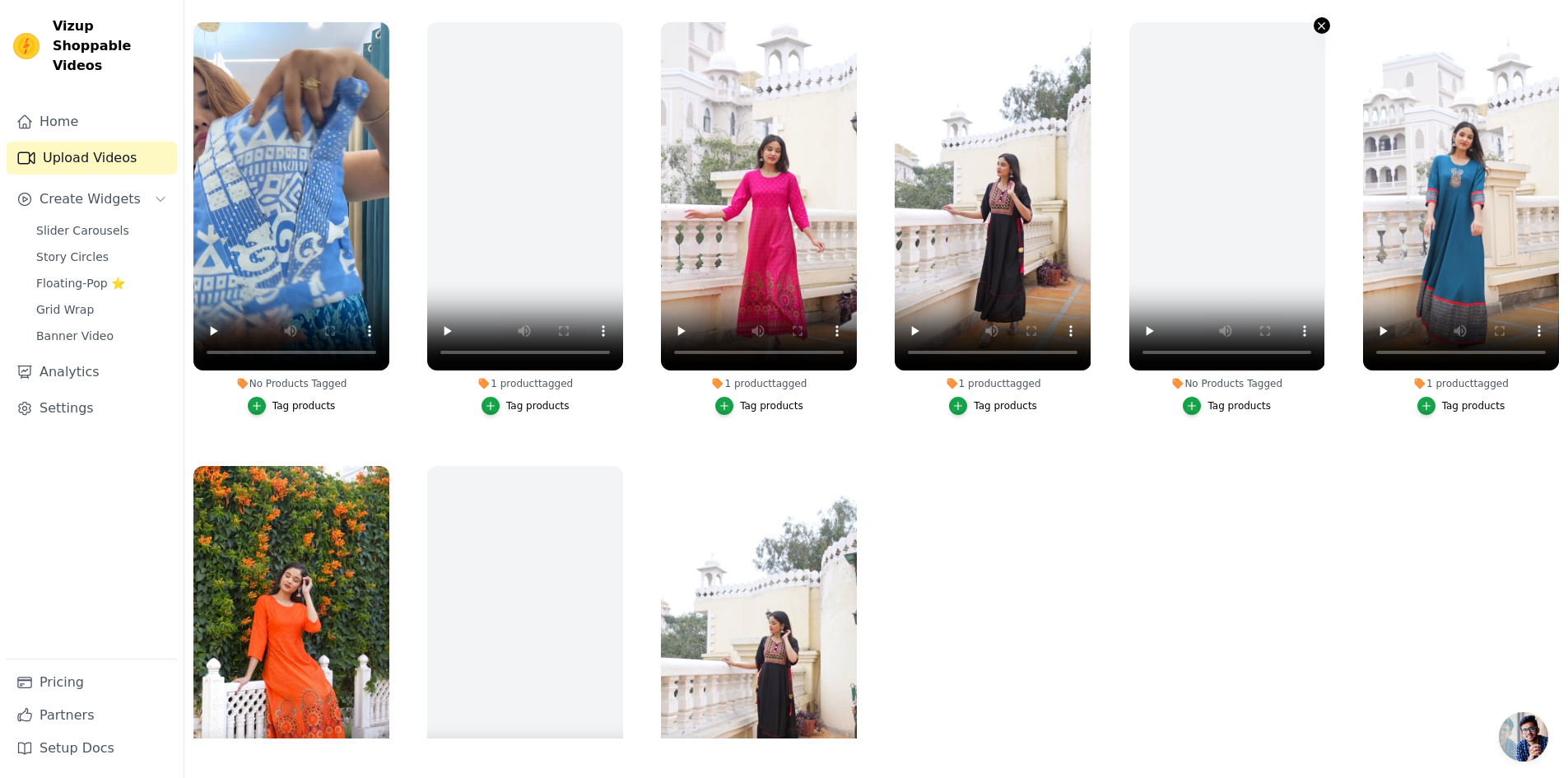
click at [1316, 28] on icon "button" at bounding box center [1322, 25] width 12 height 12
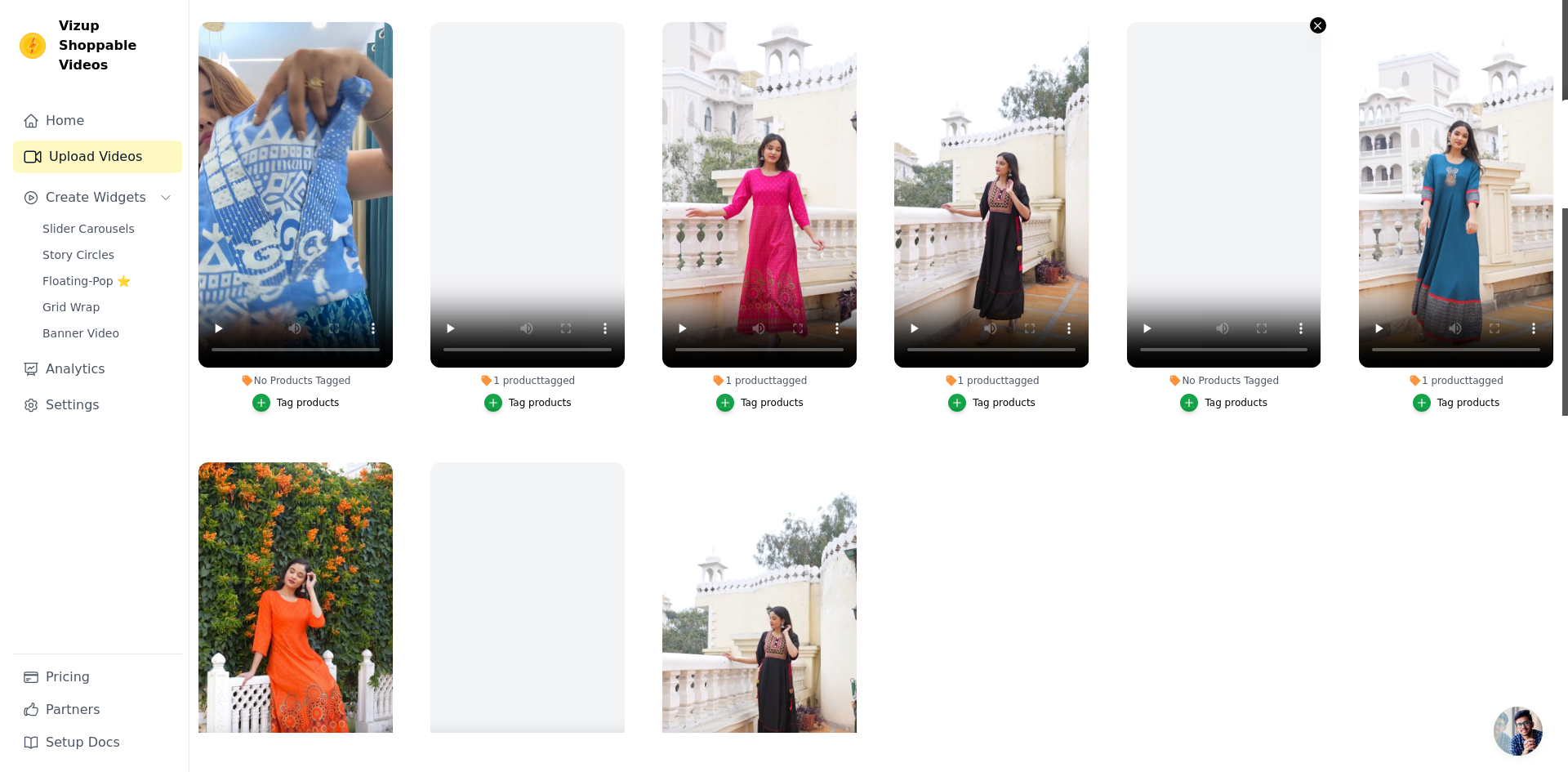
scroll to position [0, 0]
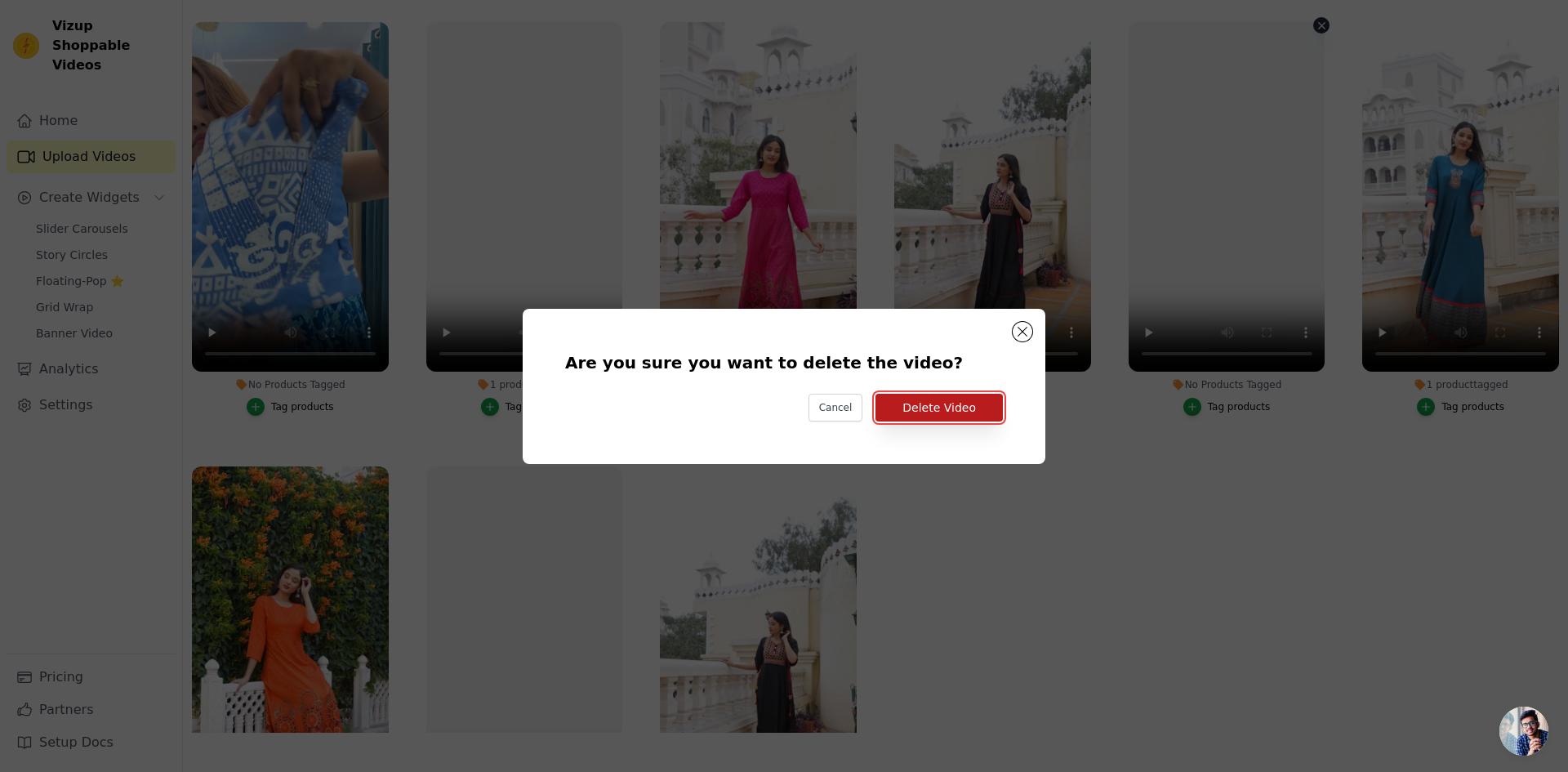
click at [925, 408] on button "Delete Video" at bounding box center [940, 407] width 128 height 27
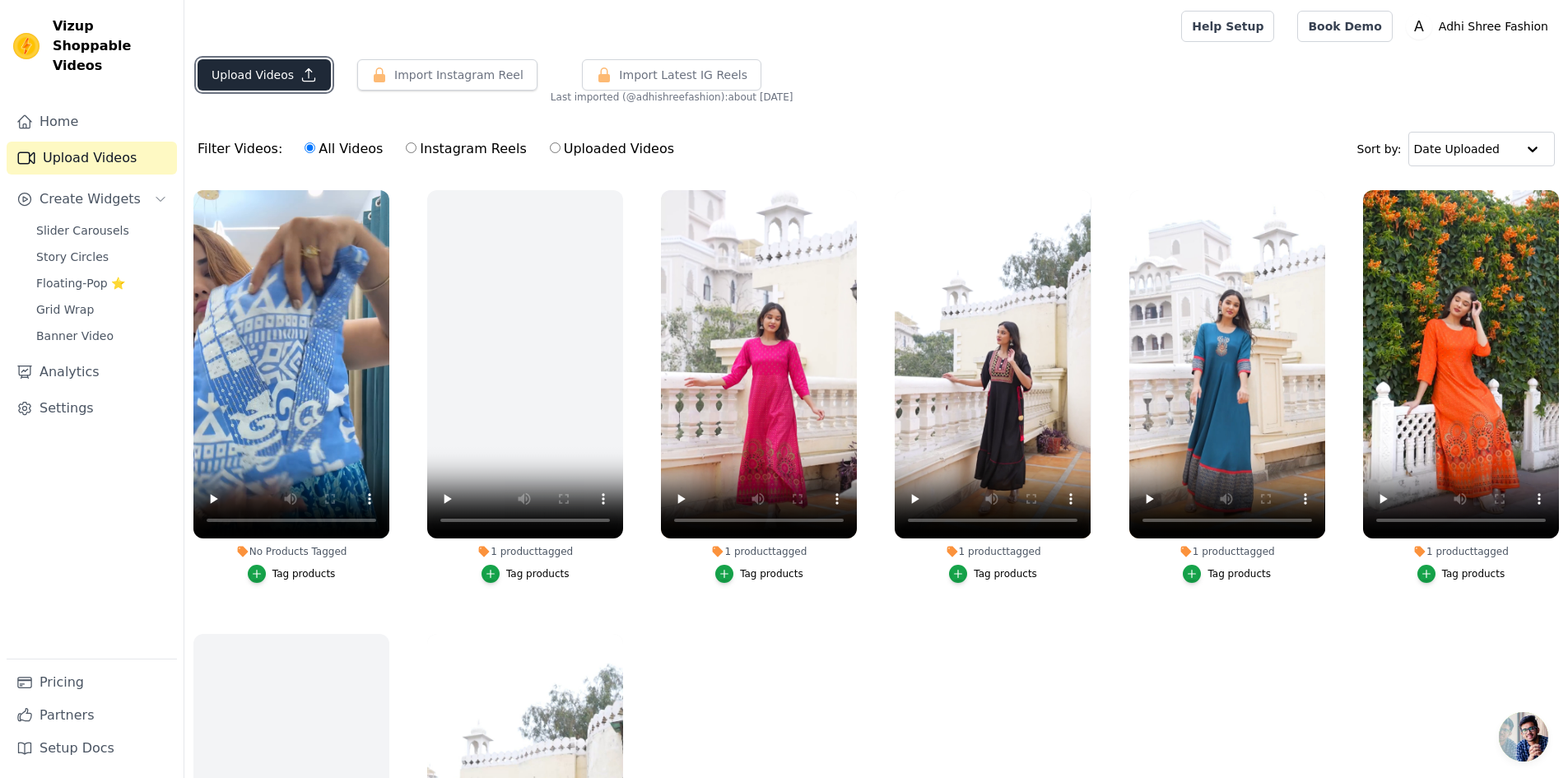
click at [285, 80] on button "Upload Videos" at bounding box center [264, 74] width 133 height 31
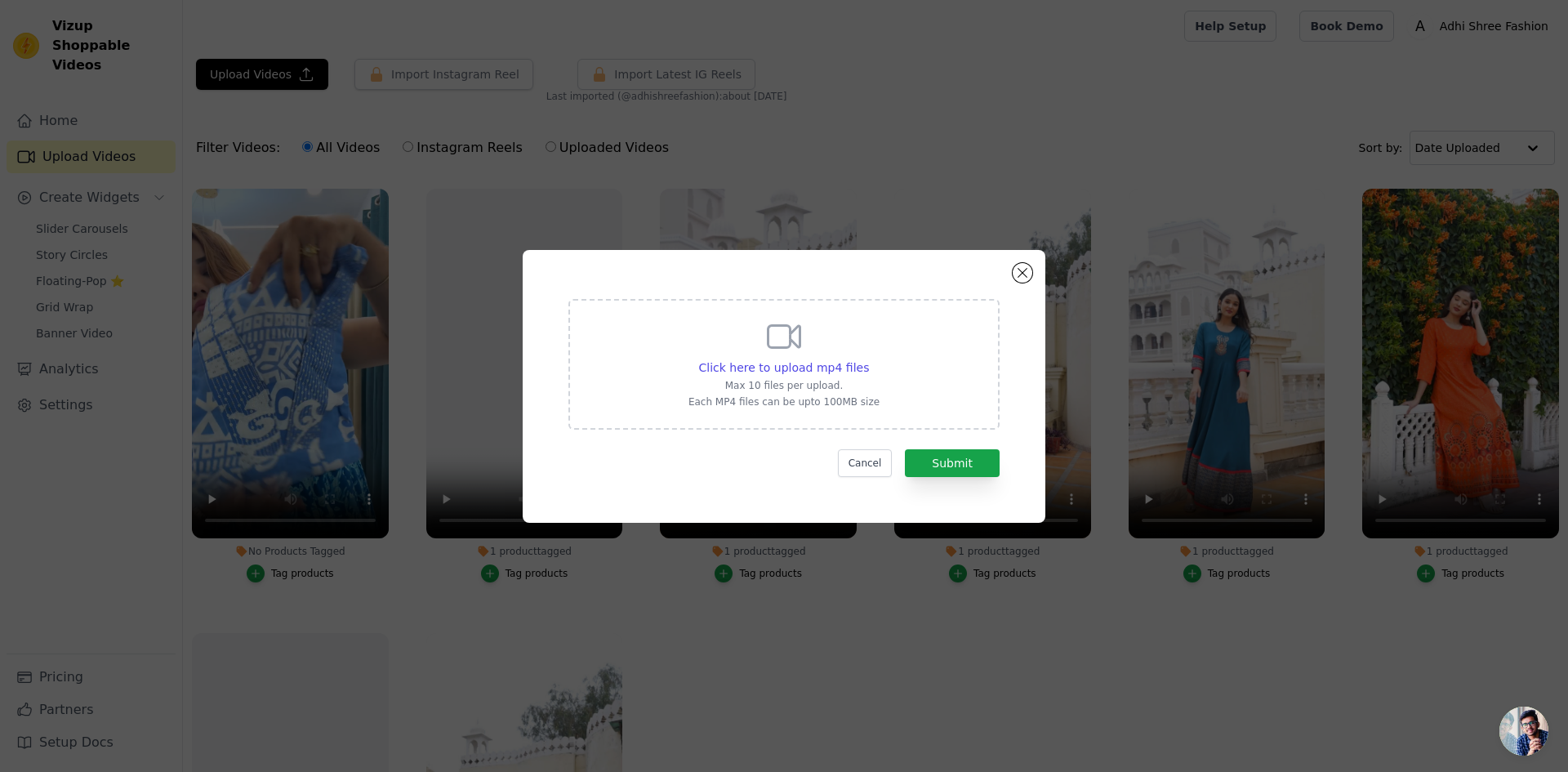
click at [833, 388] on p "Max 10 files per upload." at bounding box center [784, 385] width 191 height 13
click at [868, 360] on input "Click here to upload mp4 files Max 10 files per upload. Each MP4 files can be u…" at bounding box center [868, 359] width 1 height 1
type input "C:\fakepath\InShot_20250914_234815660.mp4"
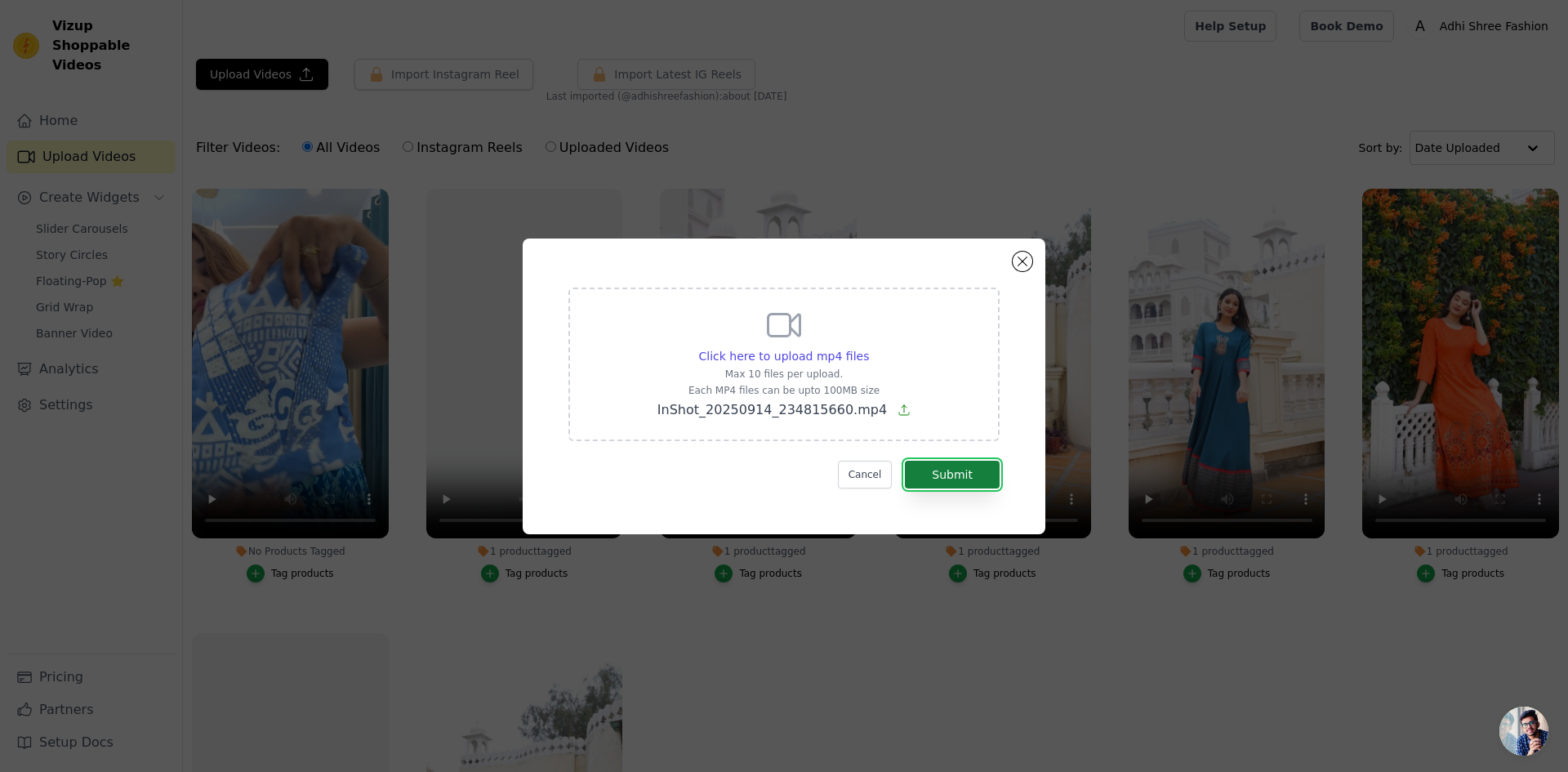
click at [975, 476] on button "Submit" at bounding box center [952, 475] width 95 height 27
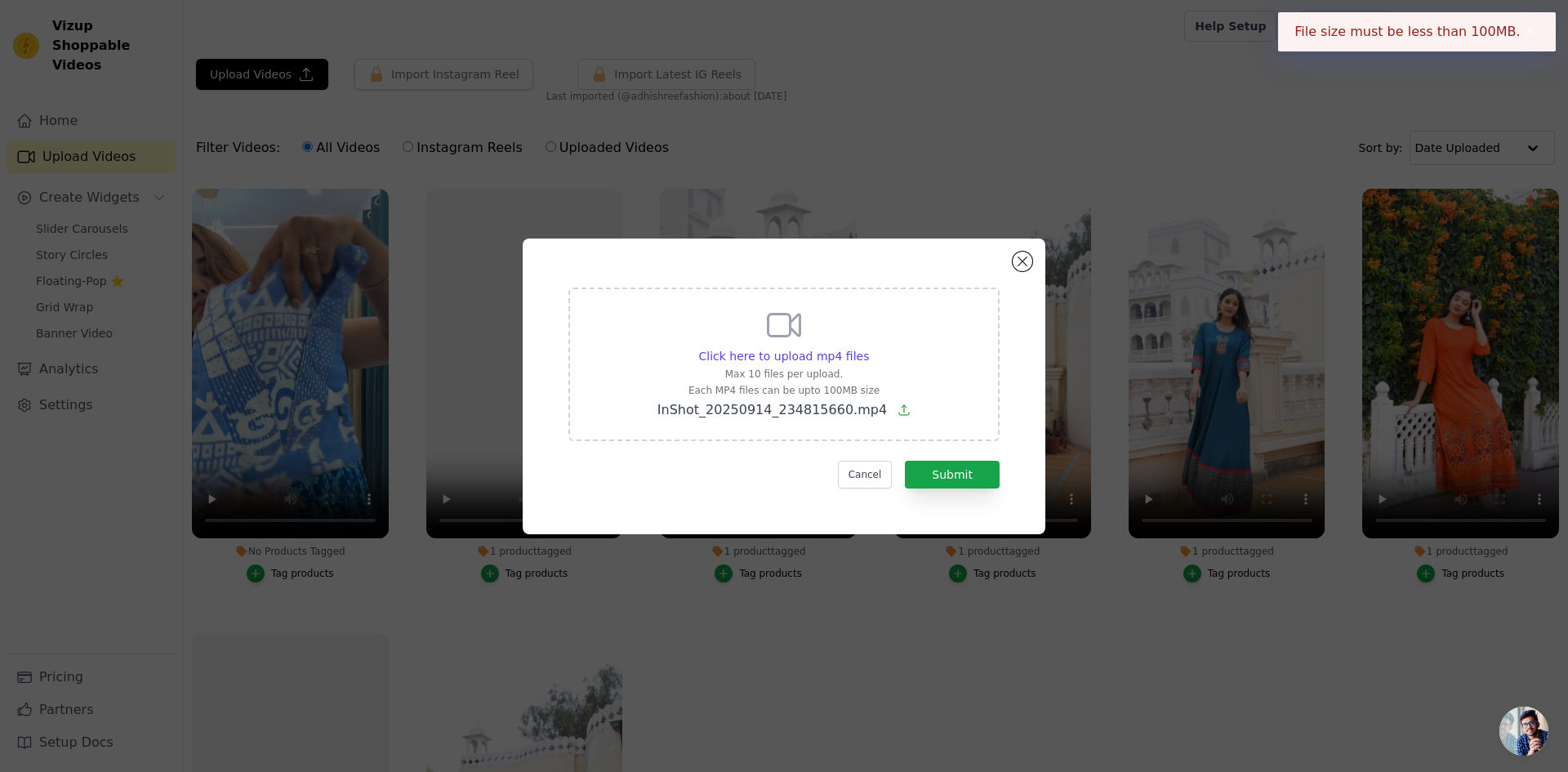
click at [861, 455] on form "Click here to upload mp4 files Max 10 files per upload. Each MP4 files can be u…" at bounding box center [784, 388] width 431 height 201
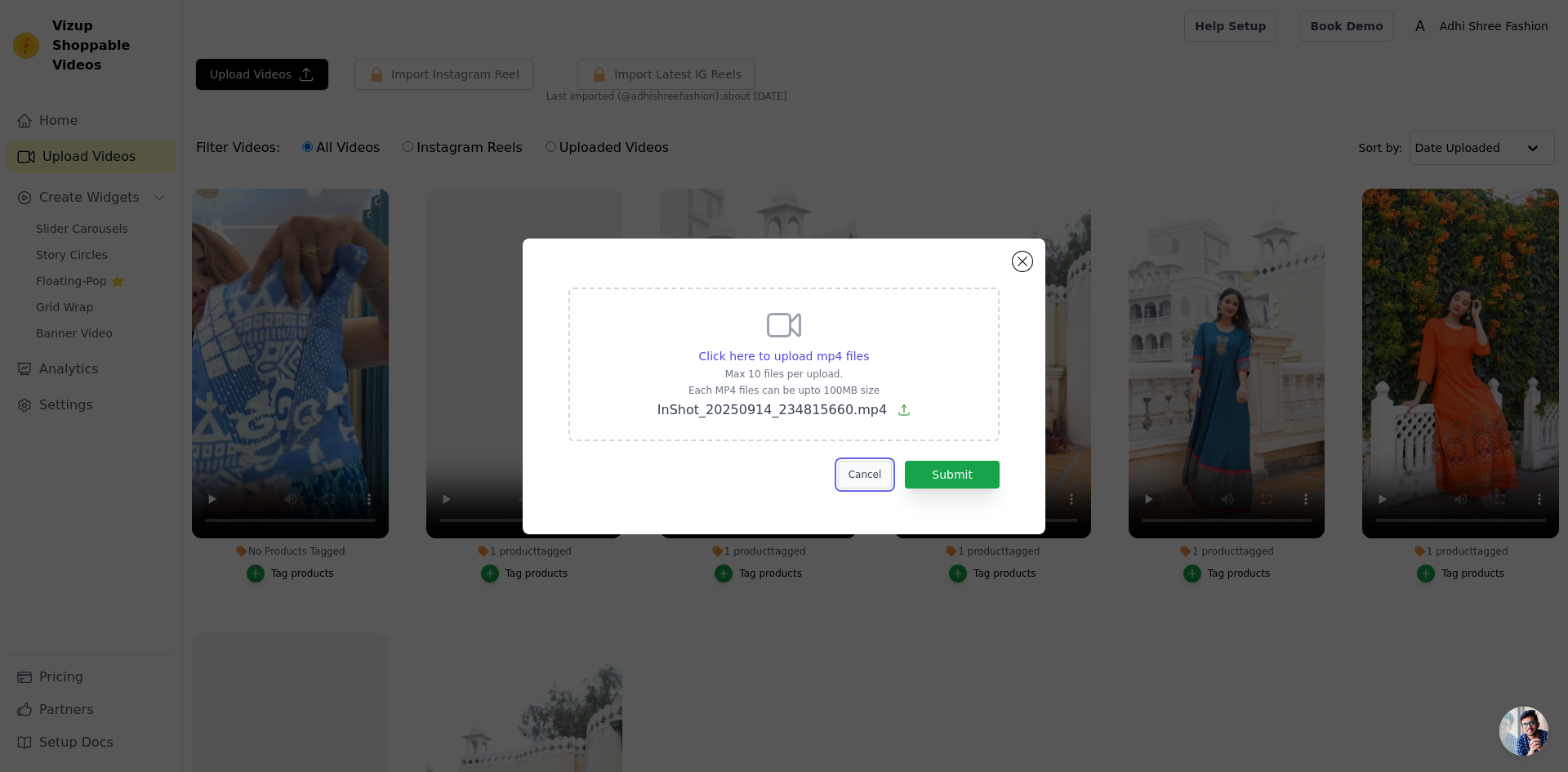
click at [851, 466] on button "Cancel" at bounding box center [865, 475] width 55 height 27
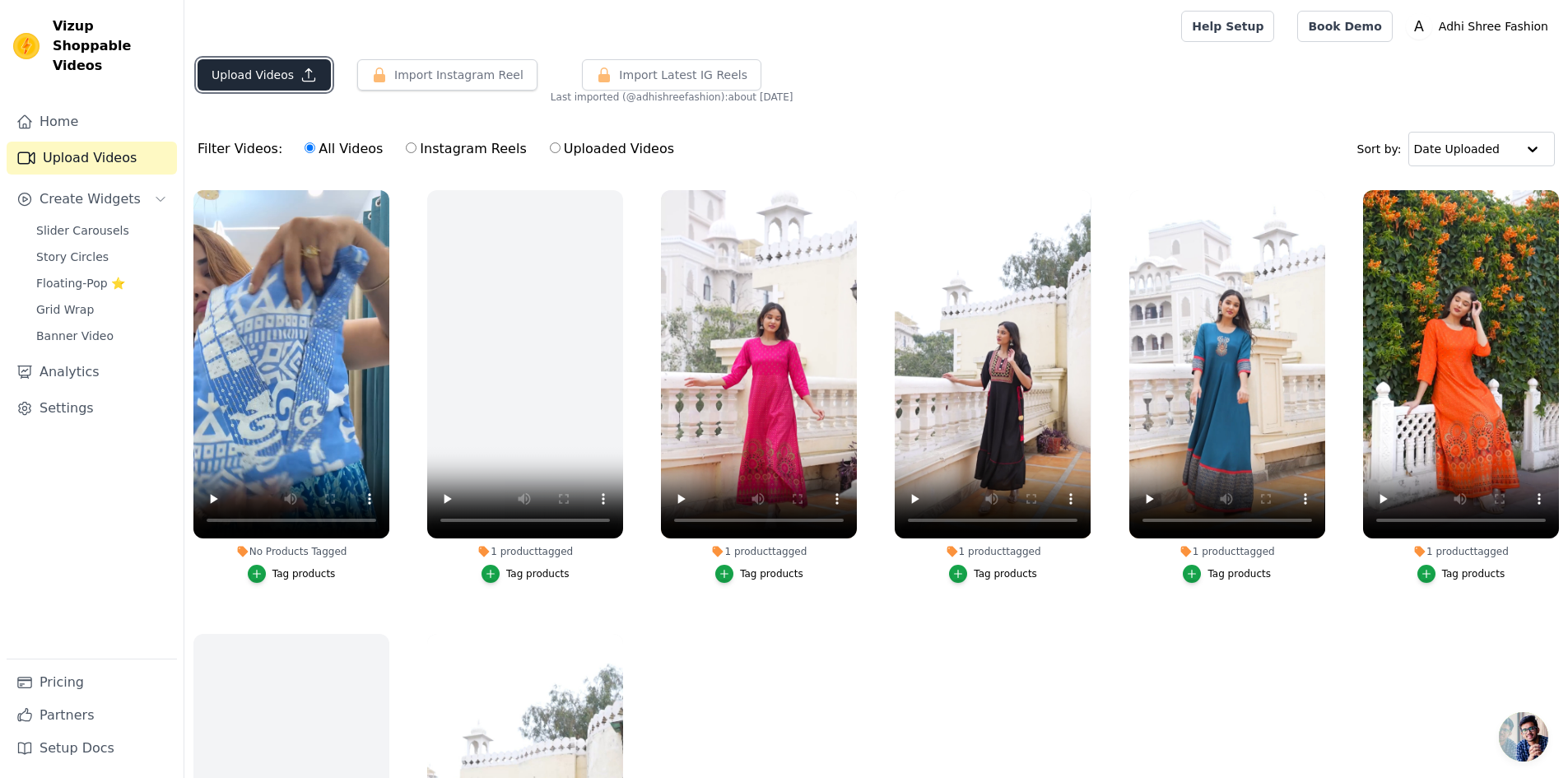
click at [280, 86] on button "Upload Videos" at bounding box center [264, 74] width 133 height 31
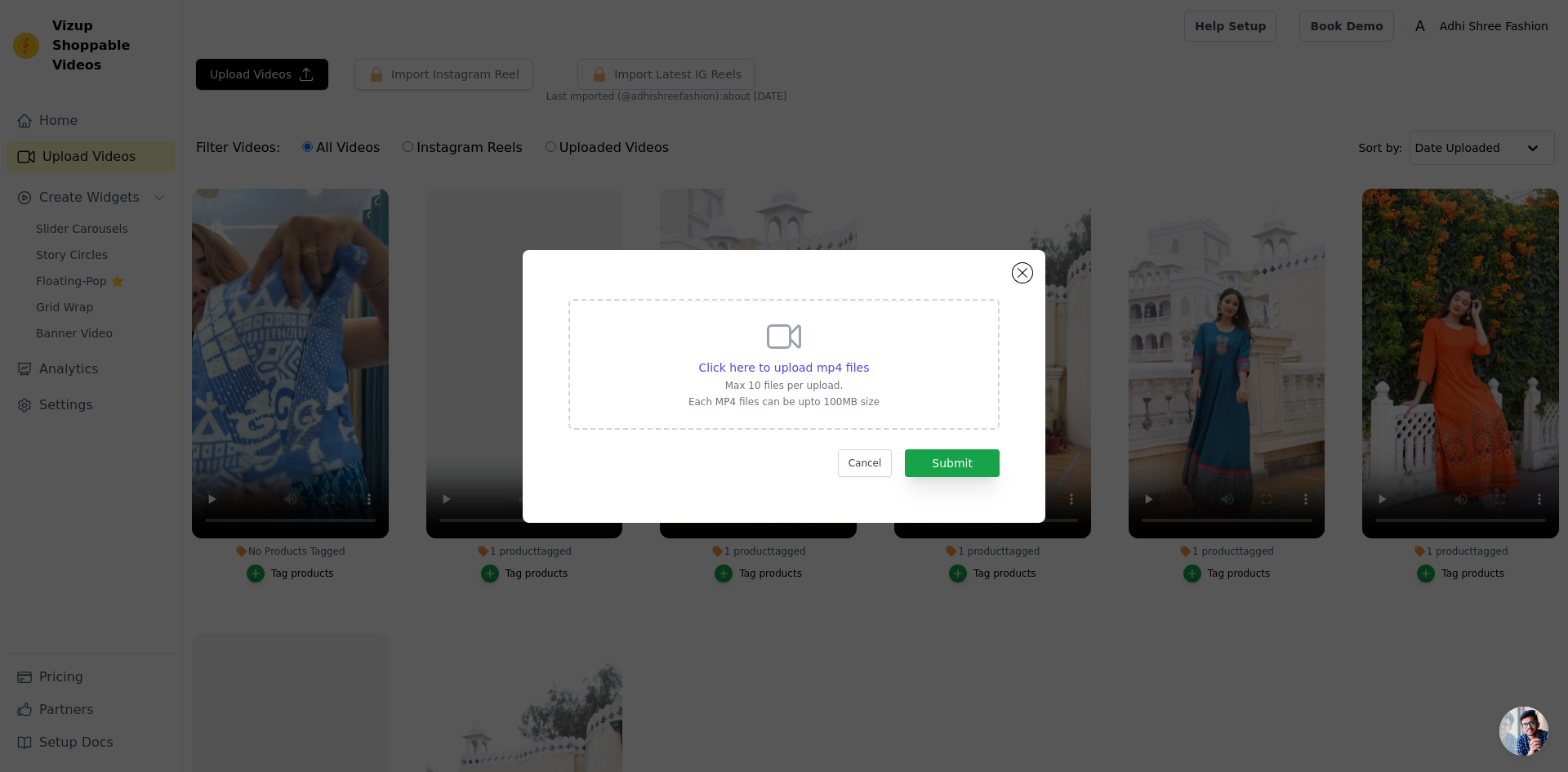
click at [846, 380] on p "Max 10 files per upload." at bounding box center [784, 385] width 191 height 13
click at [868, 360] on input "Click here to upload mp4 files Max 10 files per upload. Each MP4 files can be u…" at bounding box center [868, 359] width 1 height 1
click at [847, 361] on span "Click here to upload mp4 files" at bounding box center [784, 368] width 171 height 13
click at [868, 360] on input "Click here to upload mp4 files Max 10 files per upload. Each MP4 files can be u…" at bounding box center [868, 359] width 1 height 1
type input "C:\fakepath\video_20250929_180214_edit.mp4"
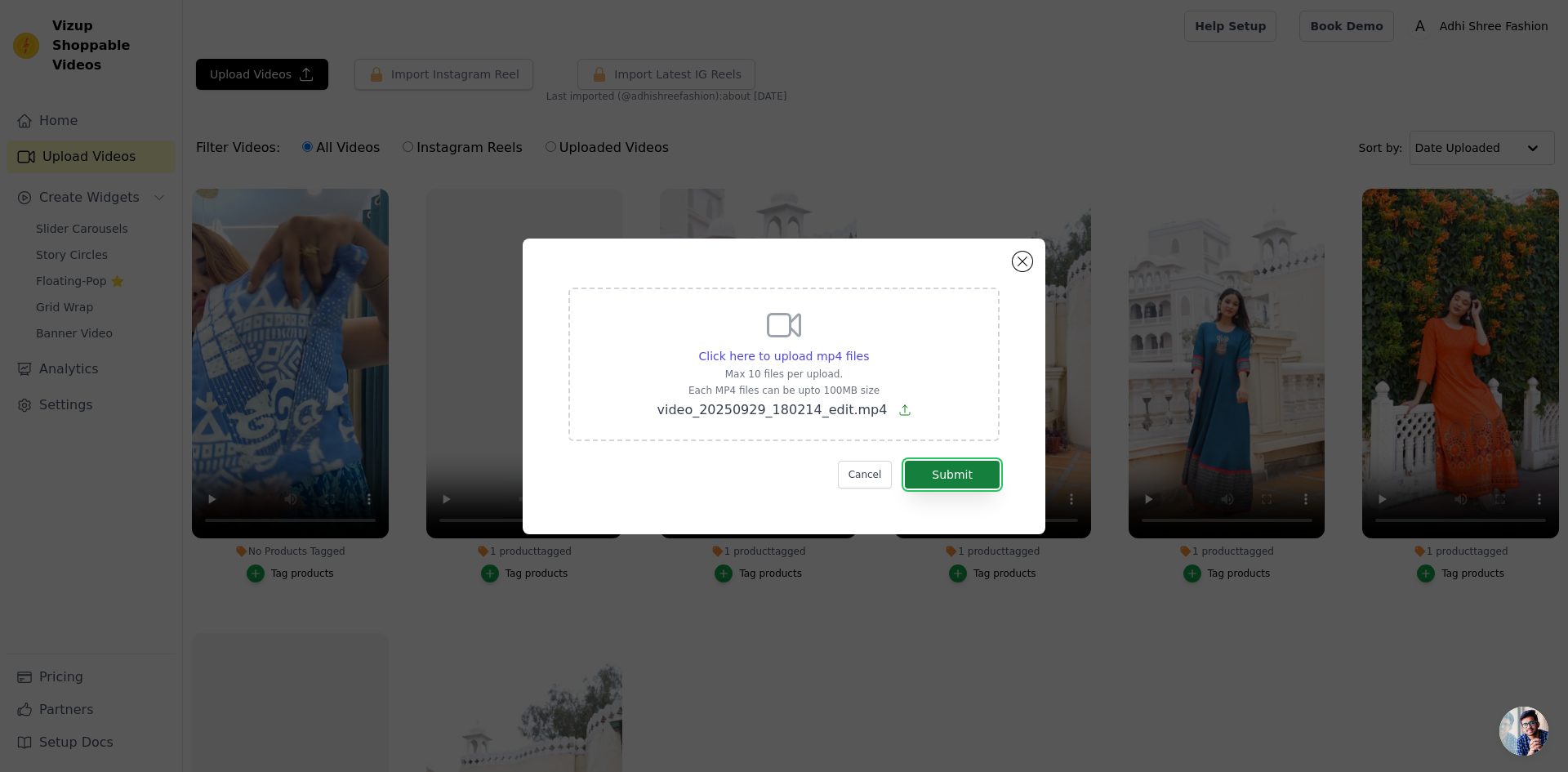
click at [961, 473] on button "Submit" at bounding box center [952, 475] width 95 height 27
